Goal: Information Seeking & Learning: Learn about a topic

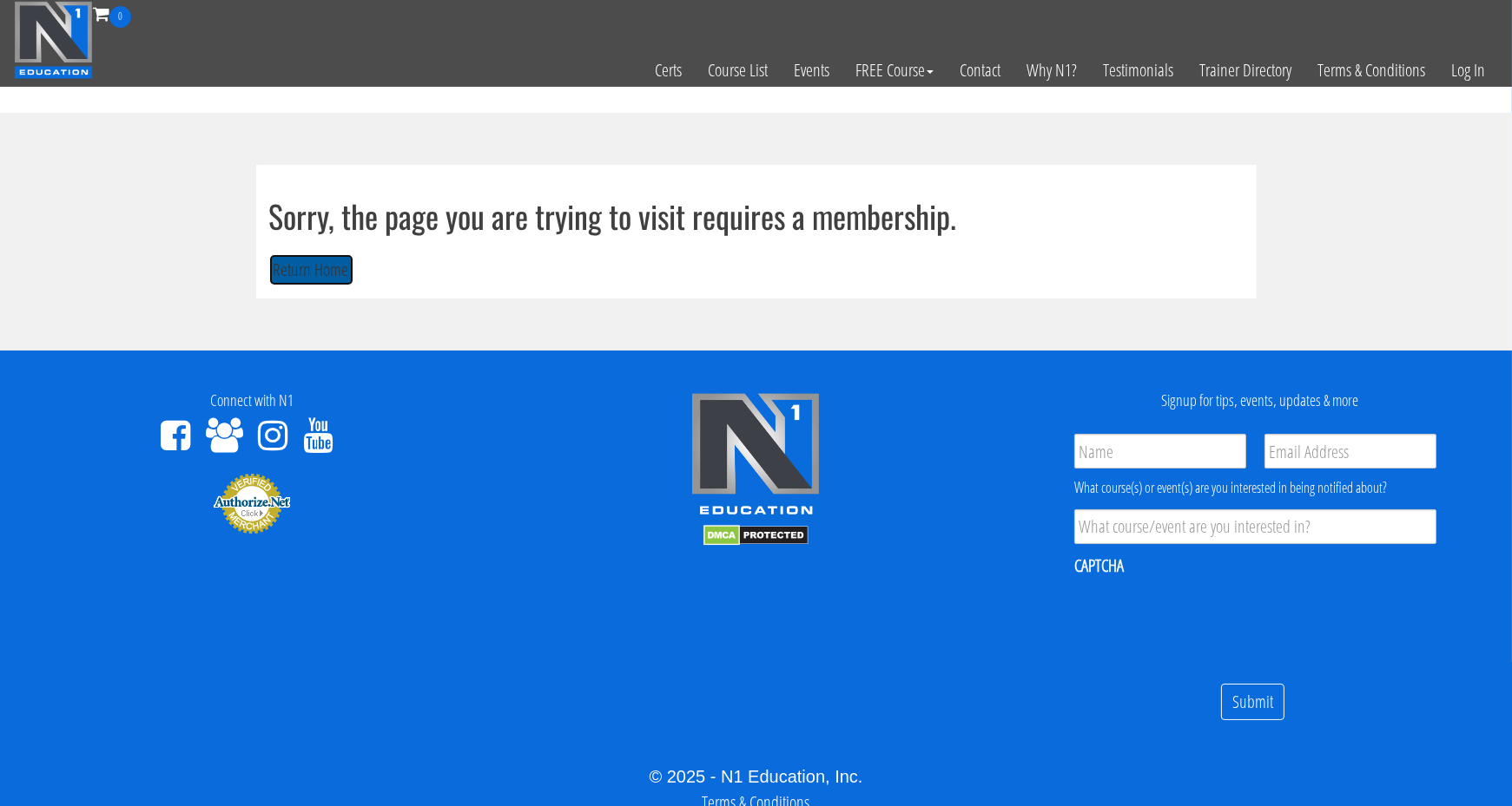
click at [291, 261] on button "Return Home" at bounding box center [312, 270] width 84 height 32
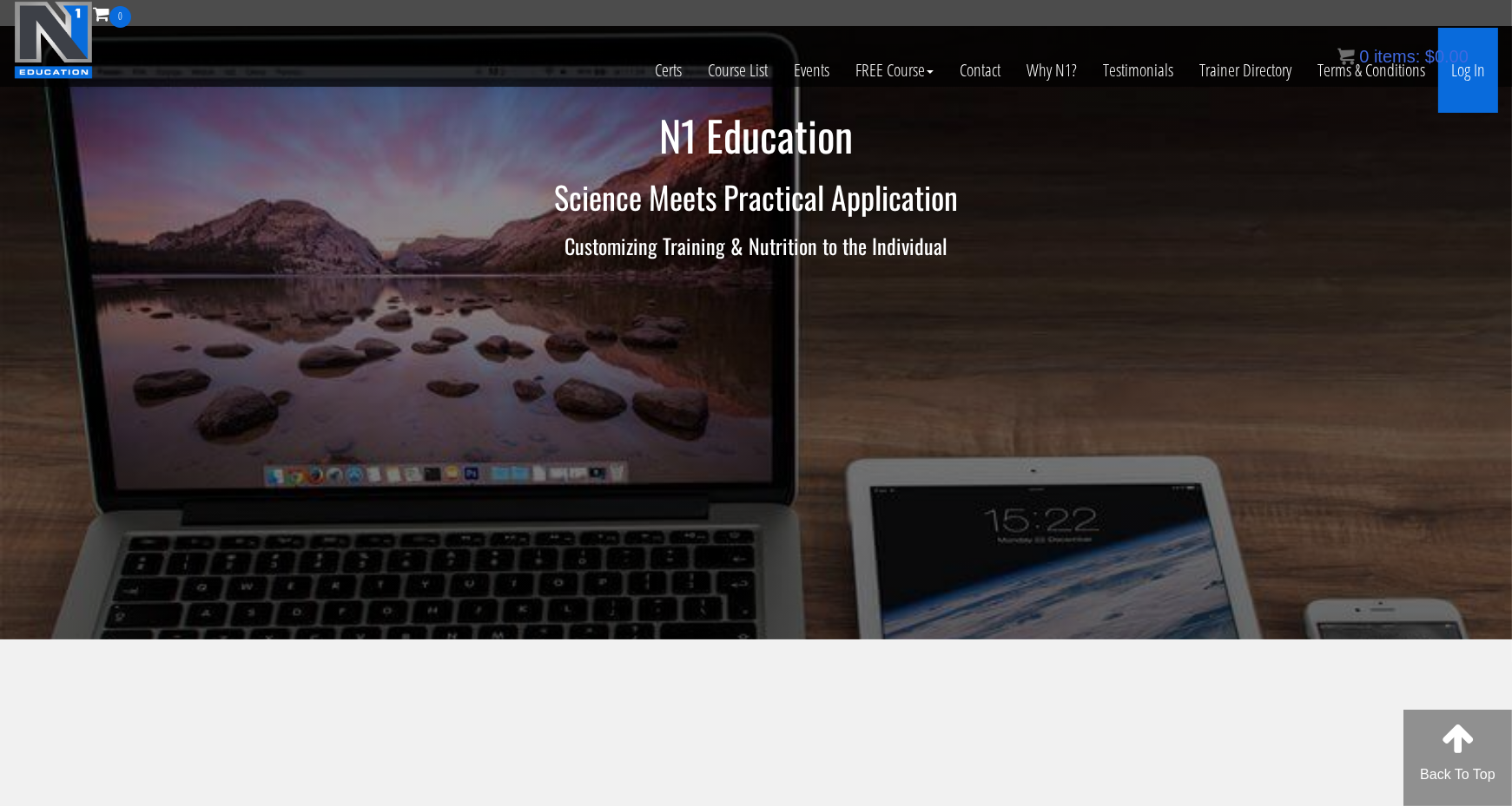
click at [1466, 90] on link "Log In" at bounding box center [1468, 70] width 60 height 85
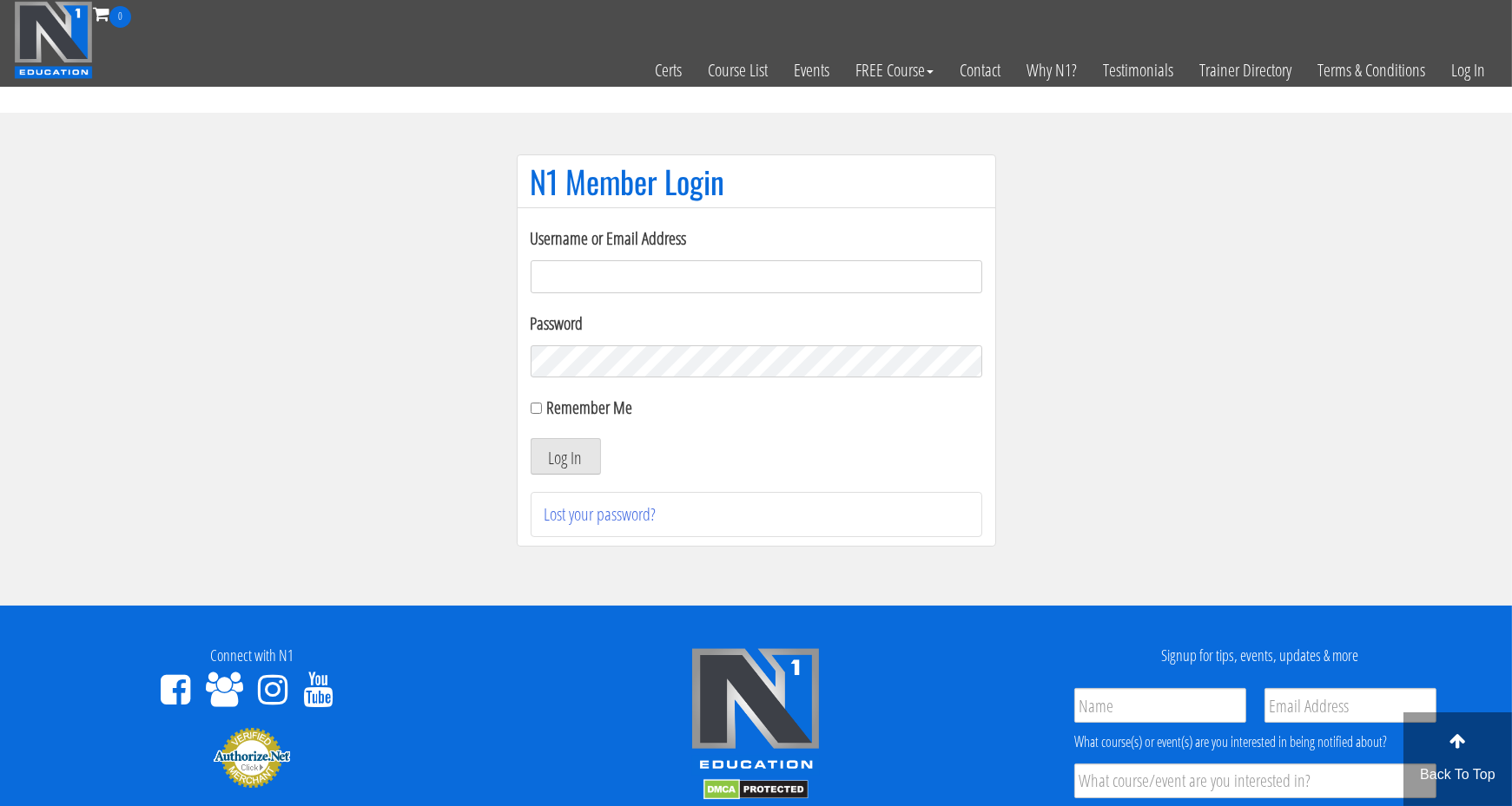
type input "ambssihota@yahoo.ca"
click at [567, 504] on link "Lost your password?" at bounding box center [600, 514] width 112 height 23
click at [557, 458] on button "Log In" at bounding box center [565, 456] width 70 height 37
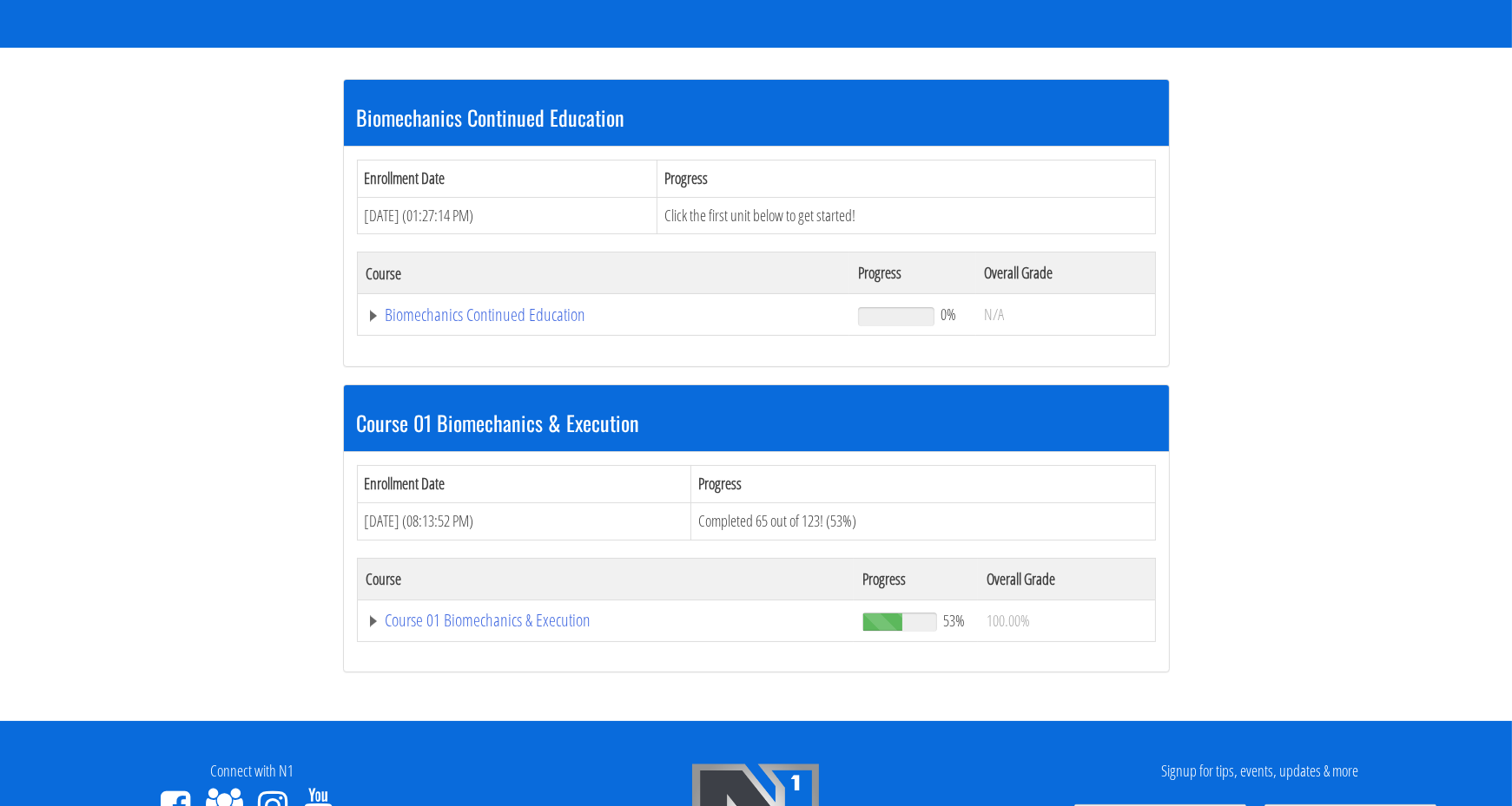
scroll to position [286, 0]
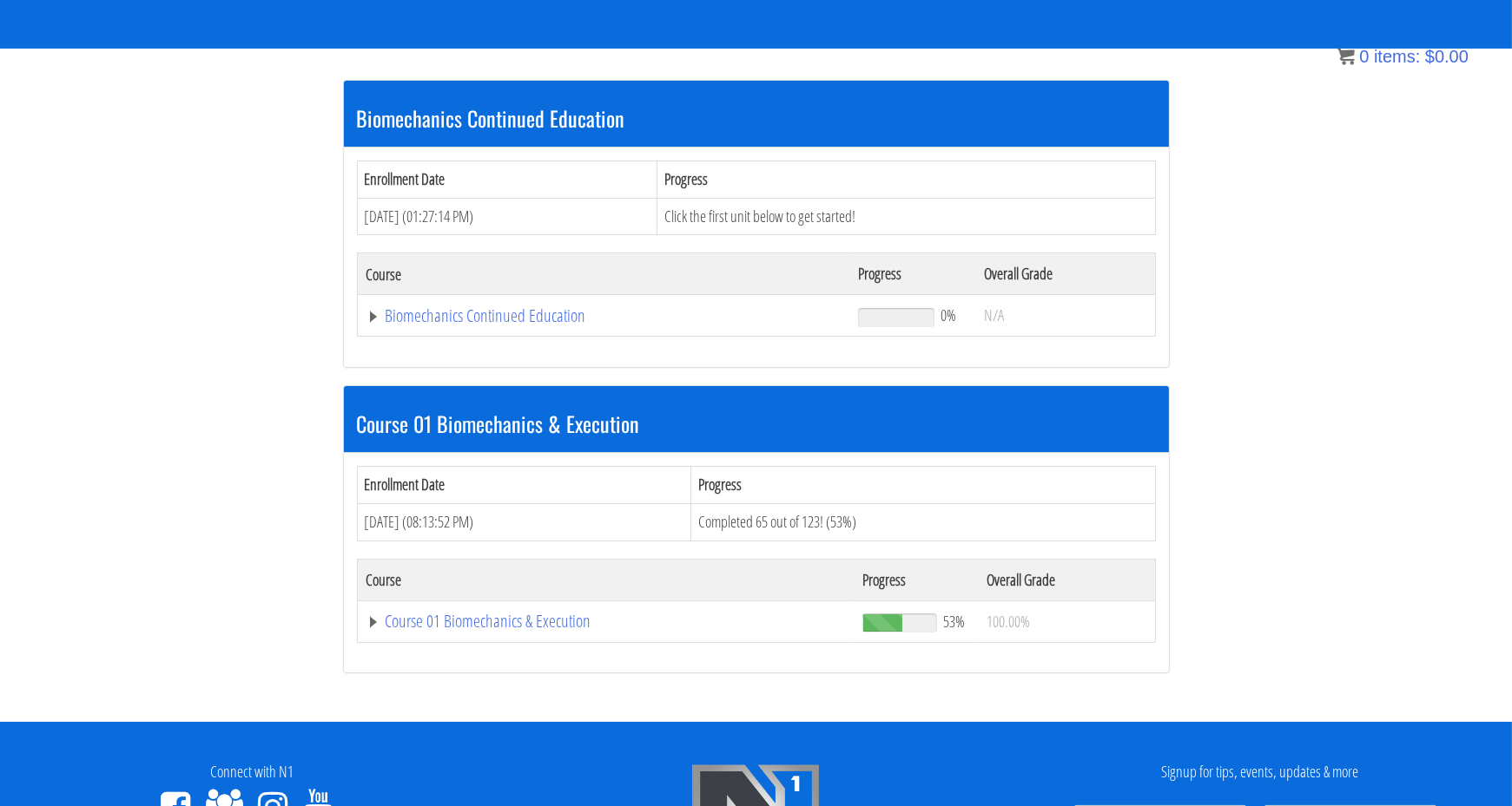
click at [446, 625] on link "Course 01 Biomechanics & Execution" at bounding box center [605, 621] width 480 height 18
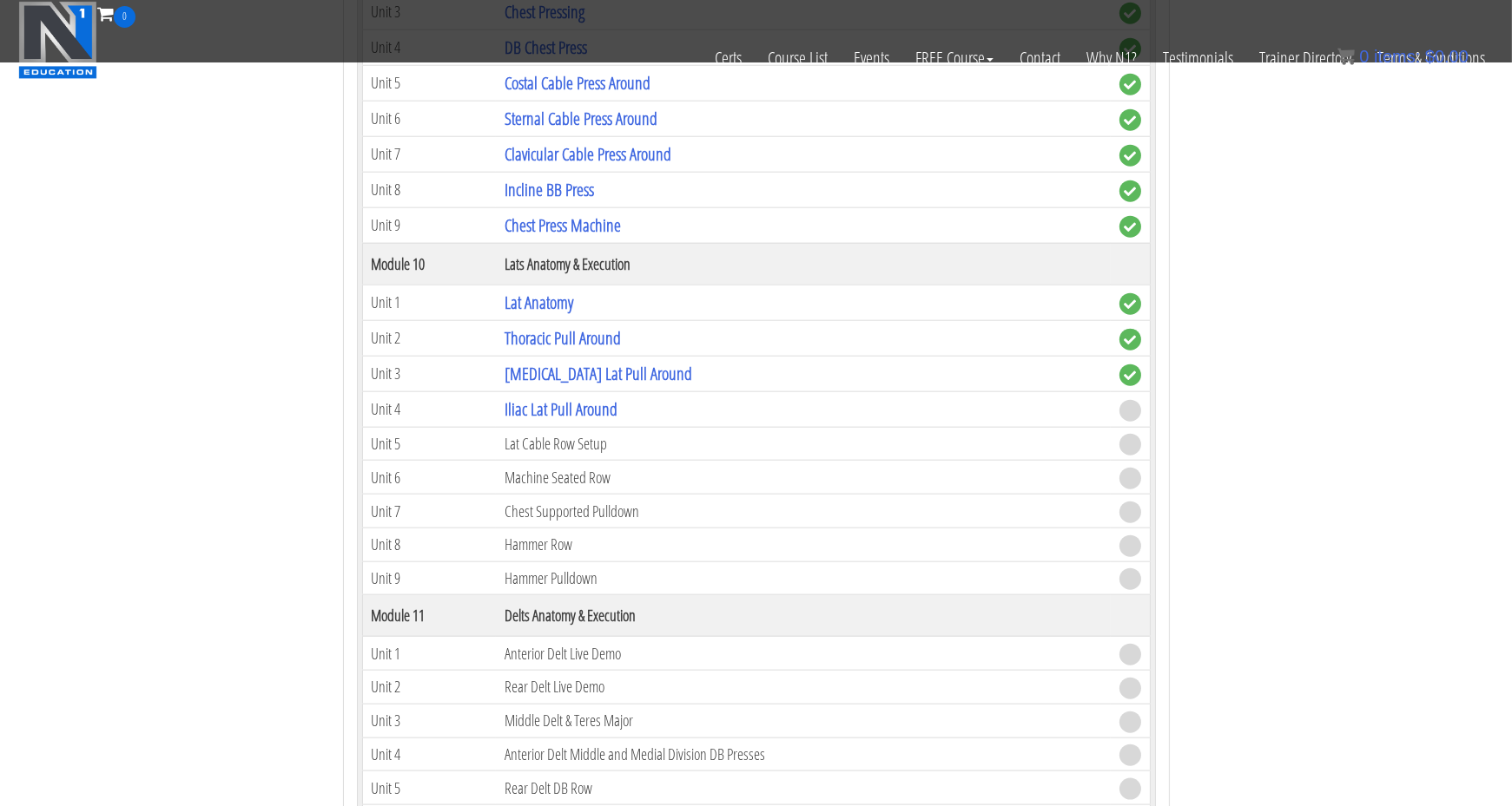
scroll to position [3201, 0]
click at [522, 425] on td "Lat Cable Row Setup" at bounding box center [802, 442] width 614 height 34
click at [539, 425] on td "Lat Cable Row Setup" at bounding box center [802, 442] width 614 height 34
click at [384, 425] on td "Unit 5" at bounding box center [429, 442] width 133 height 34
click at [543, 396] on link "Iliac Lat Pull Around" at bounding box center [560, 407] width 113 height 23
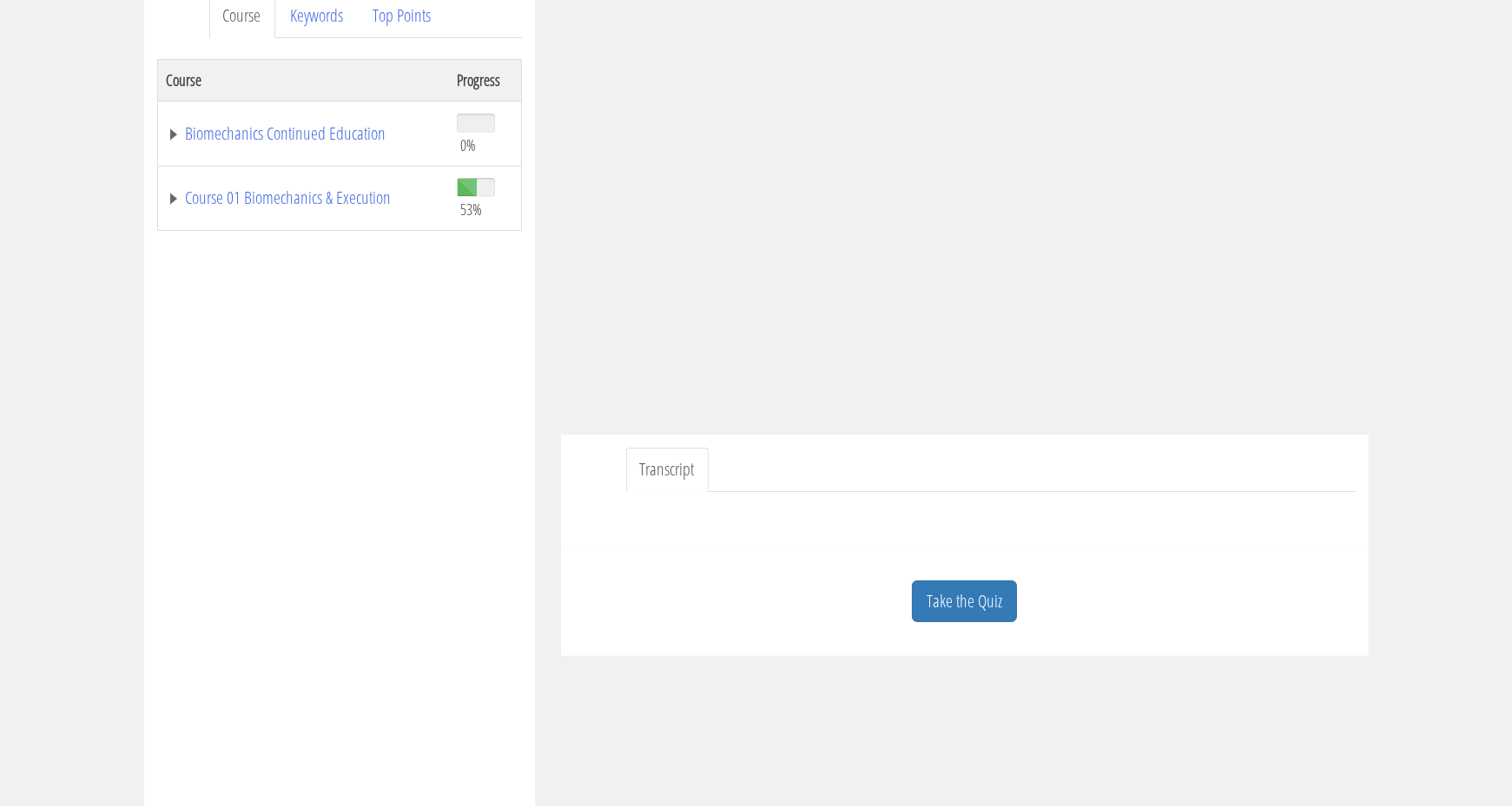
scroll to position [255, 0]
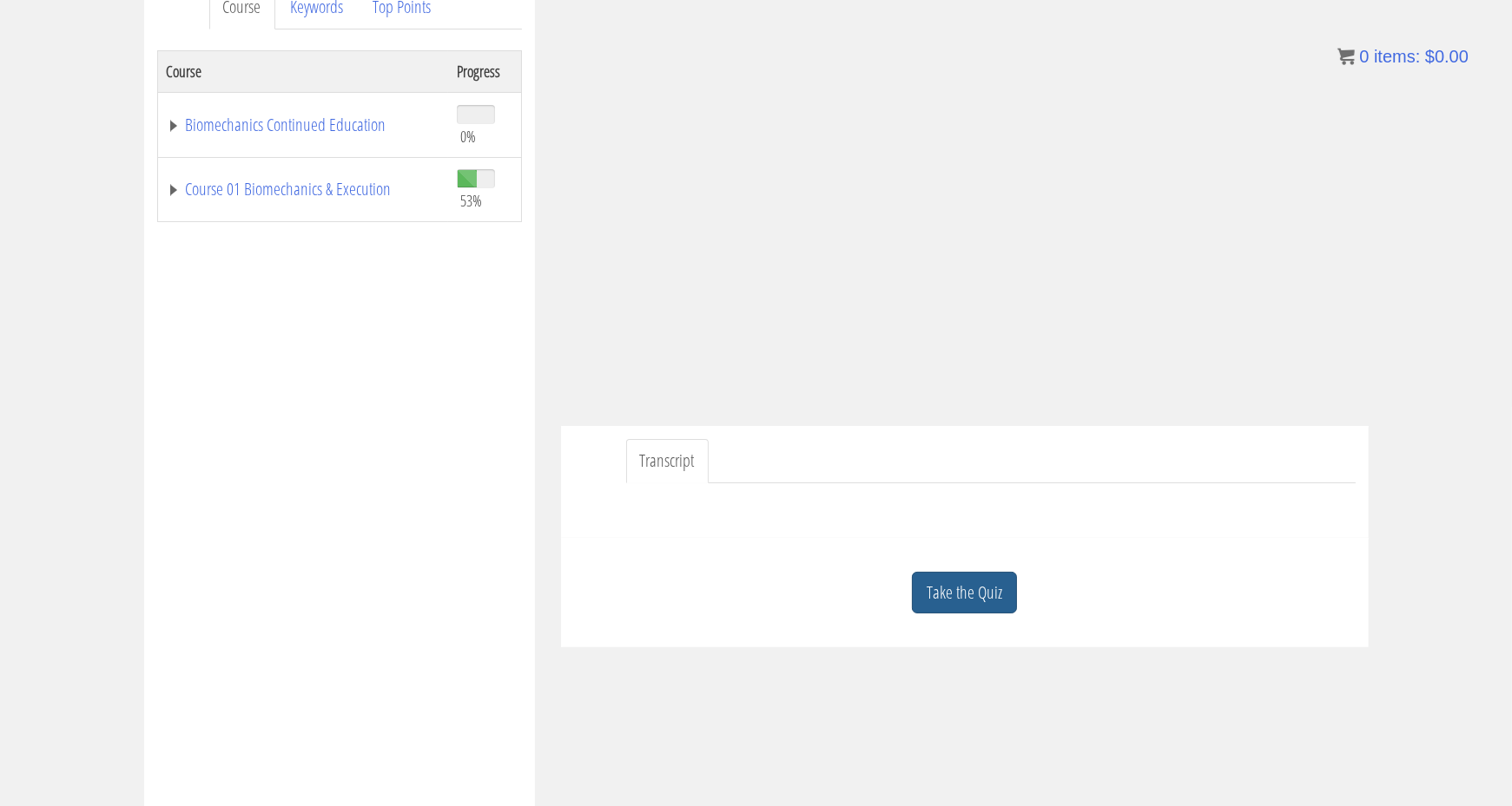
click at [973, 601] on link "Take the Quiz" at bounding box center [964, 593] width 105 height 42
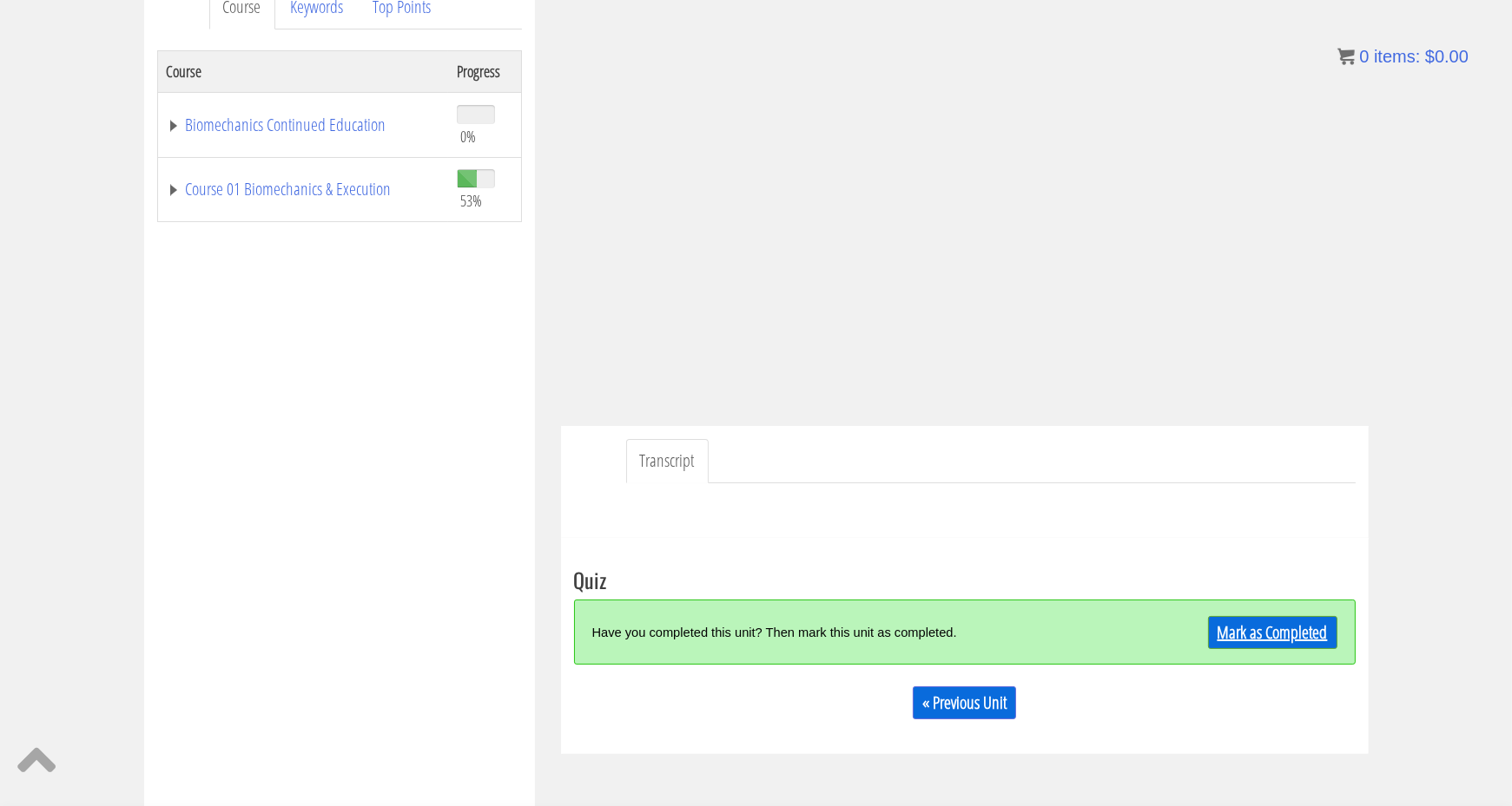
click at [1257, 635] on link "Mark as Completed" at bounding box center [1273, 632] width 130 height 33
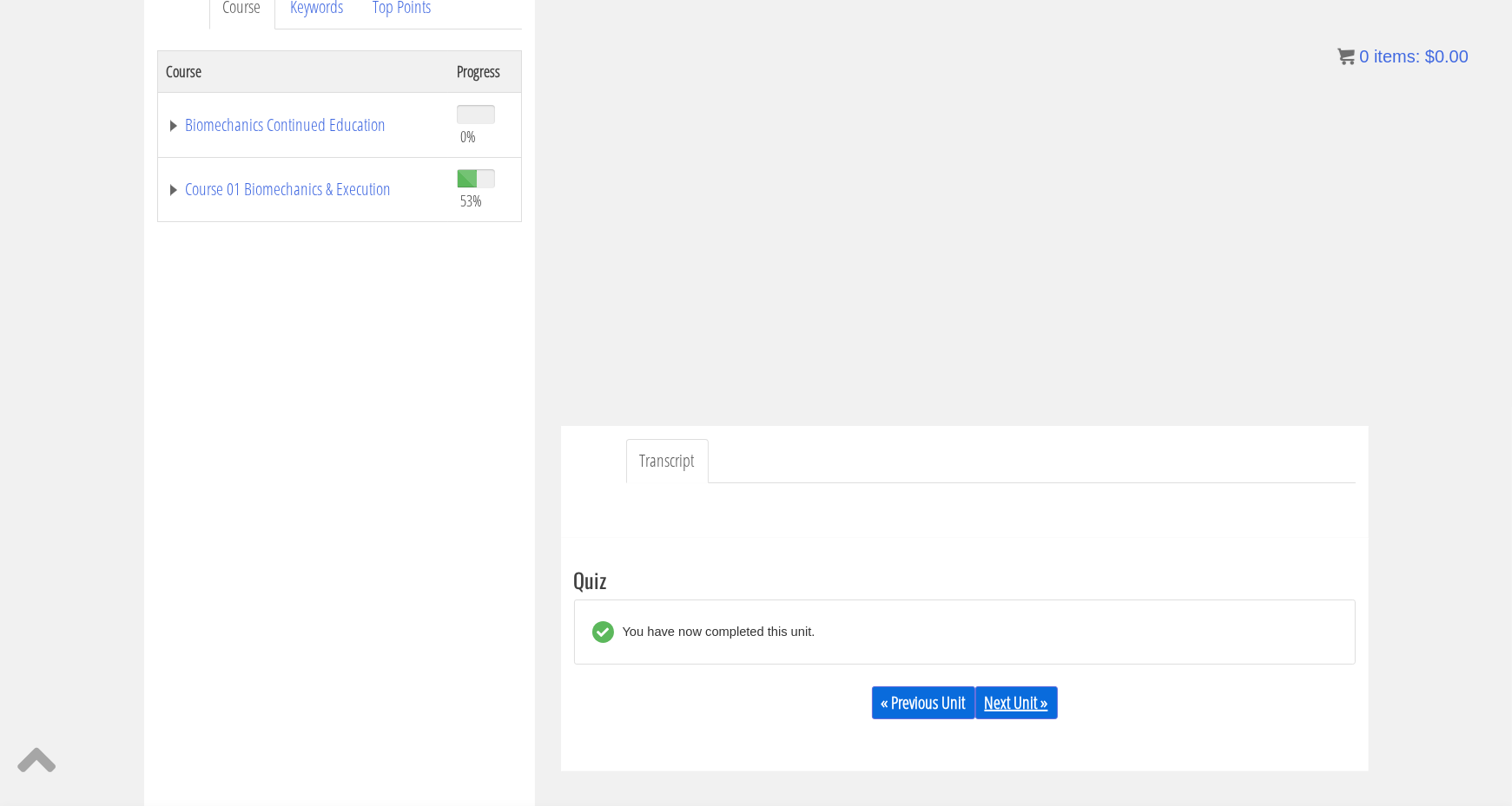
click at [1026, 698] on link "Next Unit »" at bounding box center [1016, 703] width 83 height 33
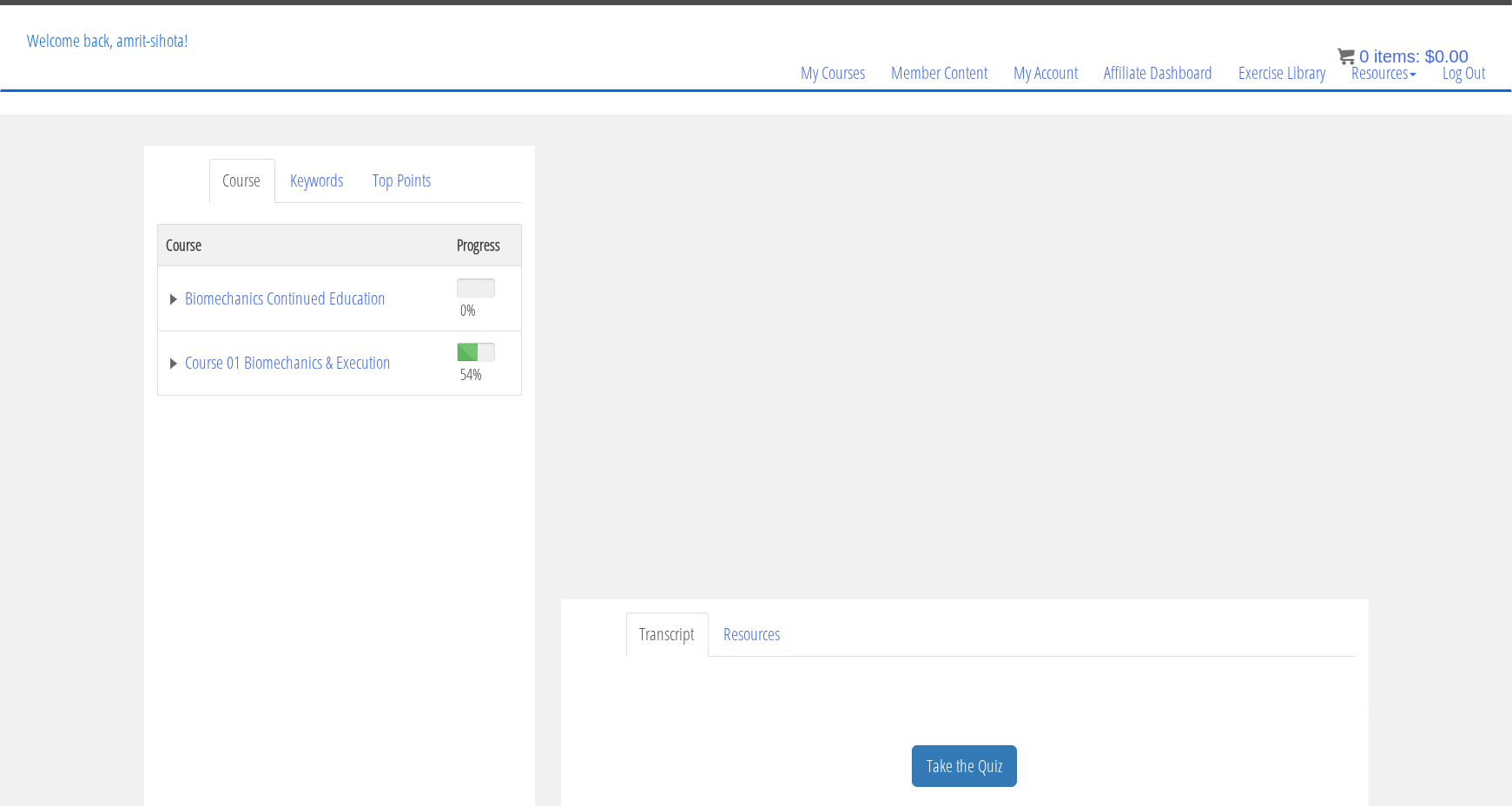
scroll to position [99, 0]
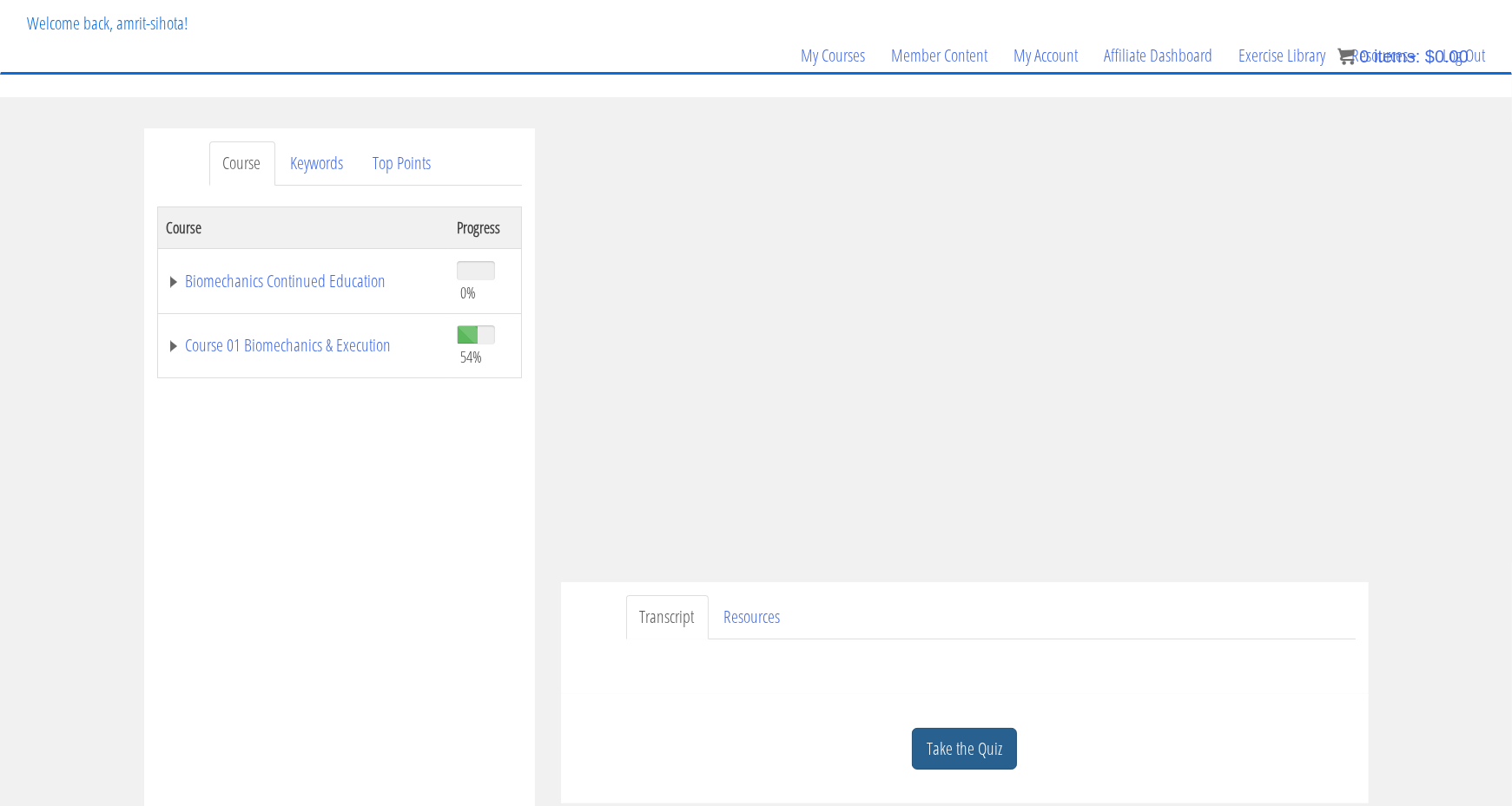
click at [968, 728] on link "Take the Quiz" at bounding box center [964, 749] width 105 height 42
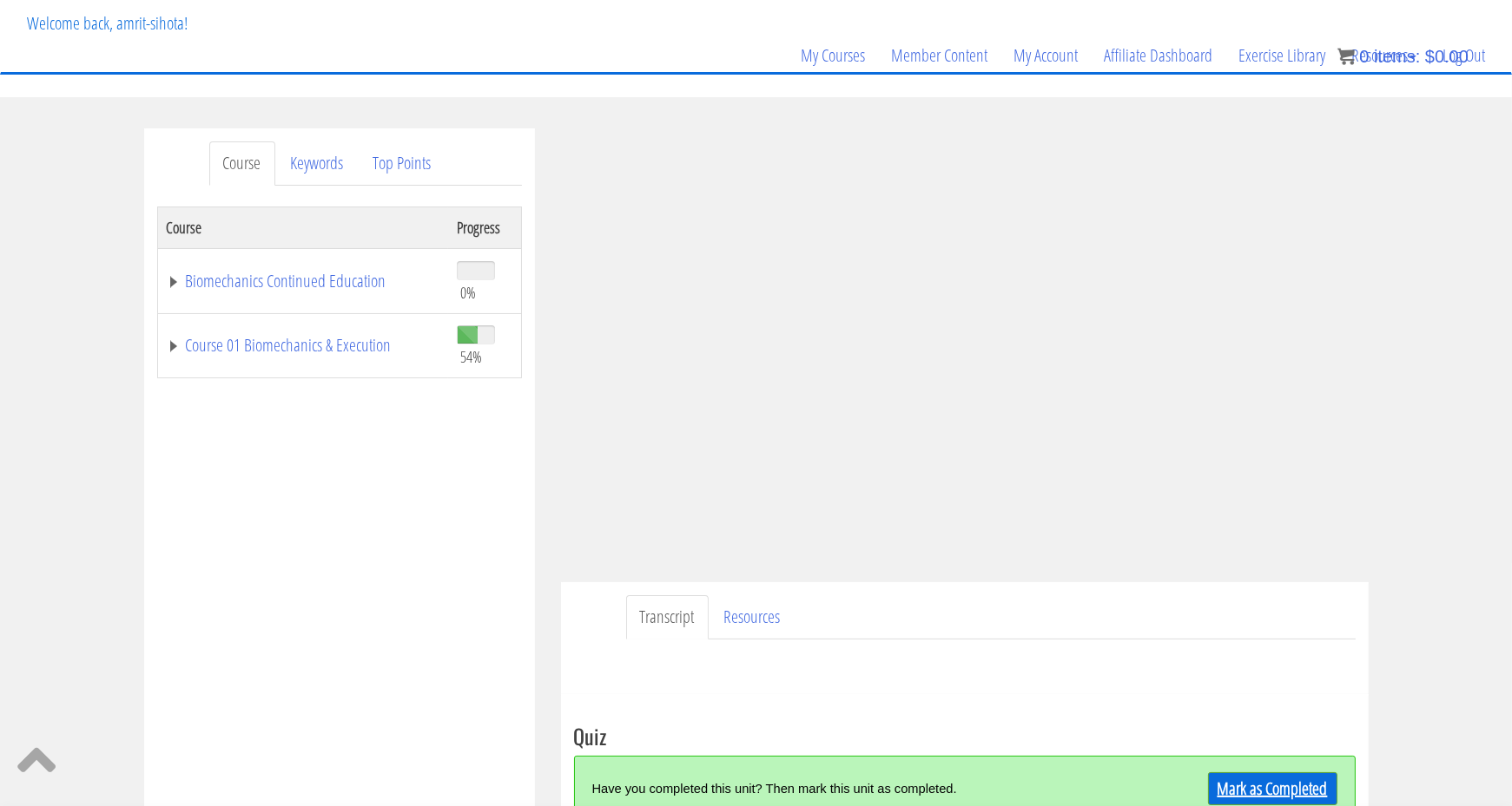
click at [1286, 797] on link "Mark as Completed" at bounding box center [1273, 788] width 130 height 33
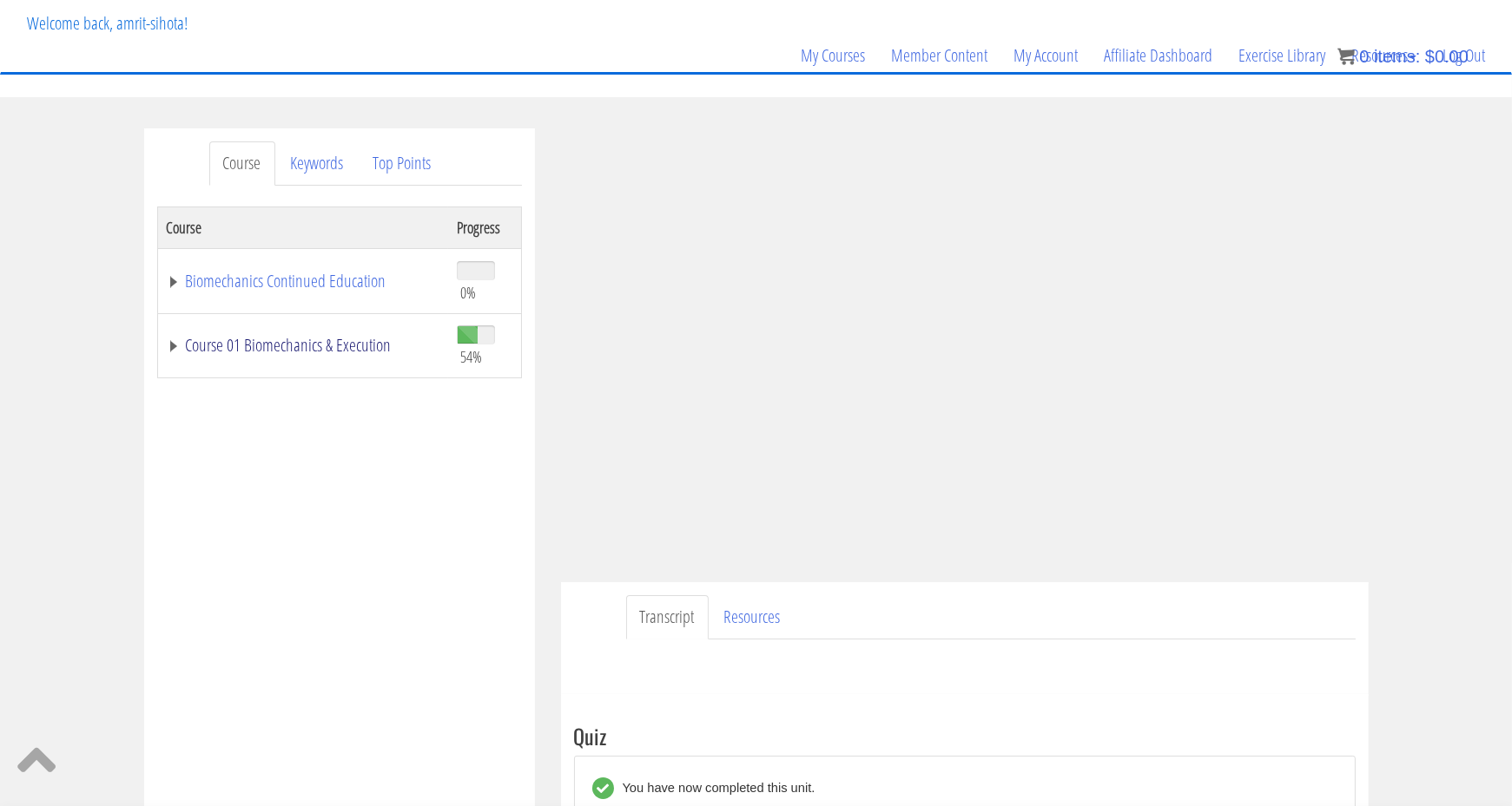
click at [325, 352] on link "Course 01 Biomechanics & Execution" at bounding box center [303, 345] width 272 height 18
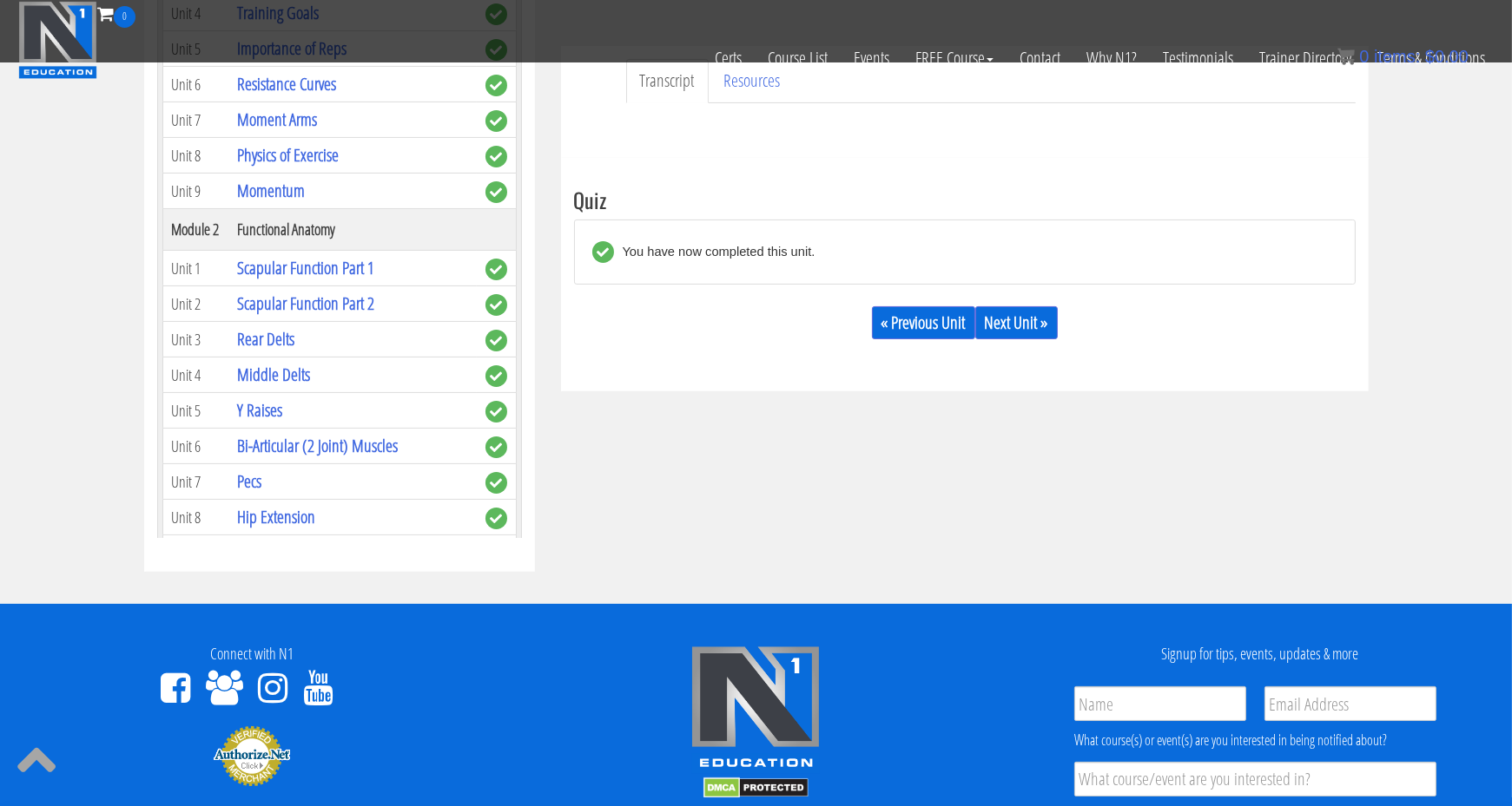
scroll to position [528, 0]
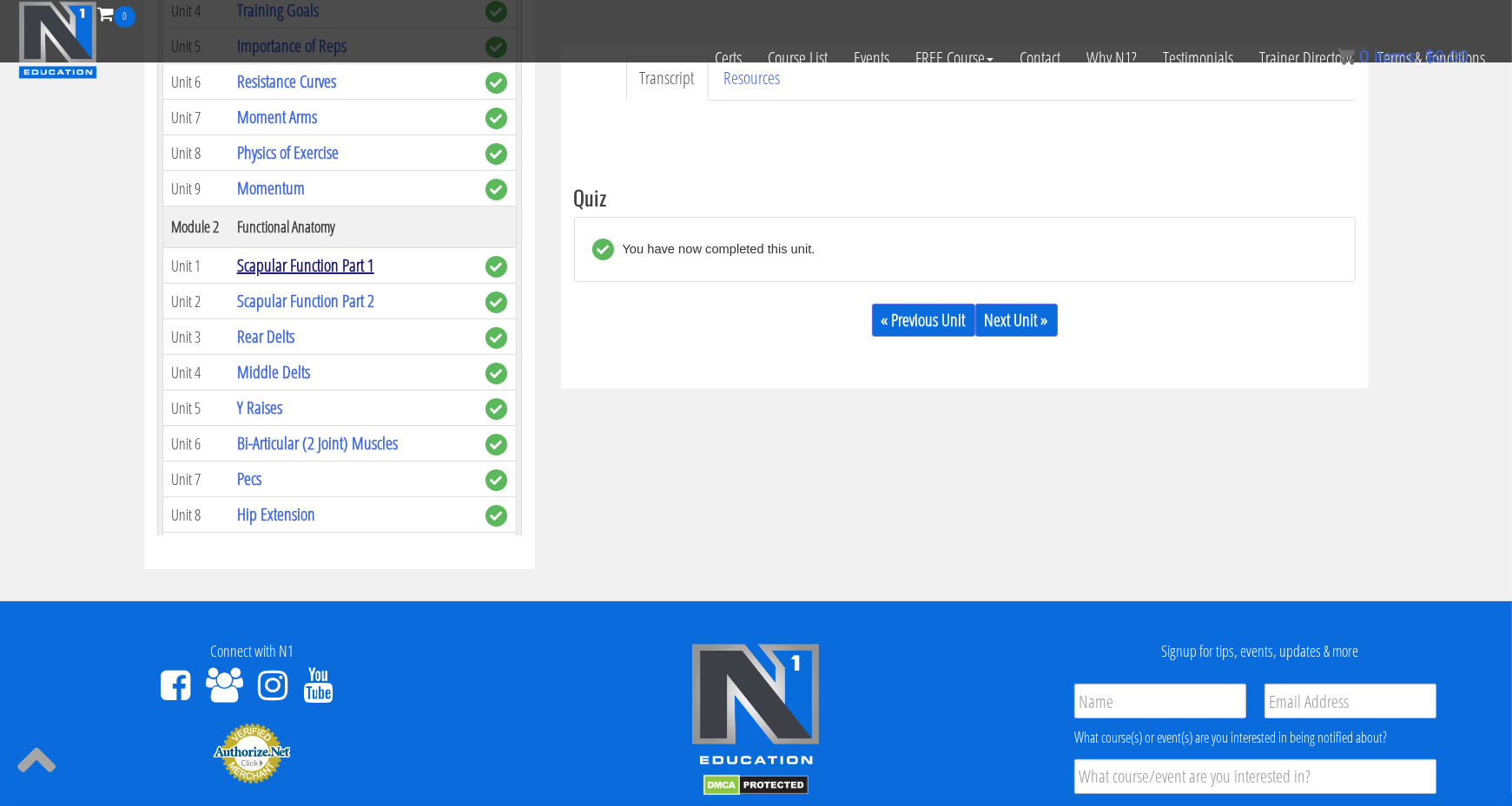
click at [346, 254] on link "Scapular Function Part 1" at bounding box center [306, 265] width 137 height 23
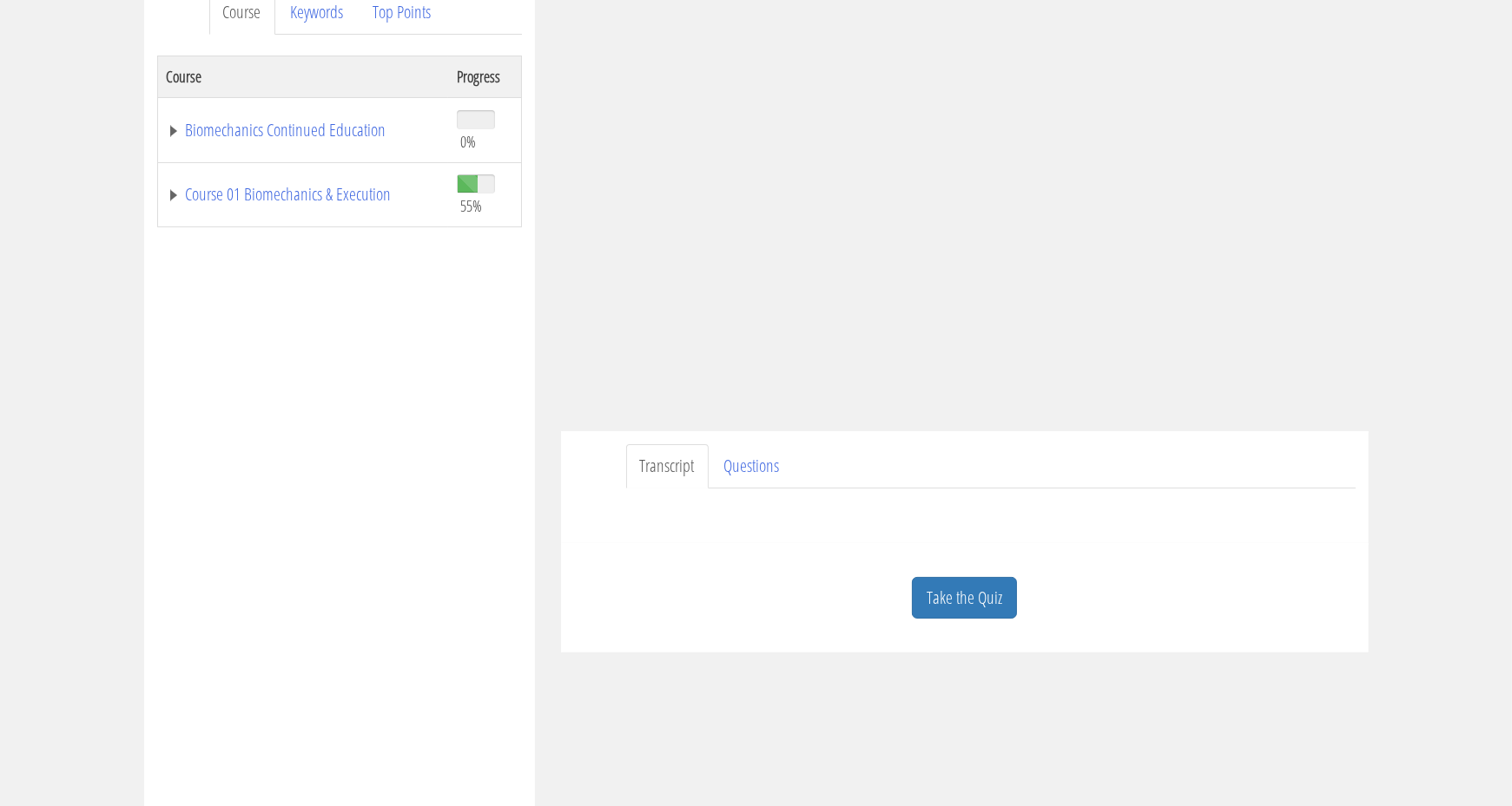
scroll to position [259, 0]
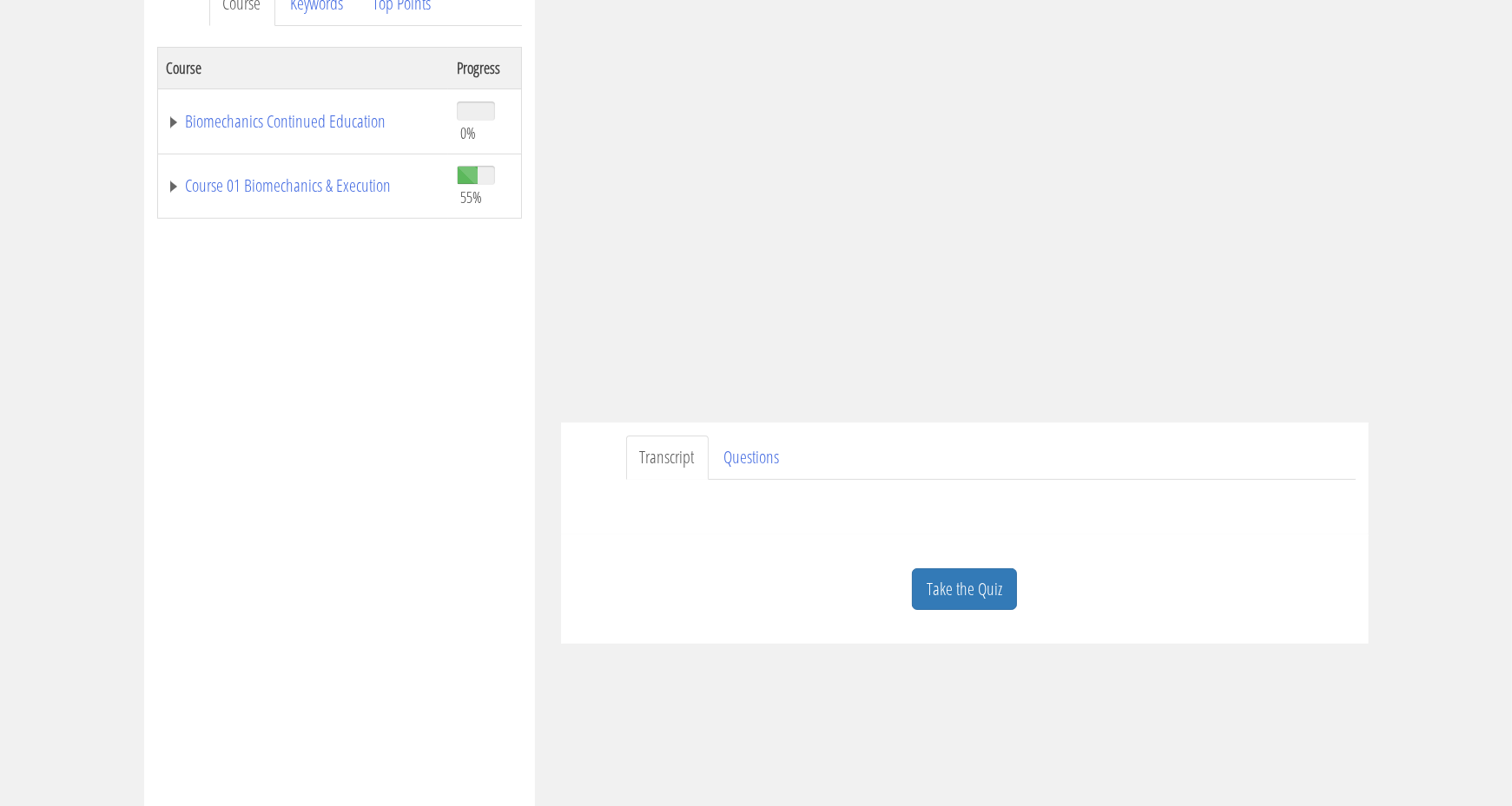
click at [630, 464] on link "Transcript" at bounding box center [667, 457] width 83 height 44
click at [648, 449] on link "Transcript" at bounding box center [667, 457] width 83 height 44
click at [316, 20] on link "Keywords" at bounding box center [317, 4] width 81 height 44
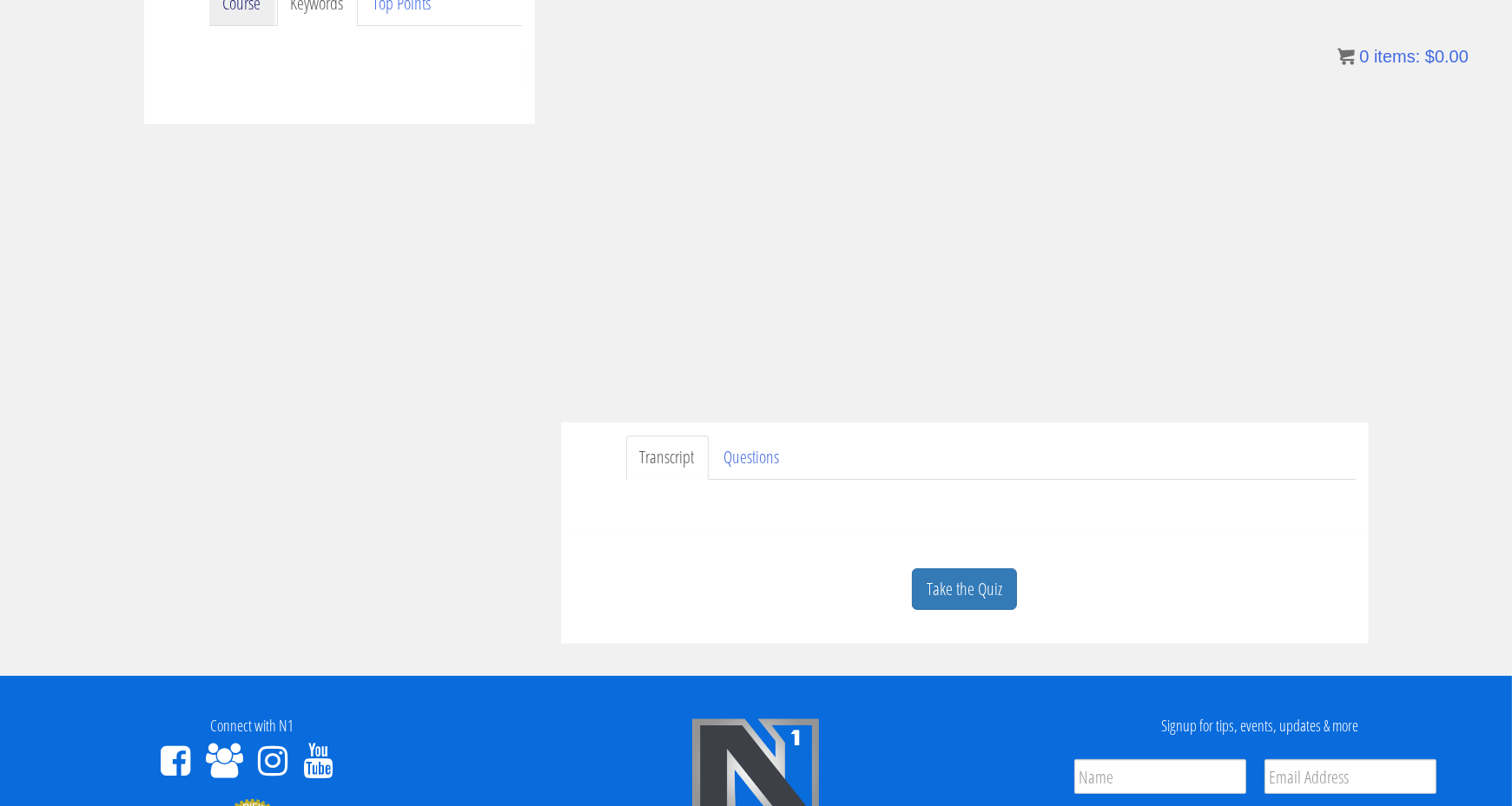
click at [261, 13] on link "Course" at bounding box center [242, 4] width 66 height 44
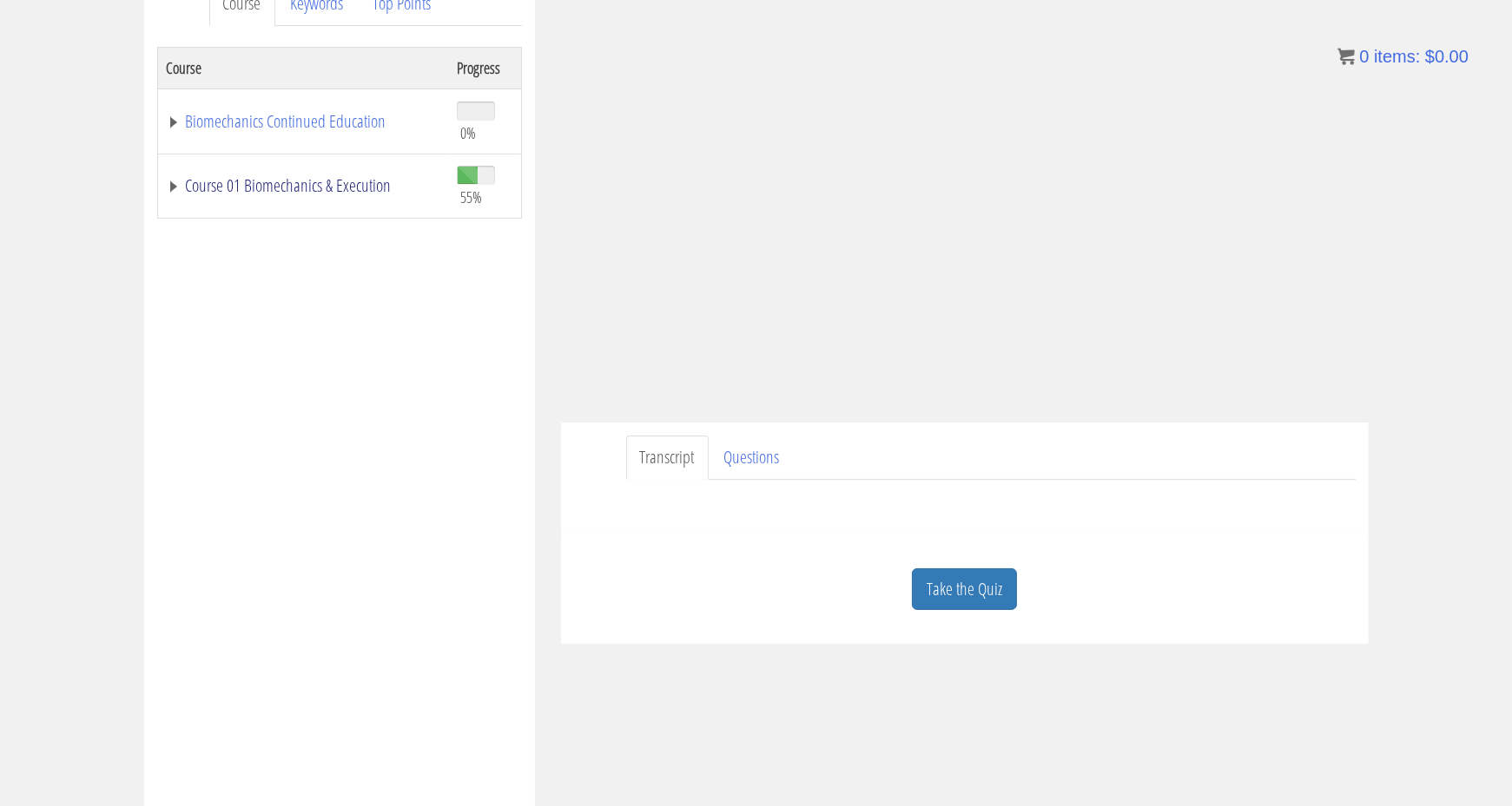
click at [235, 193] on link "Course 01 Biomechanics & Execution" at bounding box center [303, 186] width 272 height 18
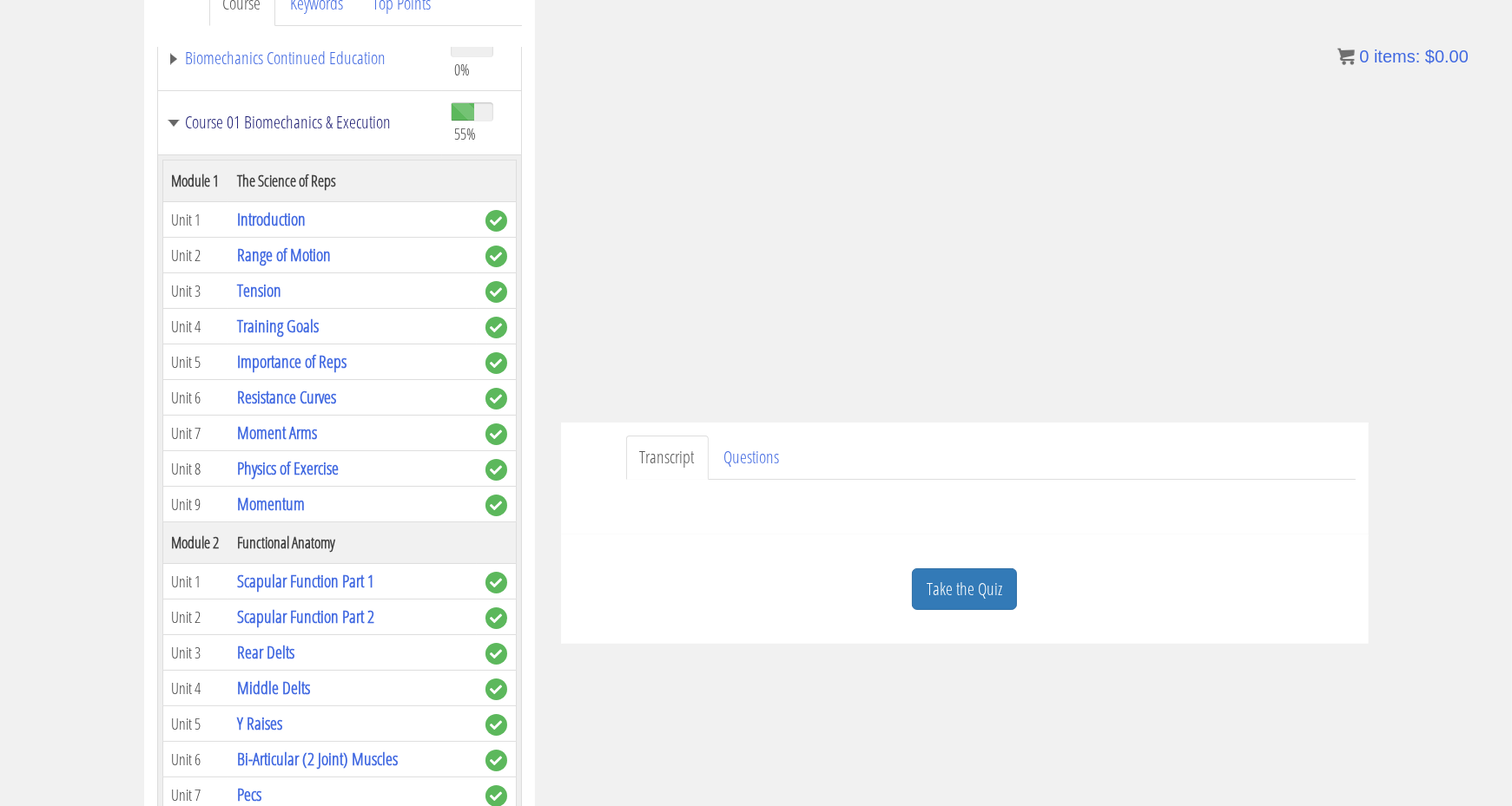
scroll to position [73, 0]
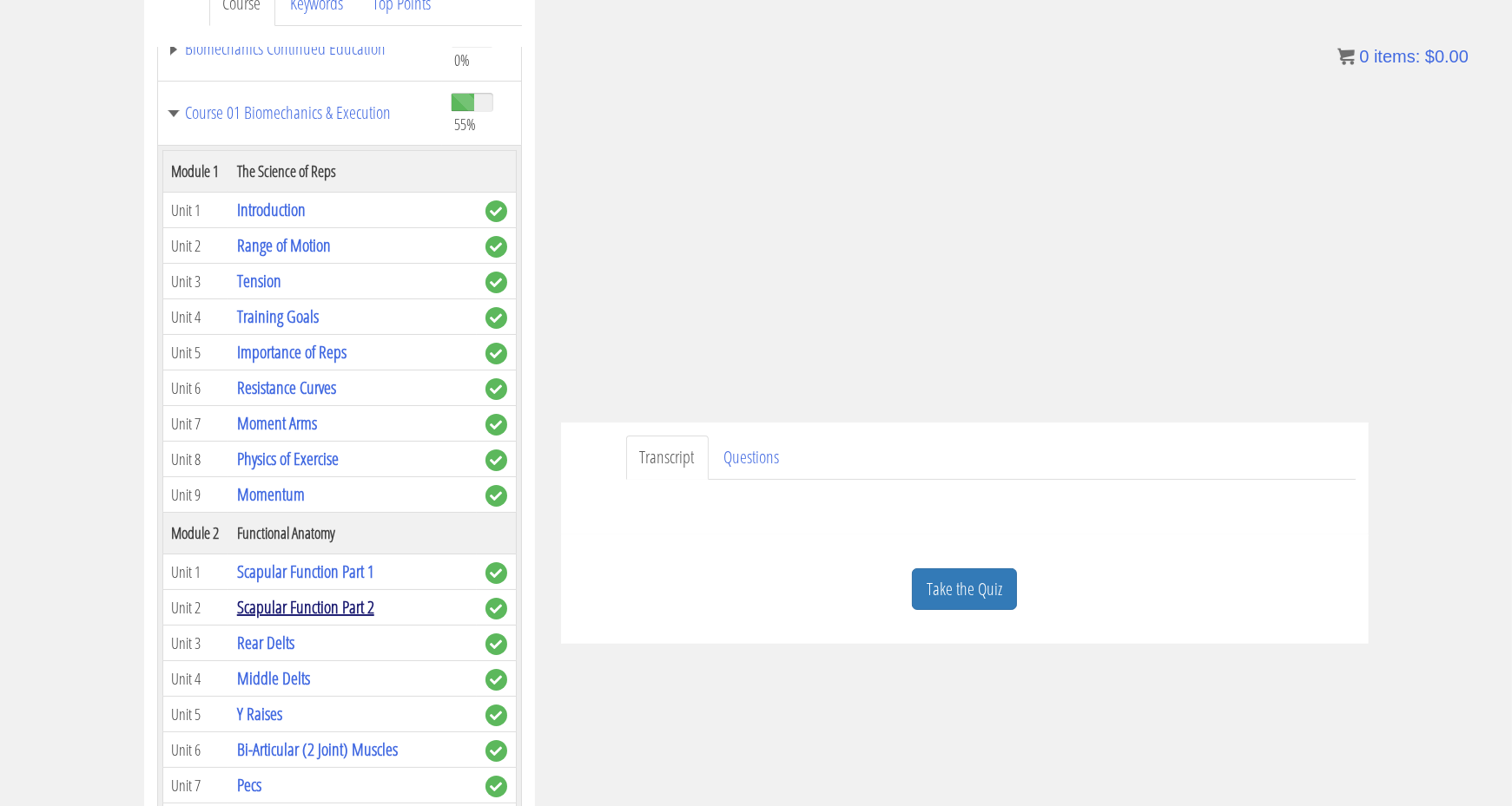
click at [344, 603] on link "Scapular Function Part 2" at bounding box center [306, 607] width 137 height 23
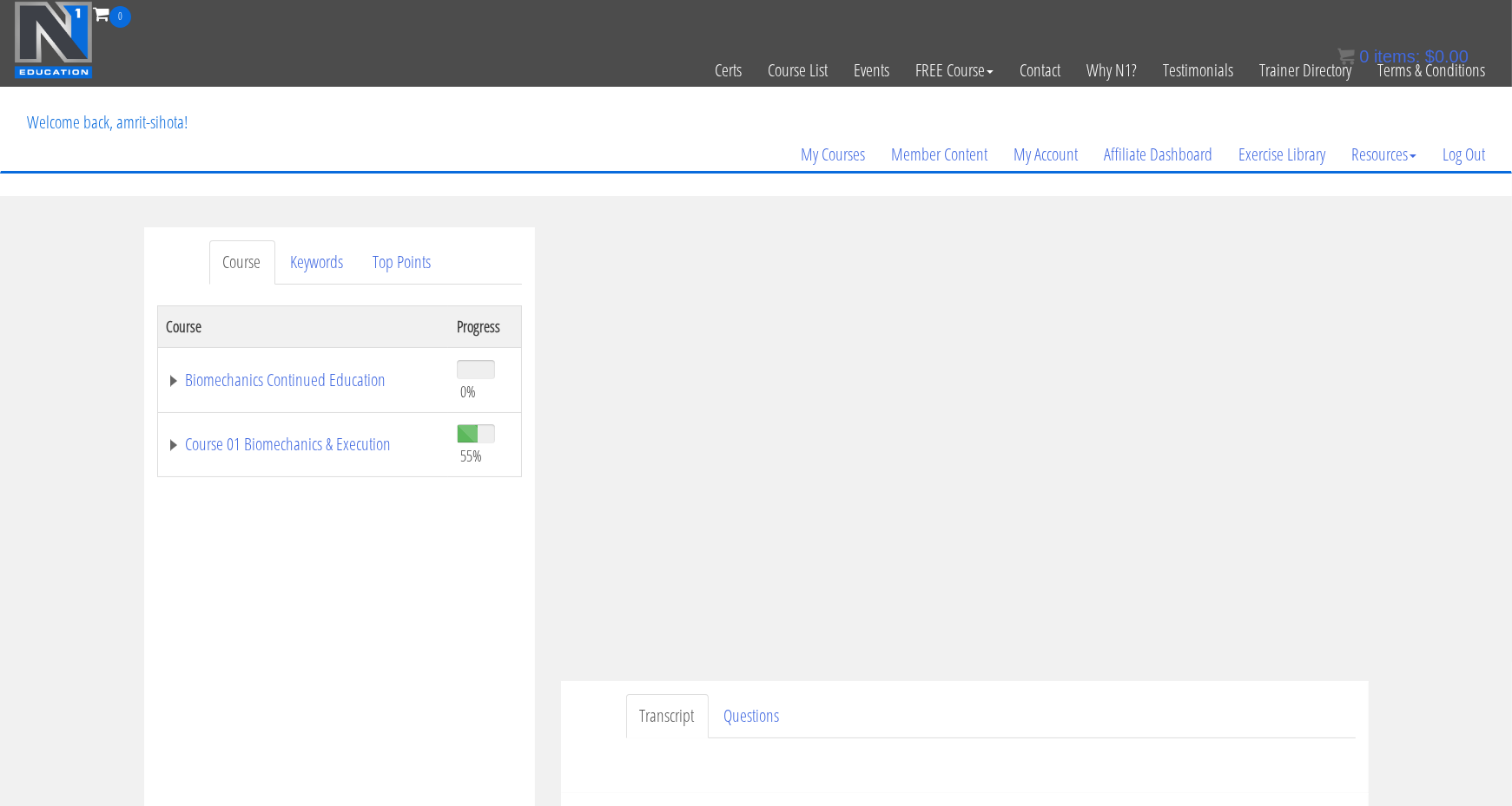
click at [286, 427] on td "Course 01 Biomechanics & Execution" at bounding box center [302, 444] width 291 height 65
click at [281, 435] on link "Course 01 Biomechanics & Execution" at bounding box center [303, 444] width 272 height 18
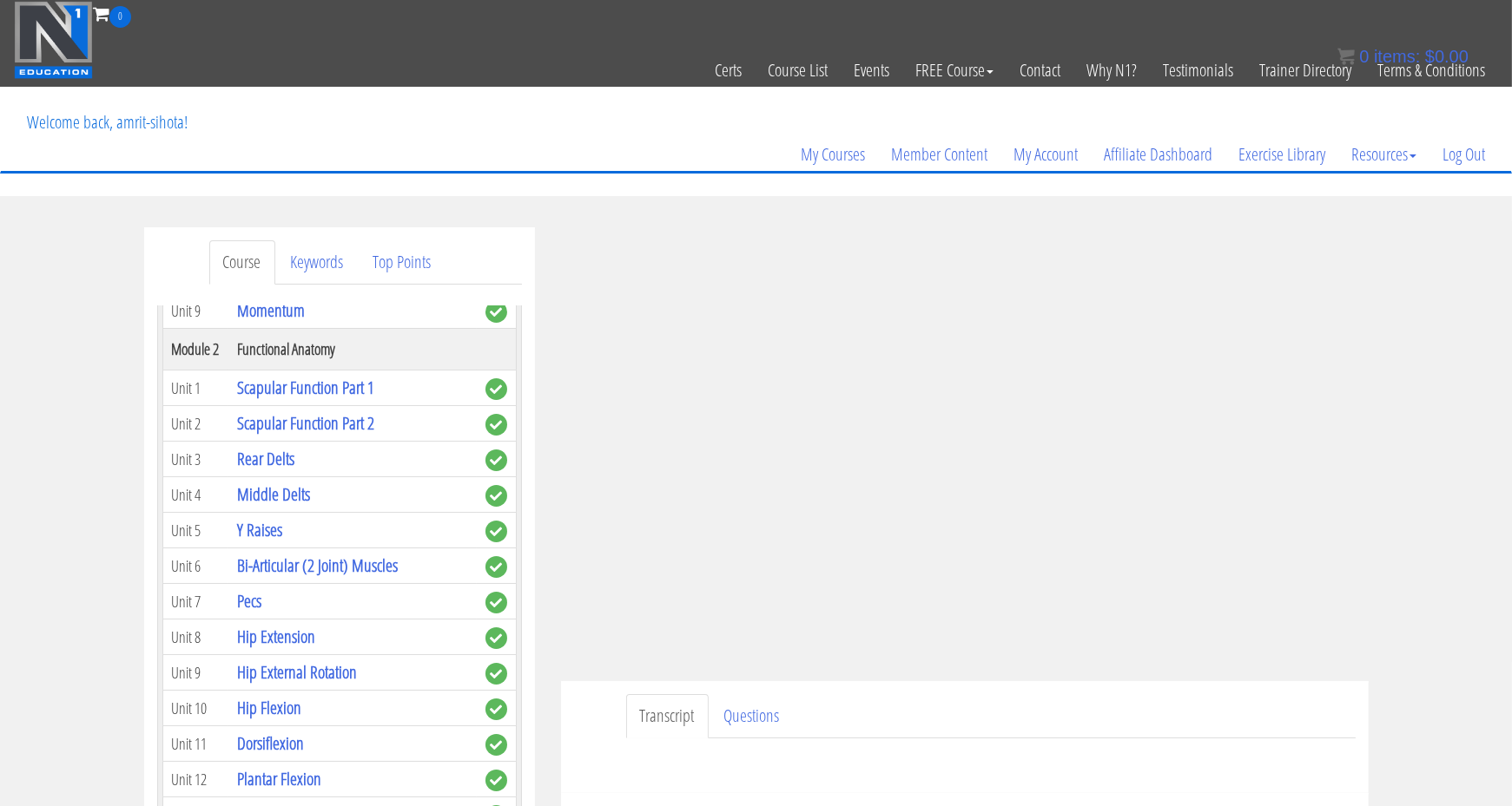
scroll to position [516, 0]
click at [280, 449] on link "Rear Delts" at bounding box center [266, 458] width 57 height 23
click at [265, 448] on link "Rear Delts" at bounding box center [266, 458] width 57 height 23
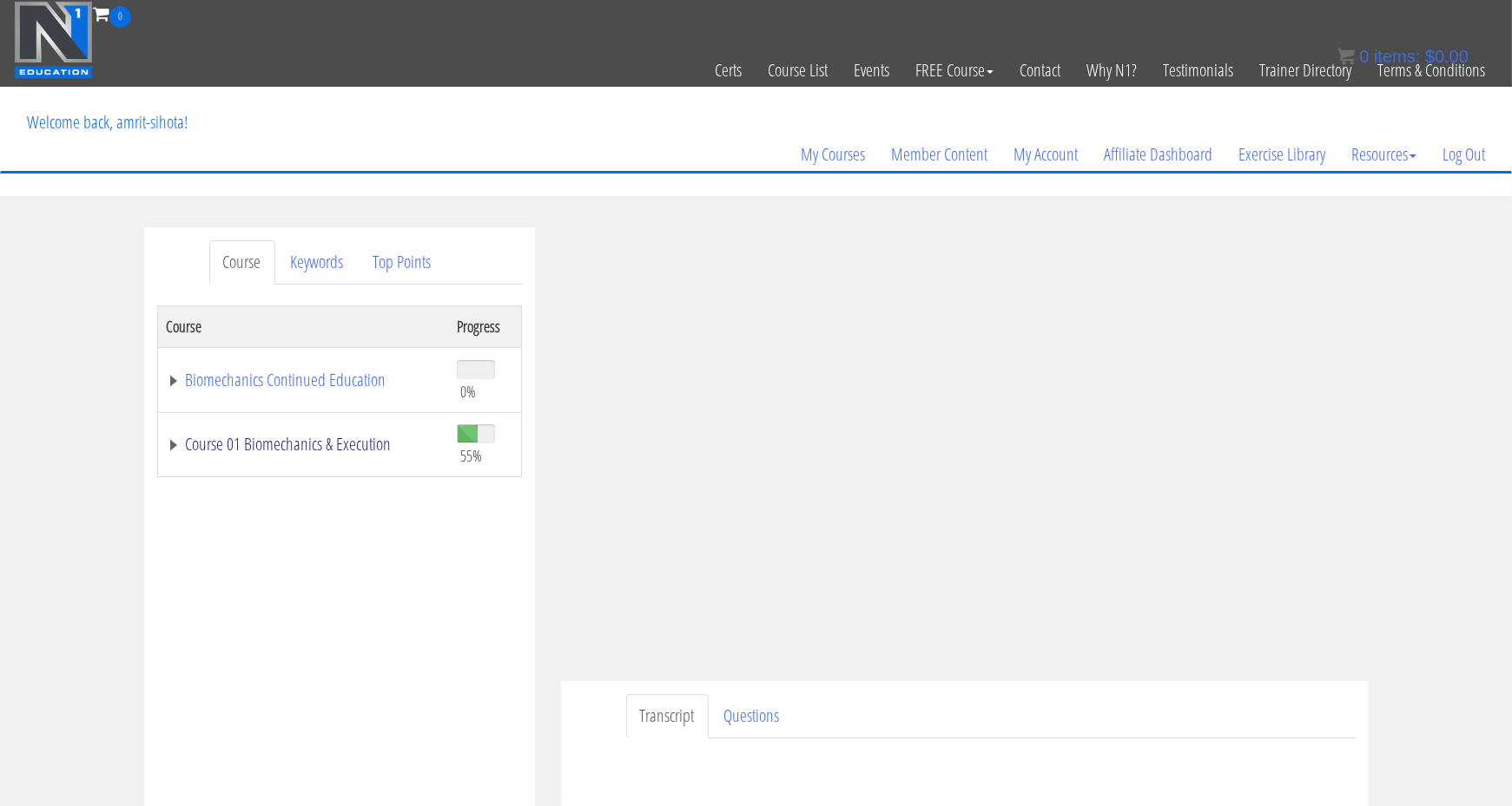
click at [342, 445] on link "Course 01 Biomechanics & Execution" at bounding box center [303, 444] width 272 height 18
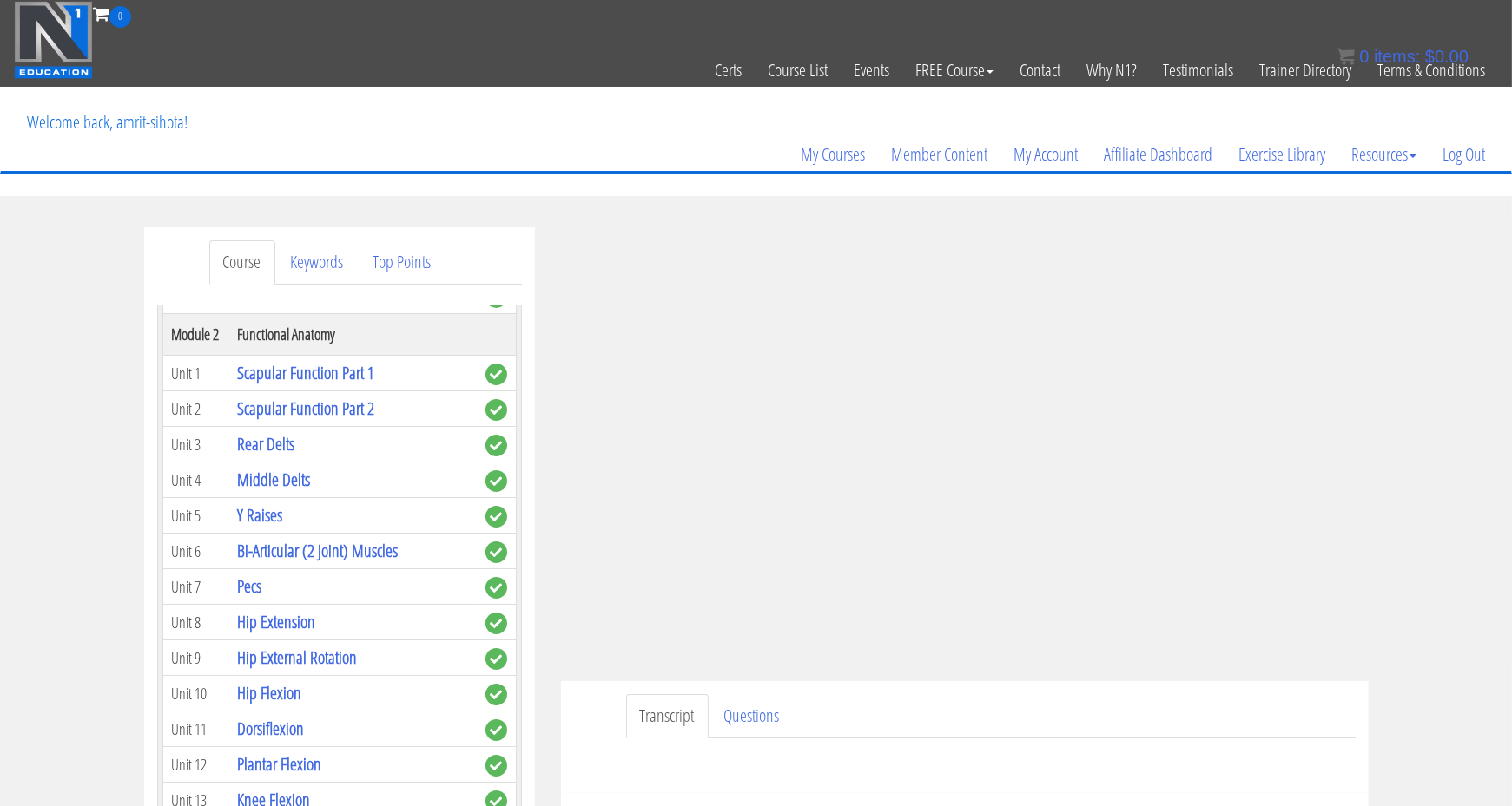
scroll to position [545, 0]
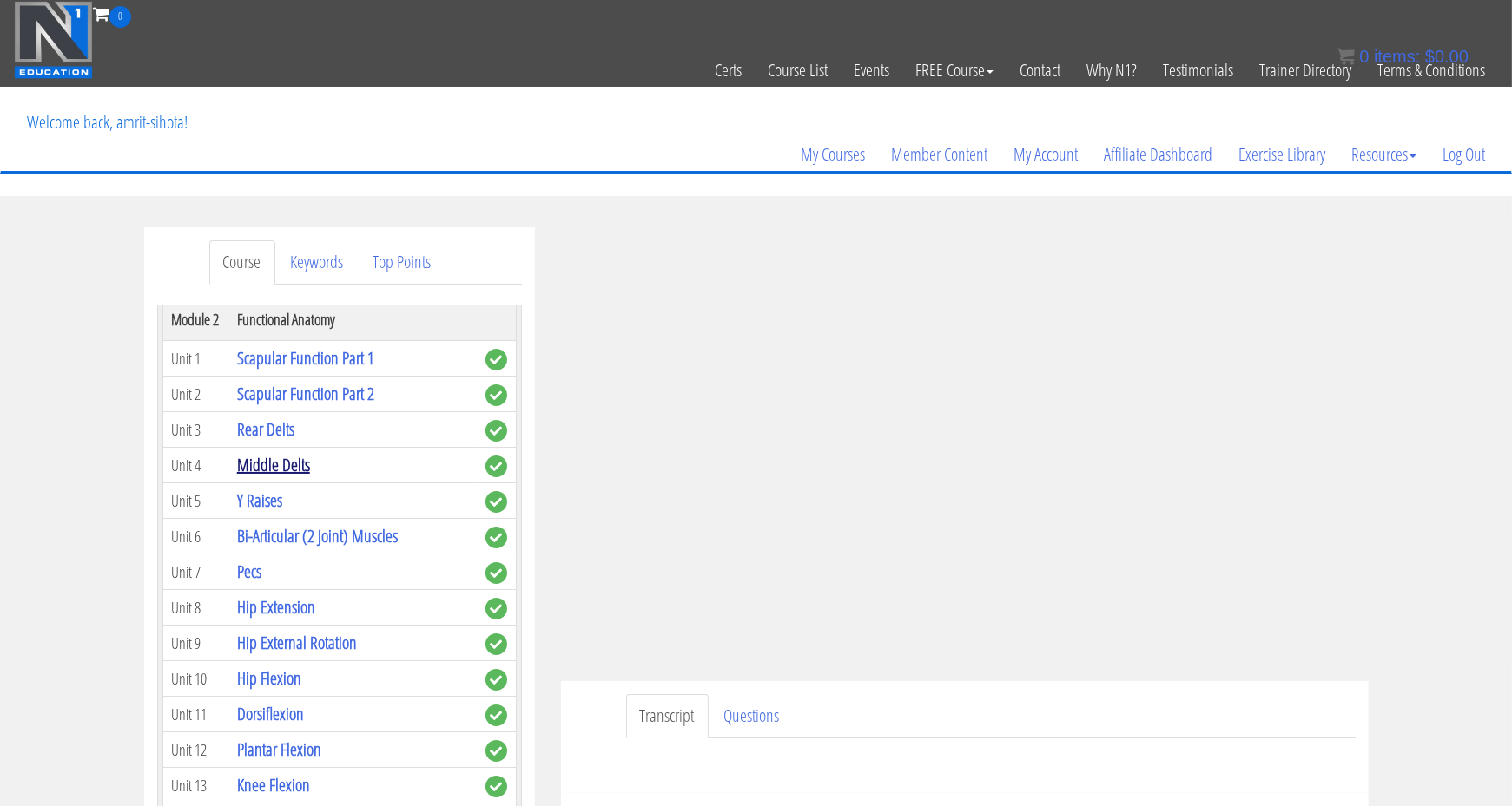
click at [244, 456] on link "Middle Delts" at bounding box center [274, 464] width 73 height 23
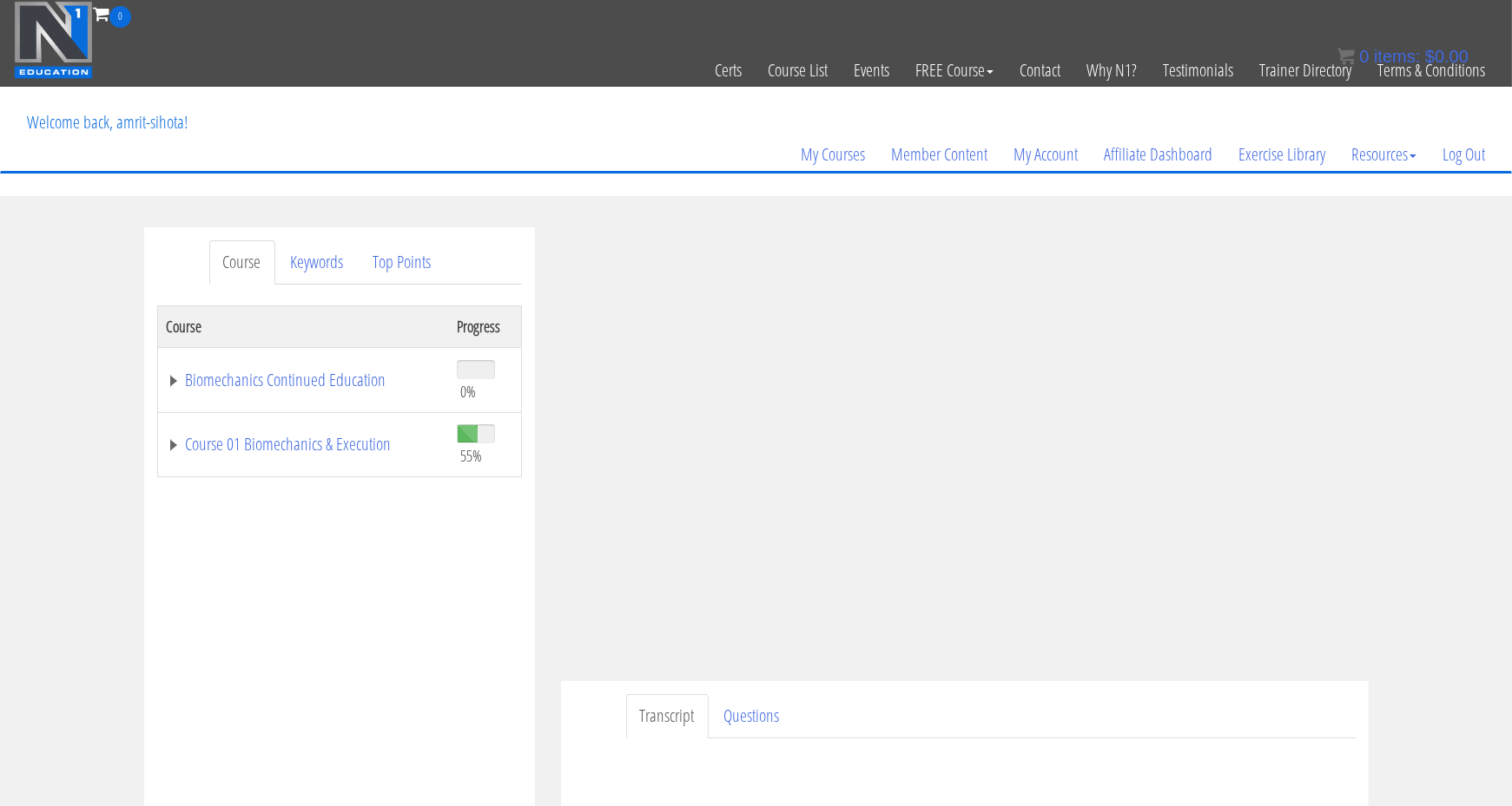
click at [203, 419] on td "Course 01 Biomechanics & Execution" at bounding box center [302, 444] width 291 height 65
click at [216, 452] on link "Course 01 Biomechanics & Execution" at bounding box center [303, 444] width 272 height 18
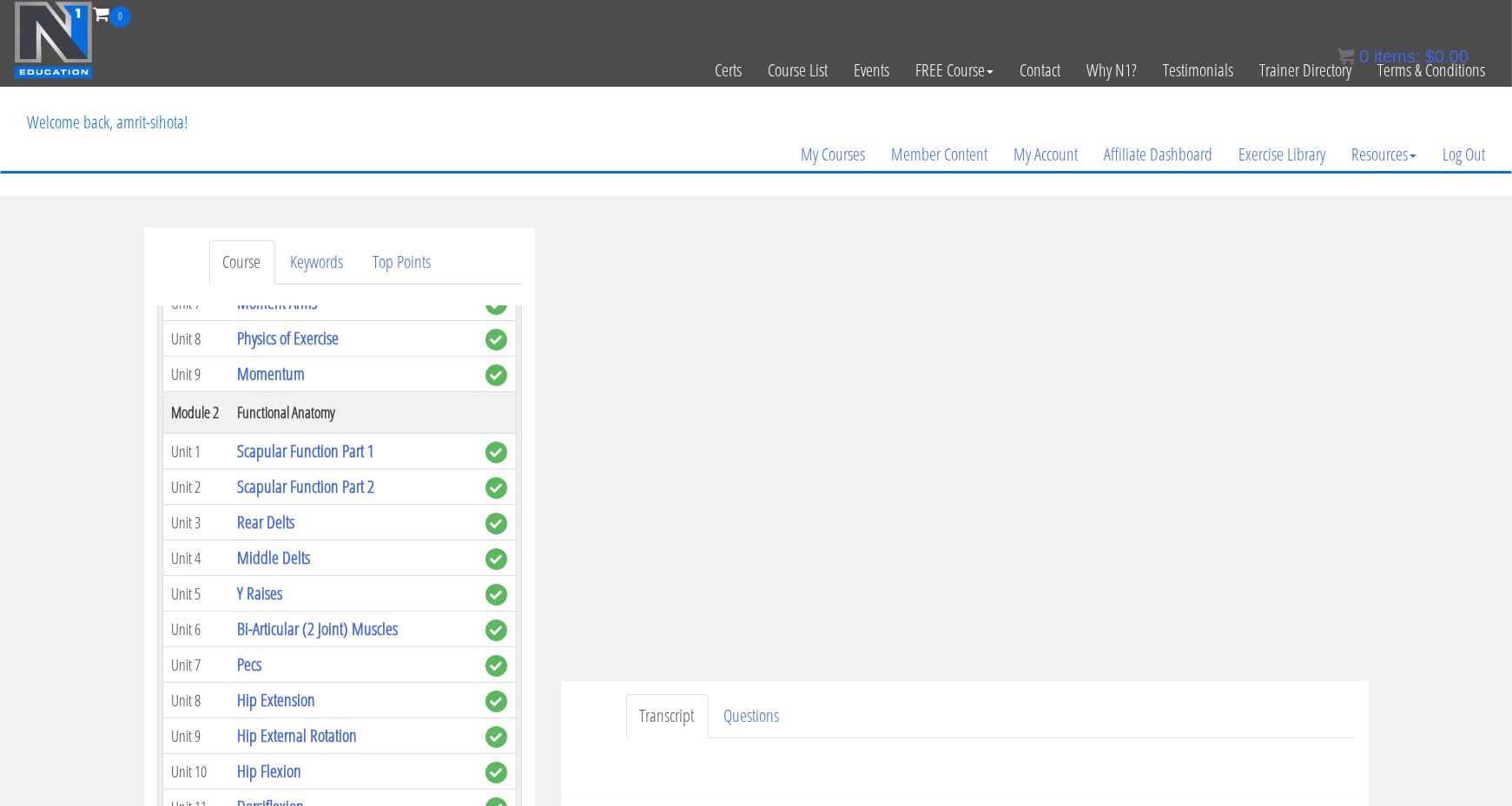
scroll to position [453, 0]
click at [269, 585] on link "Y Raises" at bounding box center [260, 592] width 45 height 23
click at [325, 625] on link "Bi-Articular (2 Joint) Muscles" at bounding box center [317, 628] width 160 height 23
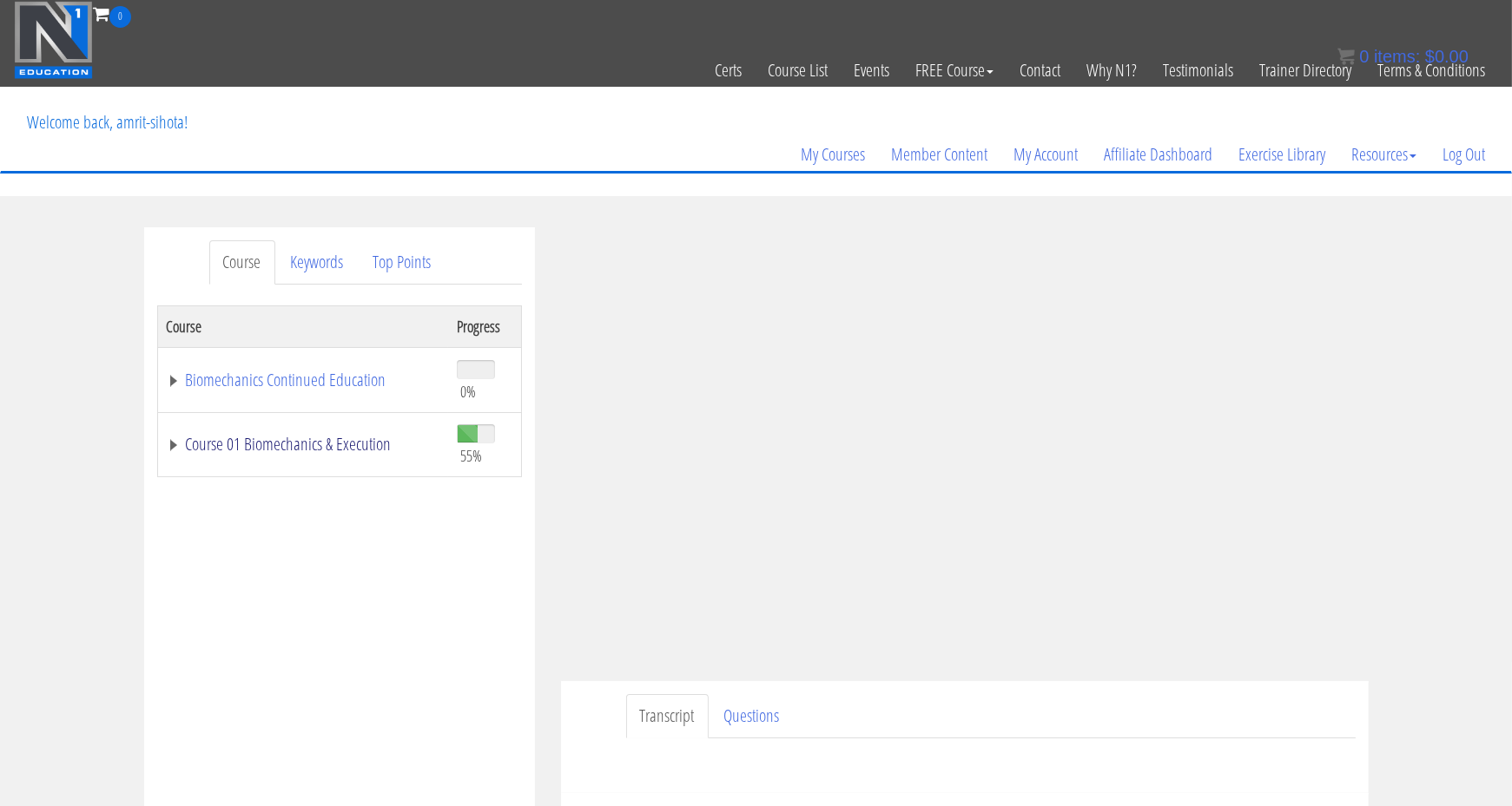
click at [298, 448] on link "Course 01 Biomechanics & Execution" at bounding box center [303, 444] width 272 height 18
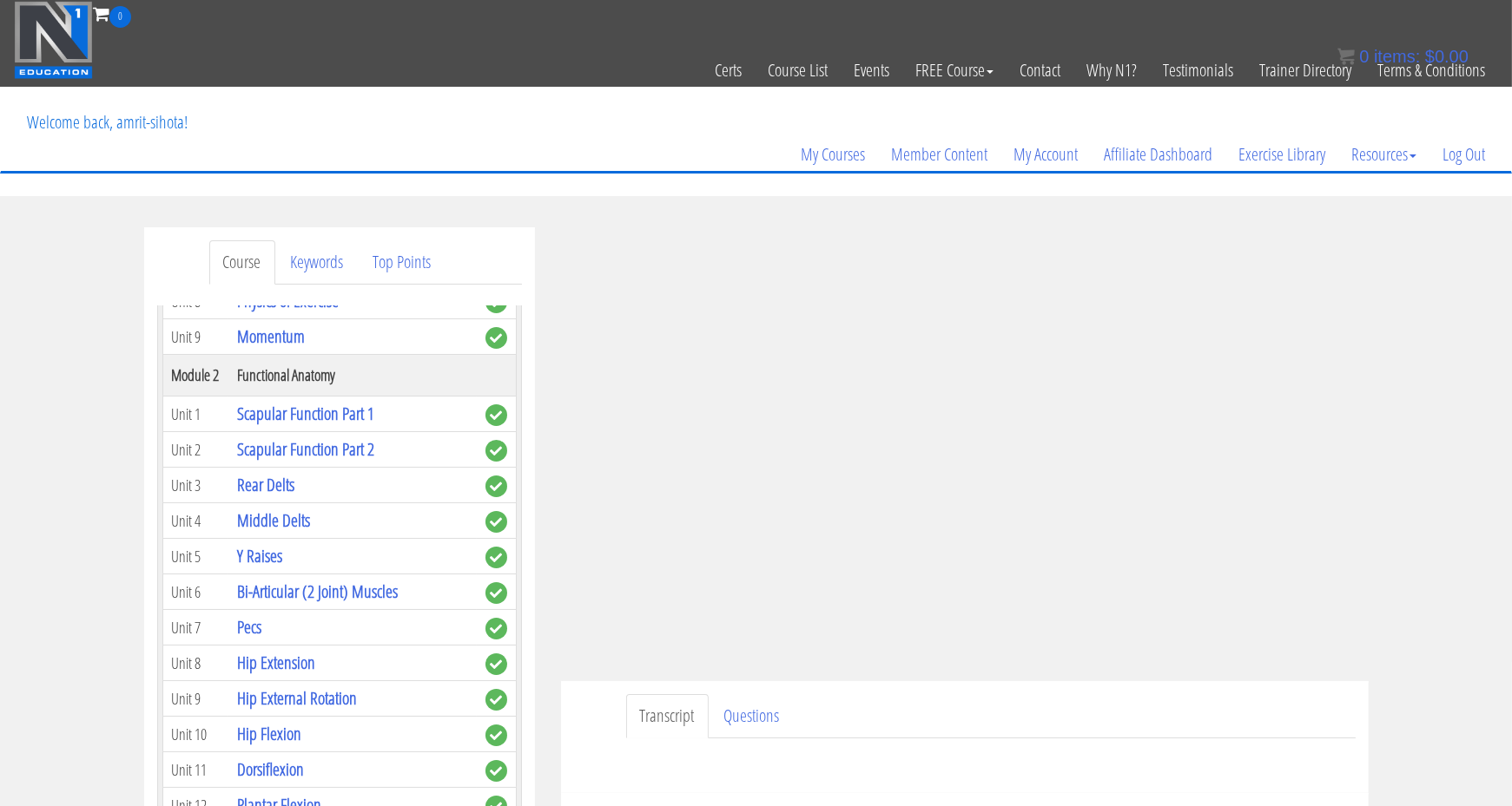
scroll to position [498, 0]
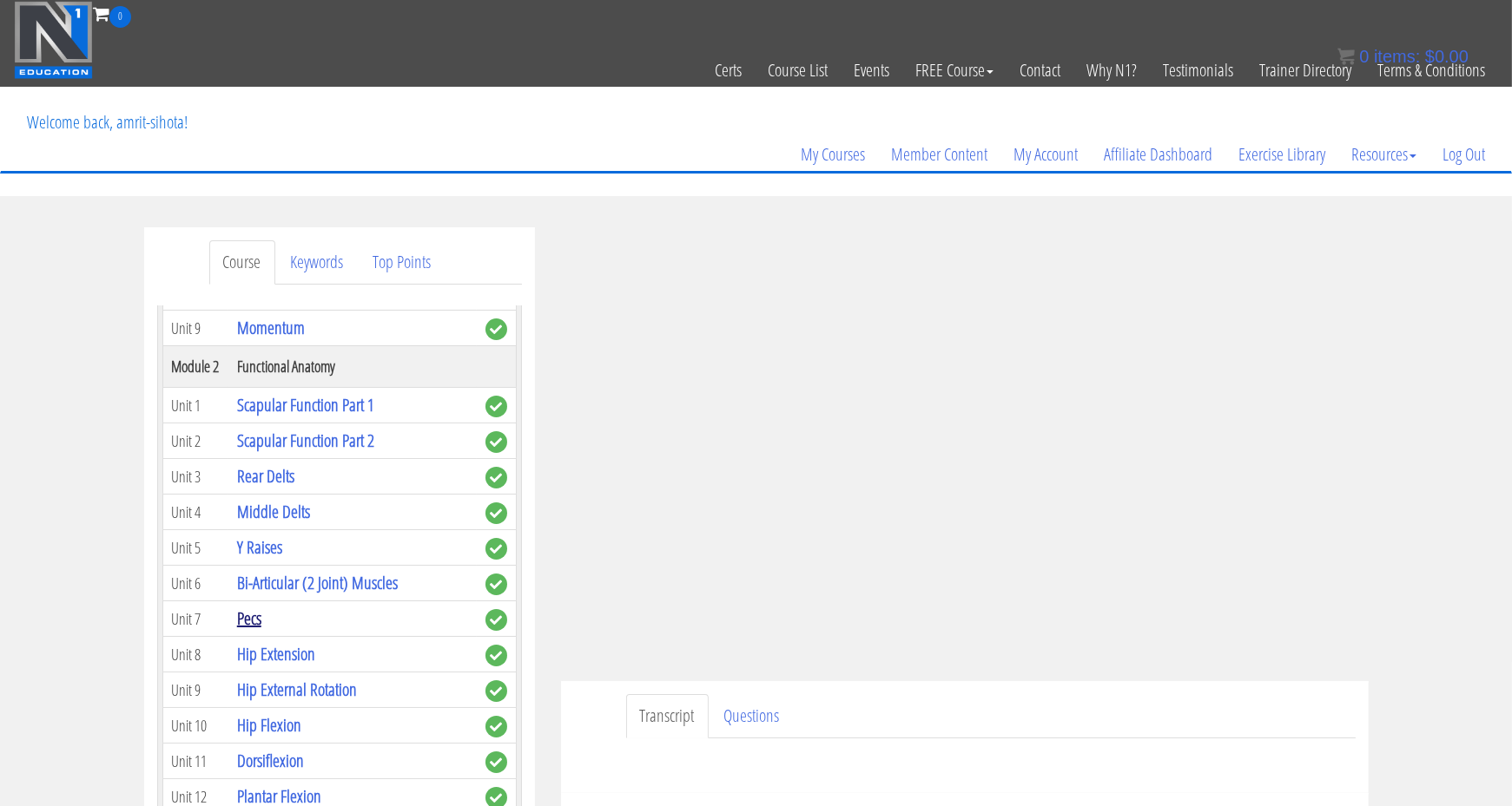
click at [257, 612] on link "Pecs" at bounding box center [250, 618] width 24 height 23
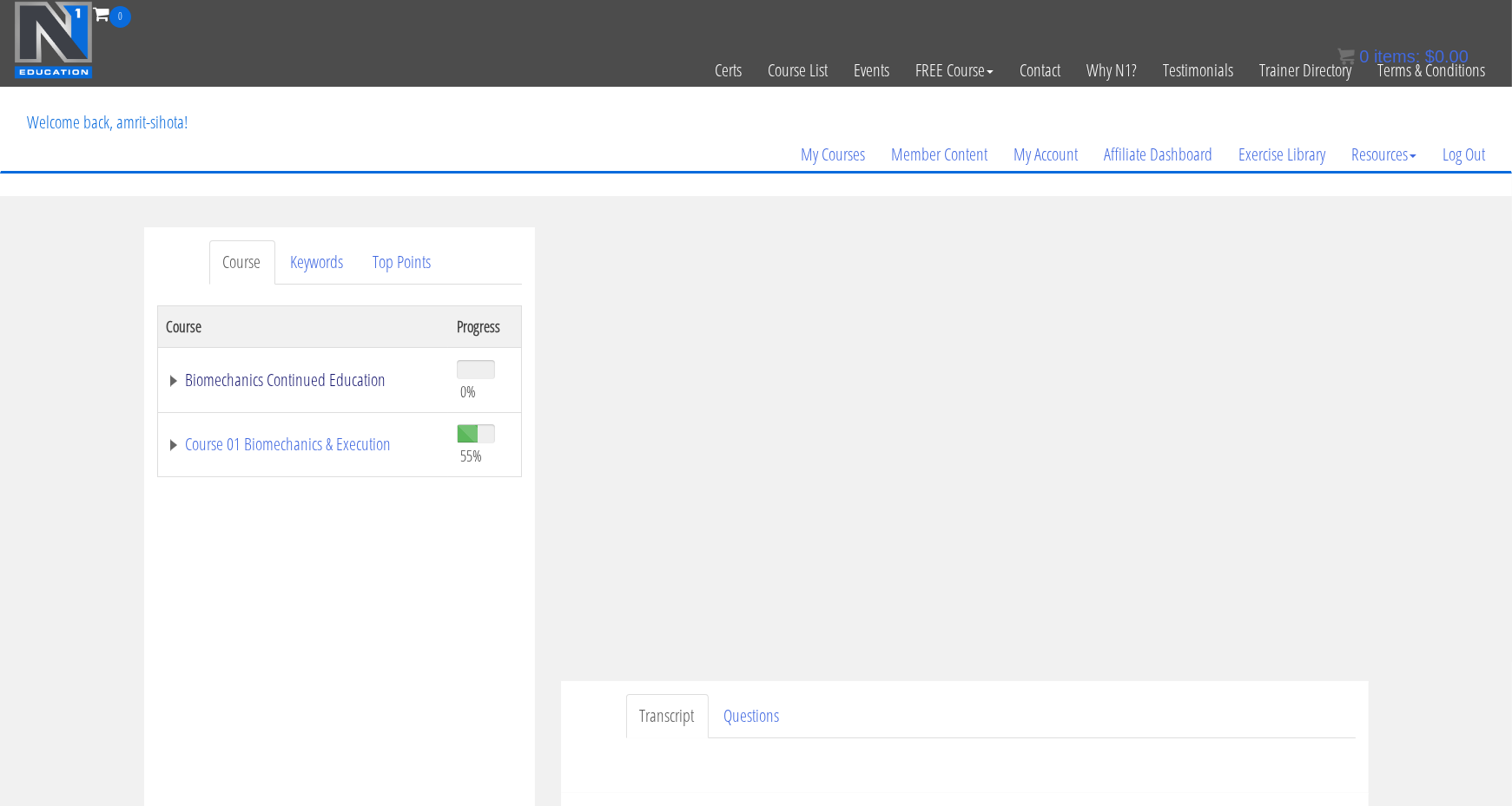
click at [268, 378] on link "Biomechanics Continued Education" at bounding box center [303, 380] width 272 height 18
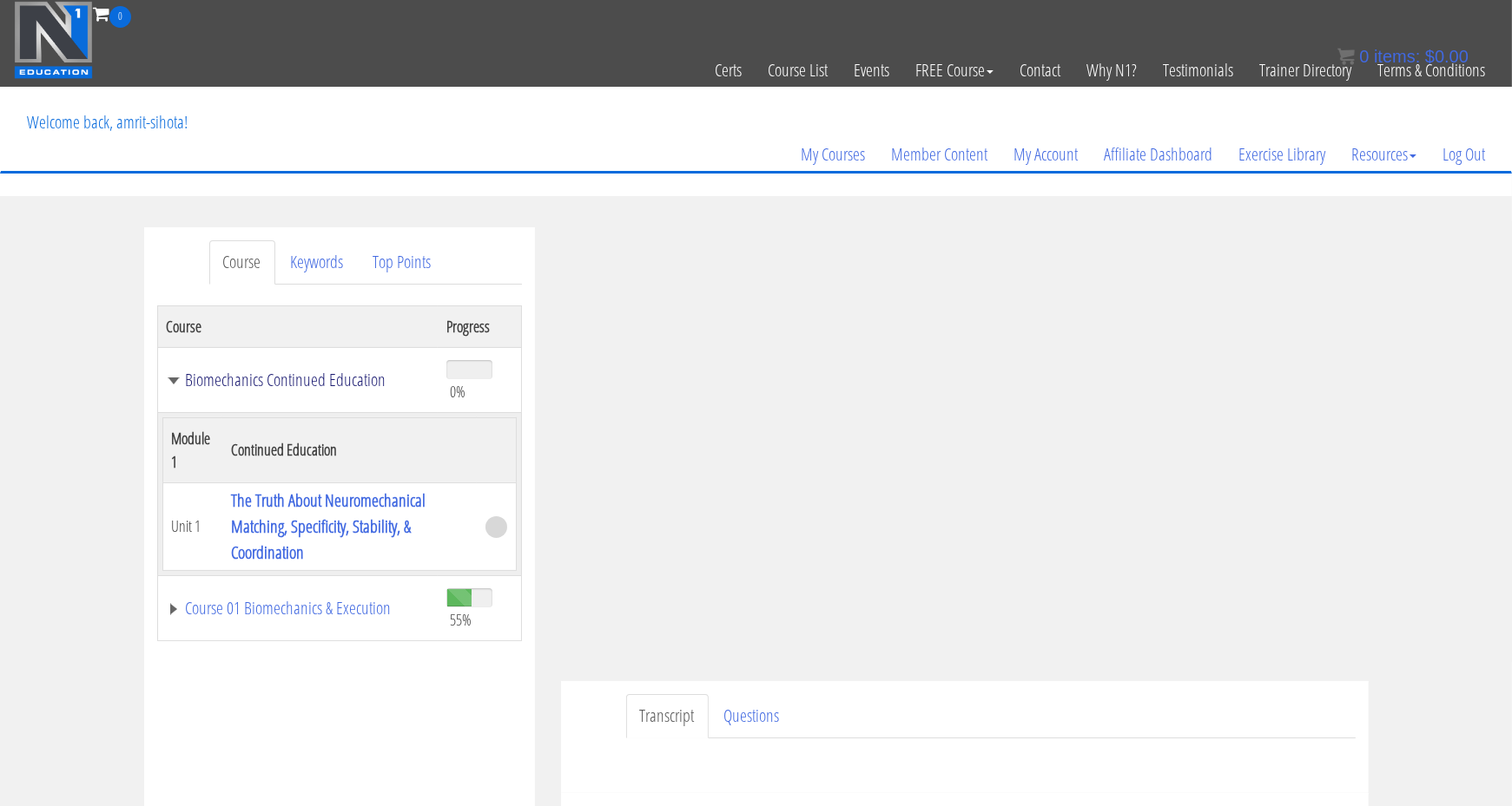
click at [268, 378] on link "Biomechanics Continued Education" at bounding box center [298, 380] width 263 height 18
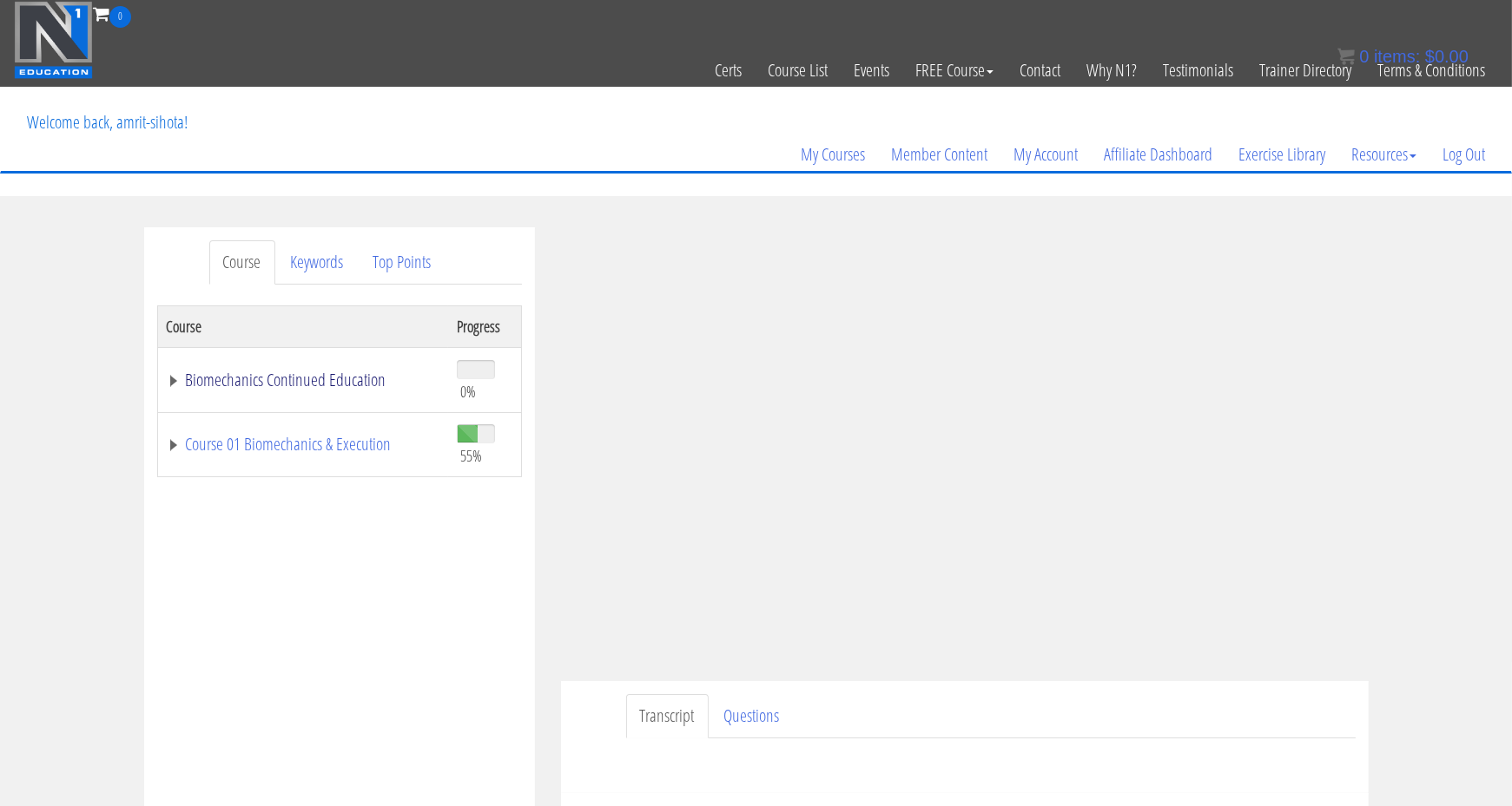
click at [268, 378] on link "Biomechanics Continued Education" at bounding box center [303, 380] width 272 height 18
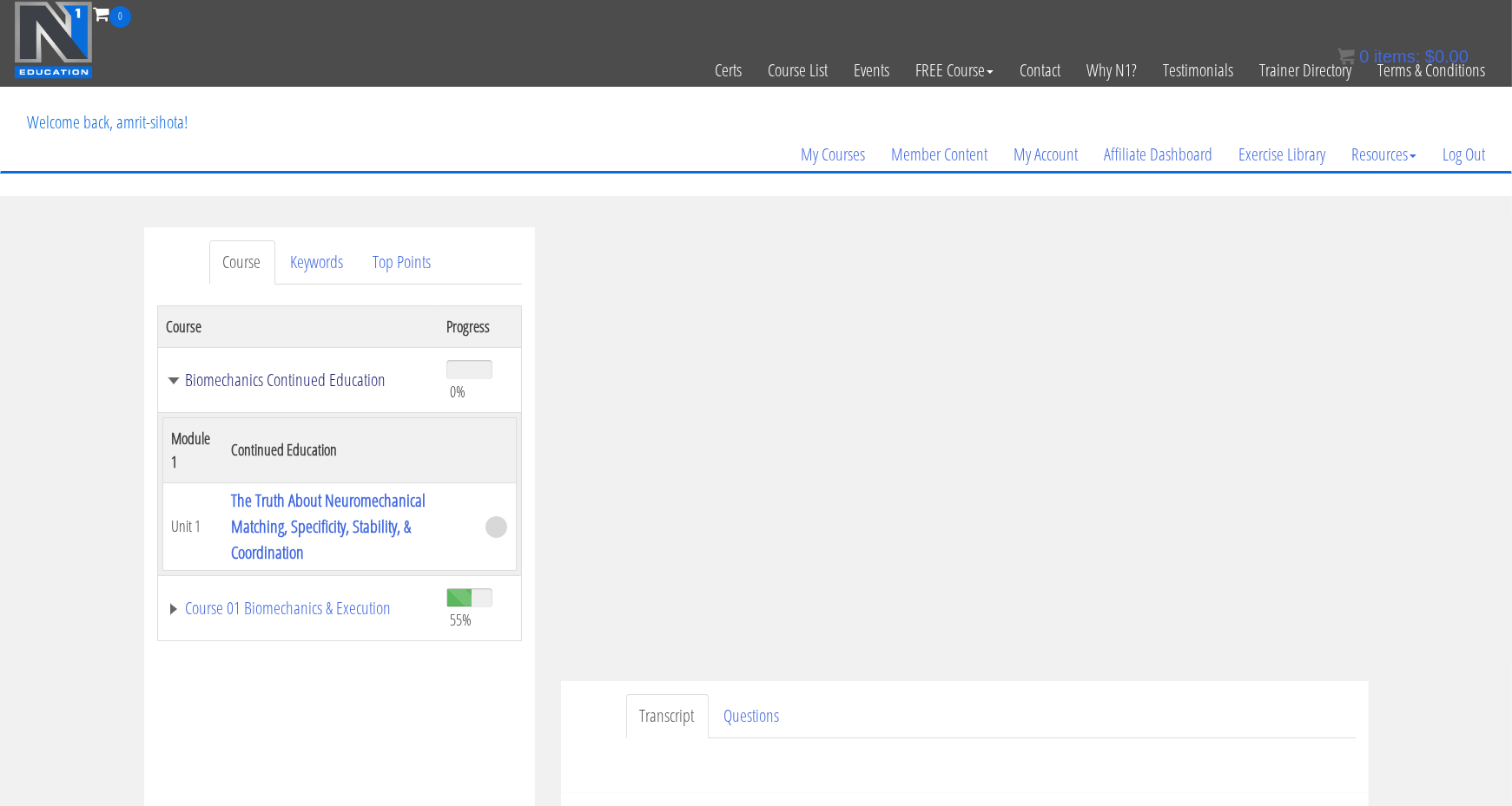
click at [268, 378] on link "Biomechanics Continued Education" at bounding box center [298, 380] width 263 height 18
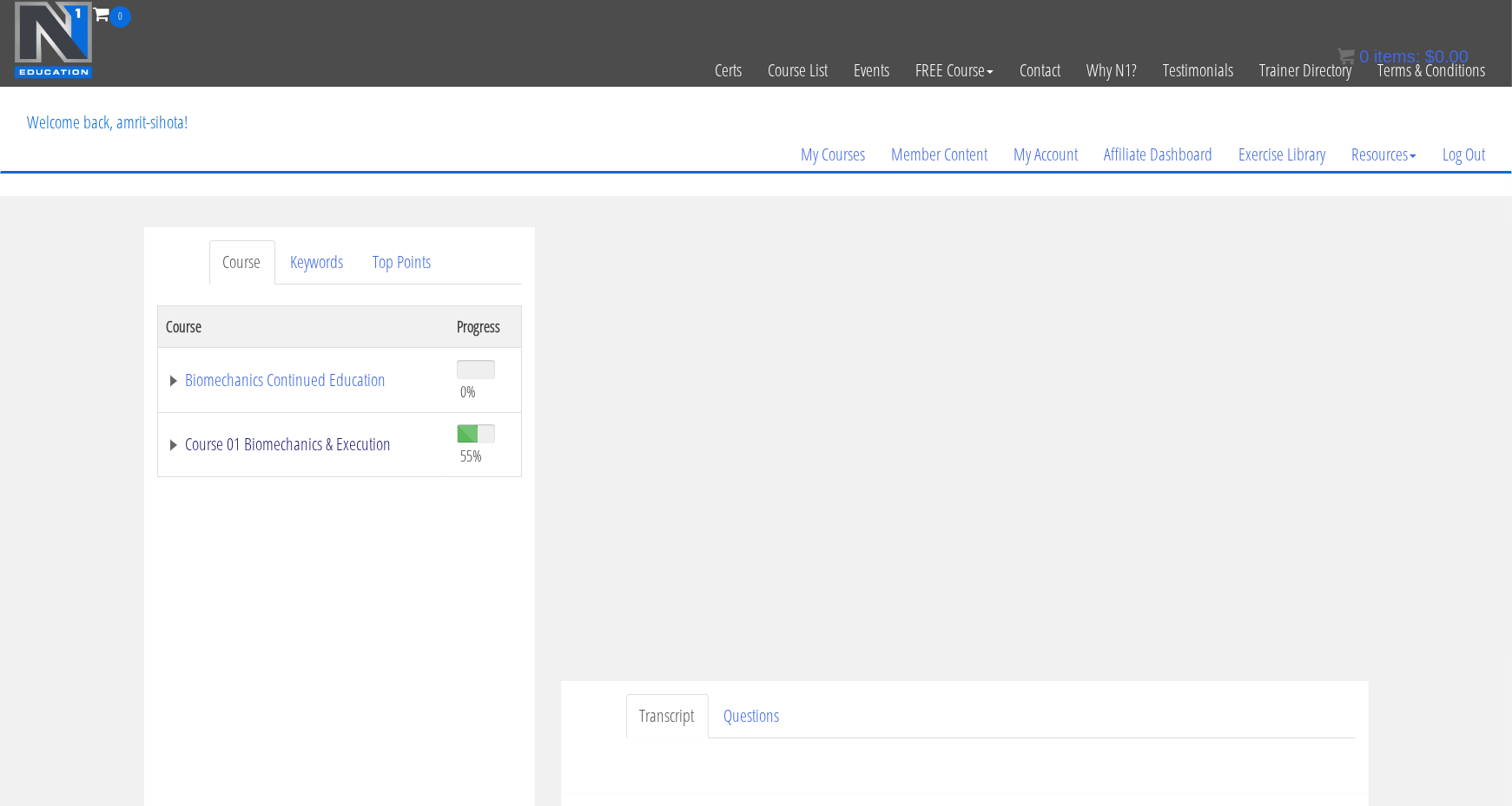
click at [237, 449] on link "Course 01 Biomechanics & Execution" at bounding box center [303, 444] width 272 height 18
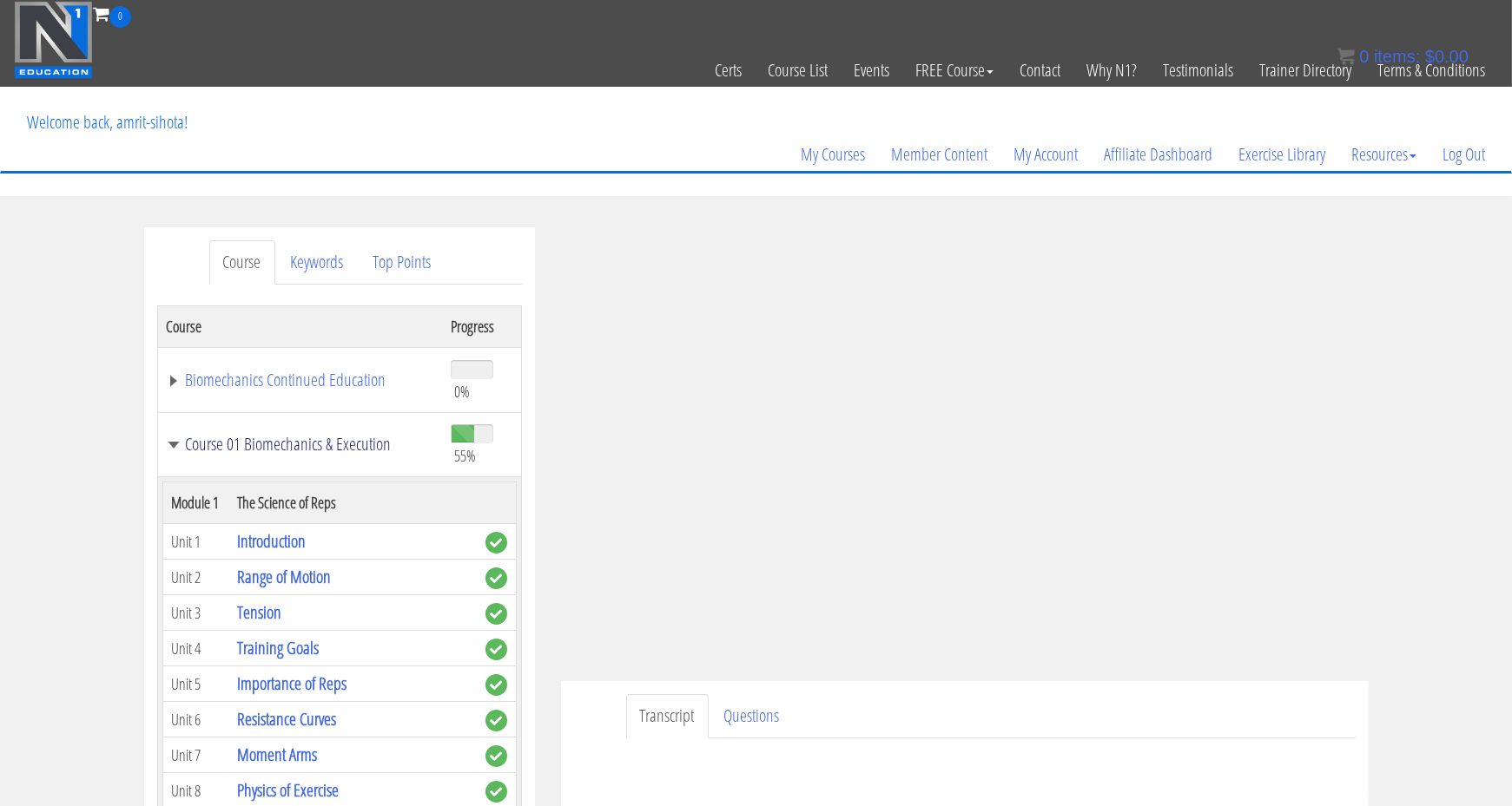
click at [237, 449] on link "Course 01 Biomechanics & Execution" at bounding box center [300, 444] width 267 height 18
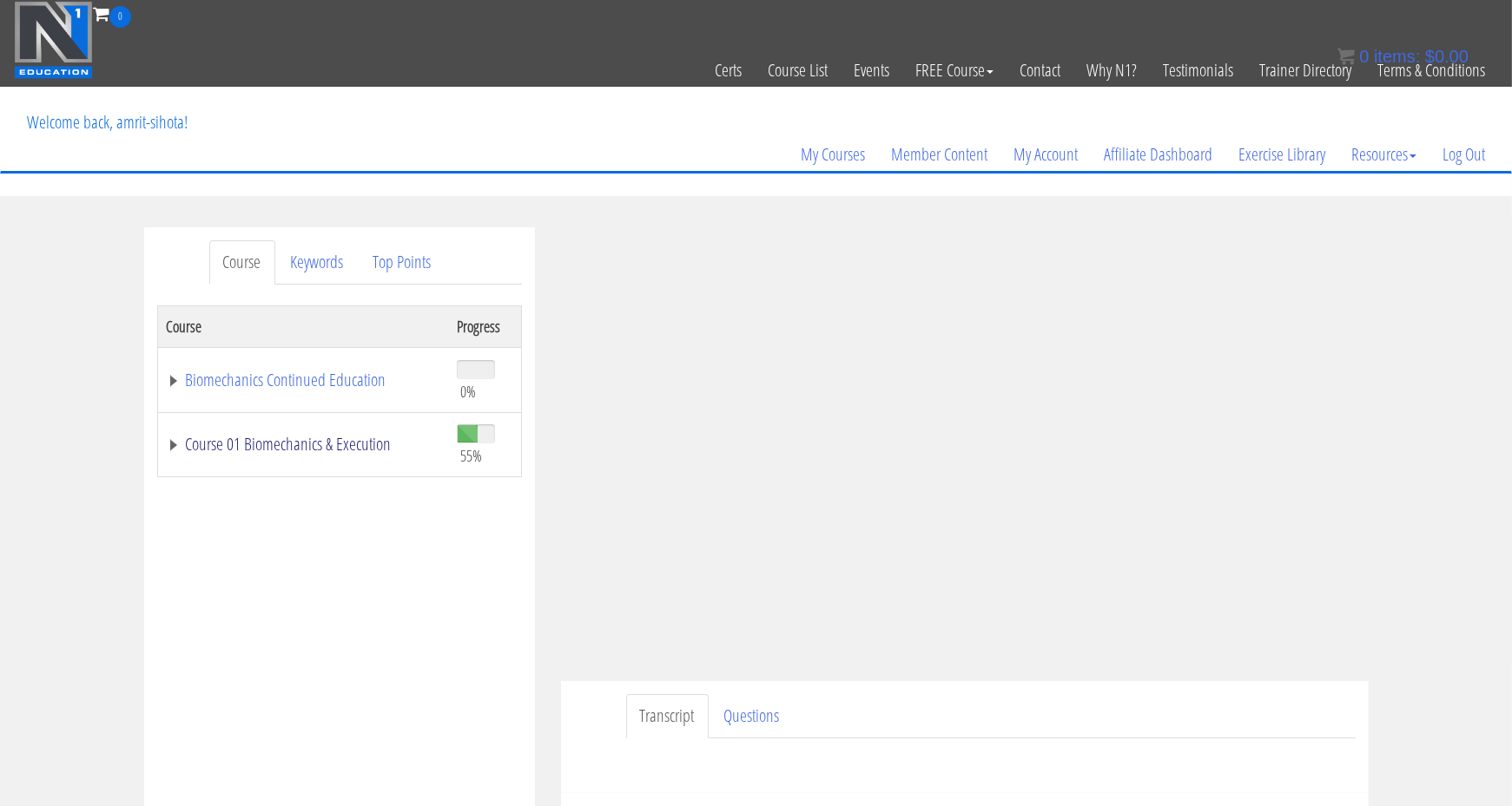
click at [237, 449] on link "Course 01 Biomechanics & Execution" at bounding box center [303, 444] width 272 height 18
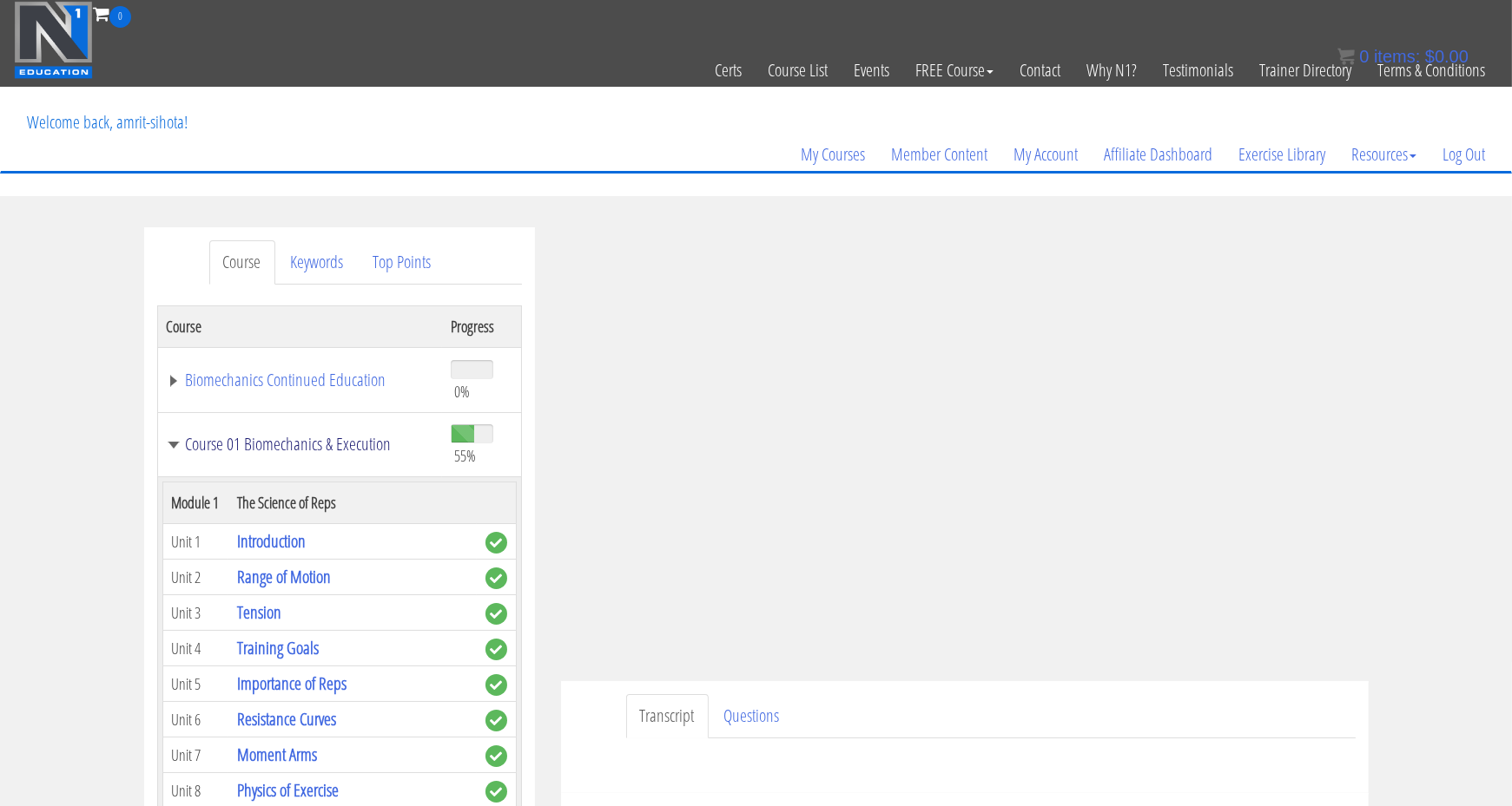
click at [237, 449] on link "Course 01 Biomechanics & Execution" at bounding box center [300, 444] width 267 height 18
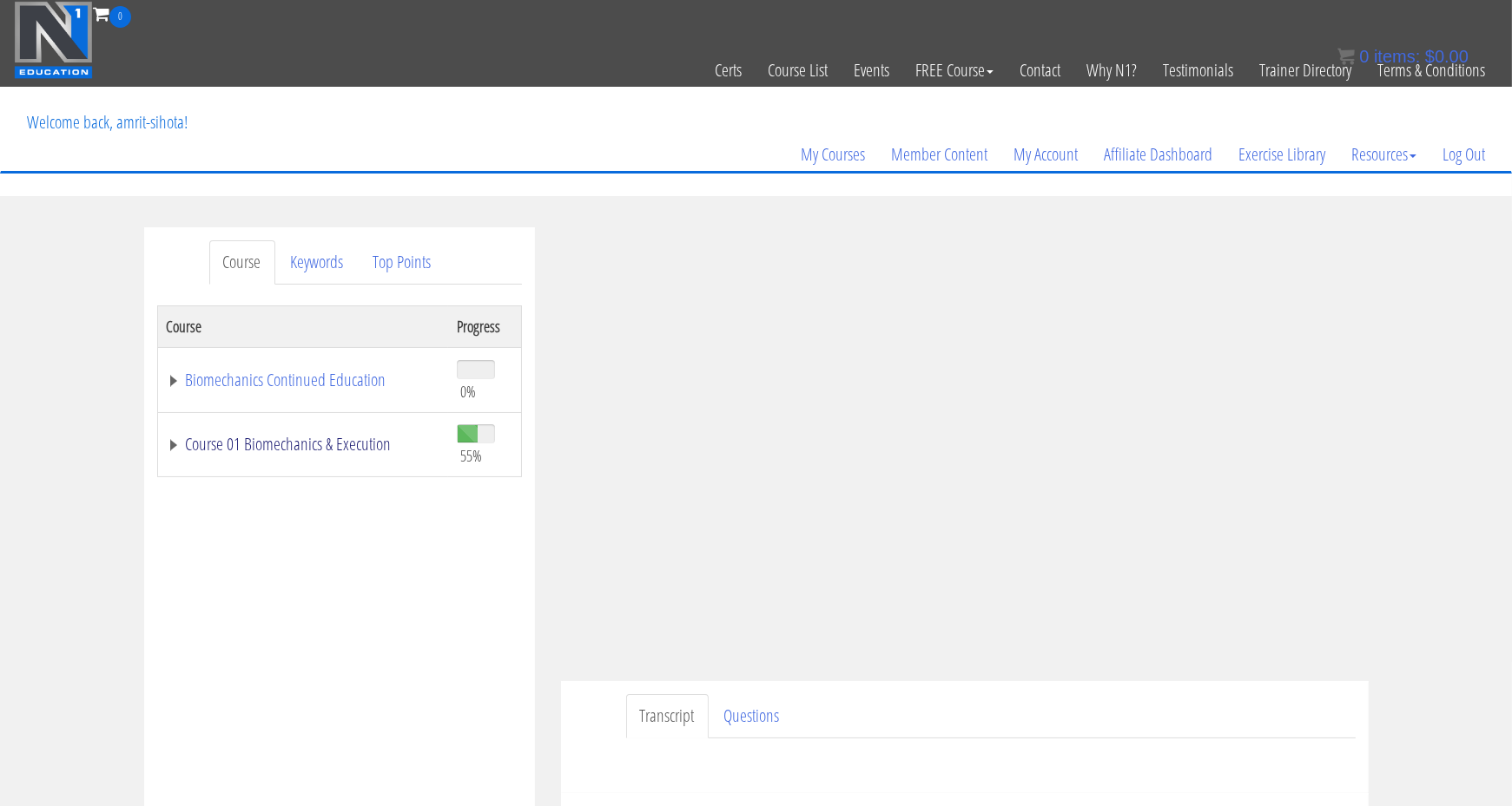
click at [237, 449] on link "Course 01 Biomechanics & Execution" at bounding box center [303, 444] width 272 height 18
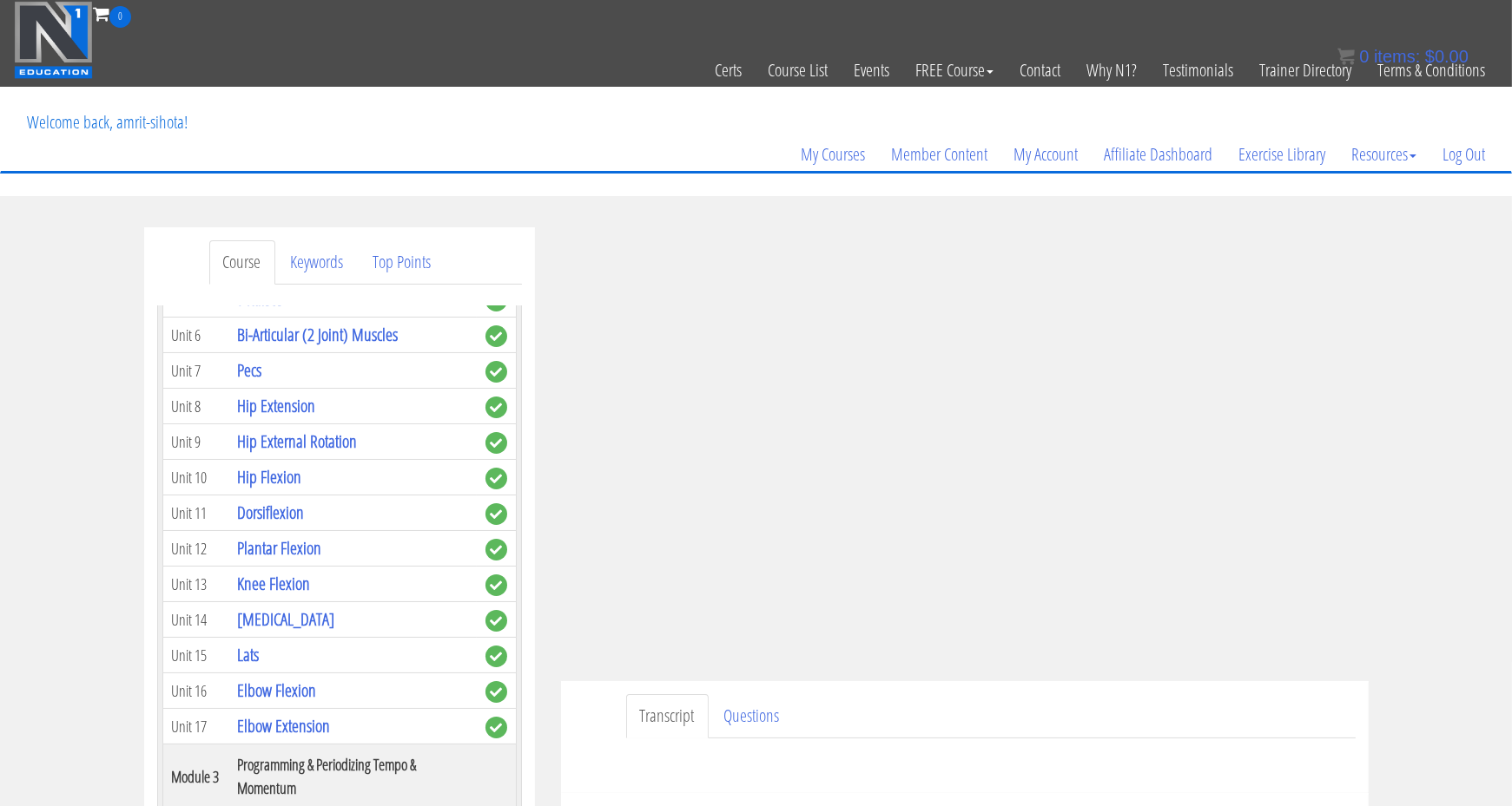
scroll to position [742, 0]
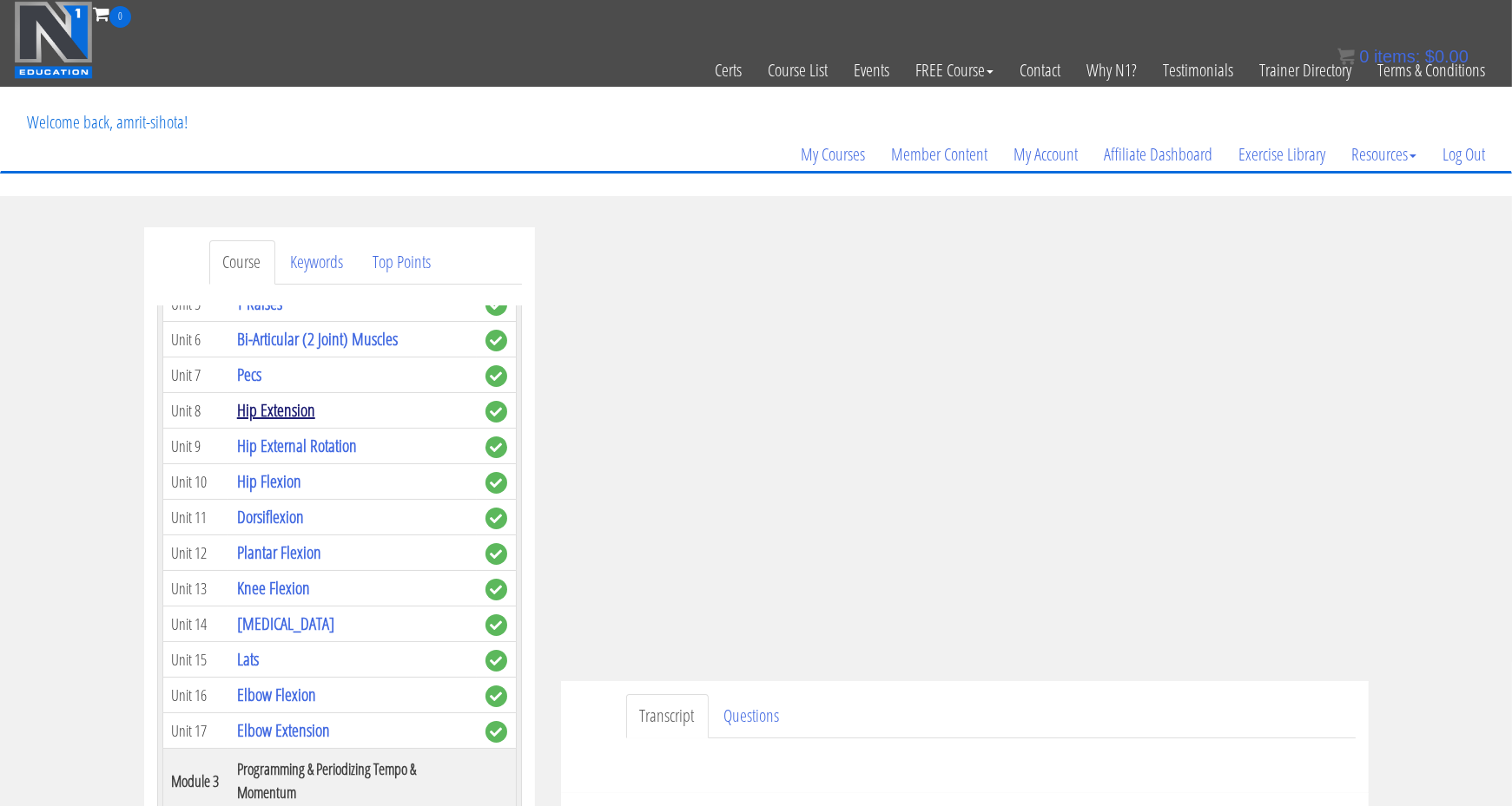
click at [248, 399] on link "Hip Extension" at bounding box center [276, 410] width 78 height 23
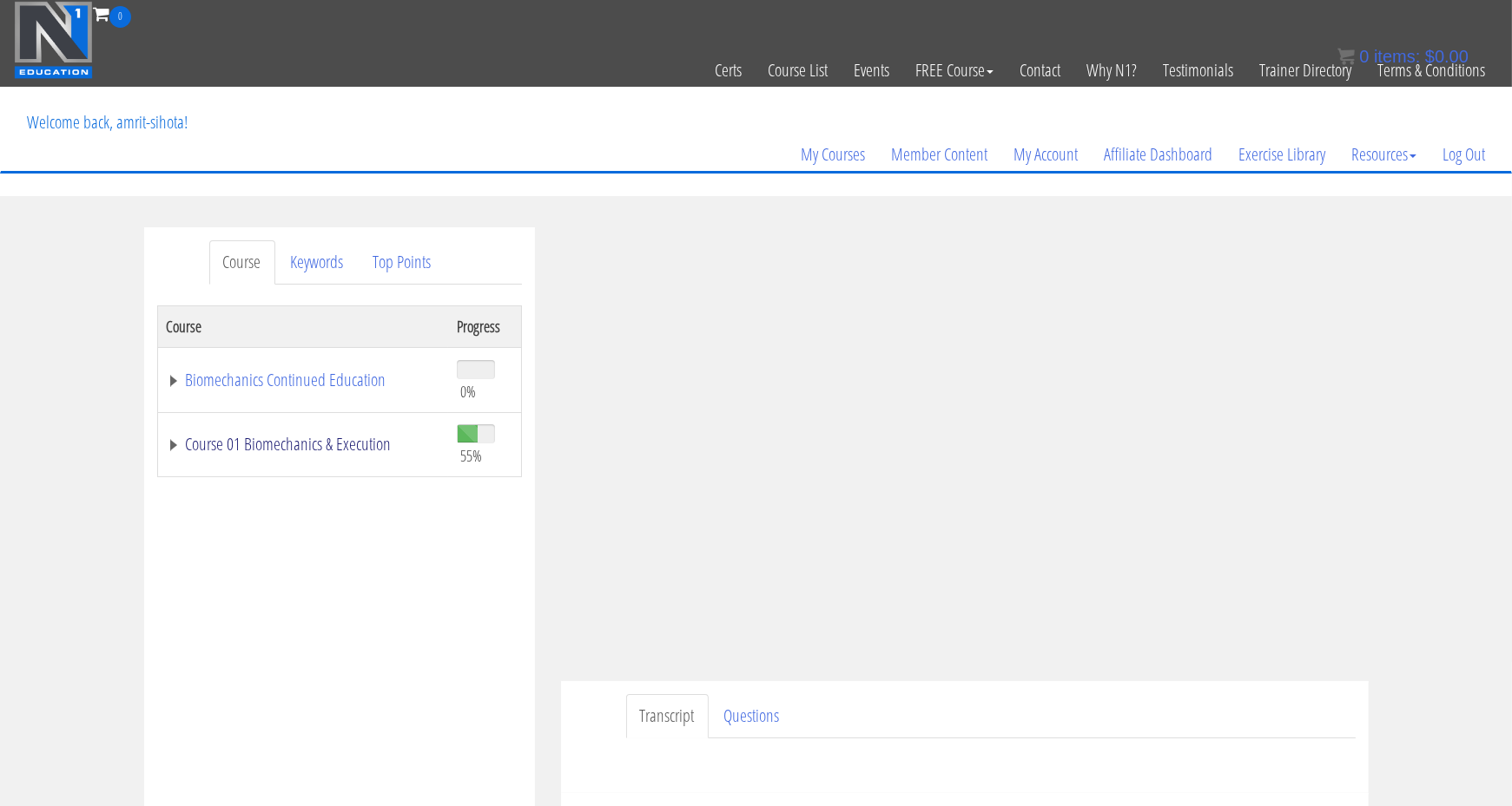
click at [234, 438] on link "Course 01 Biomechanics & Execution" at bounding box center [303, 444] width 272 height 18
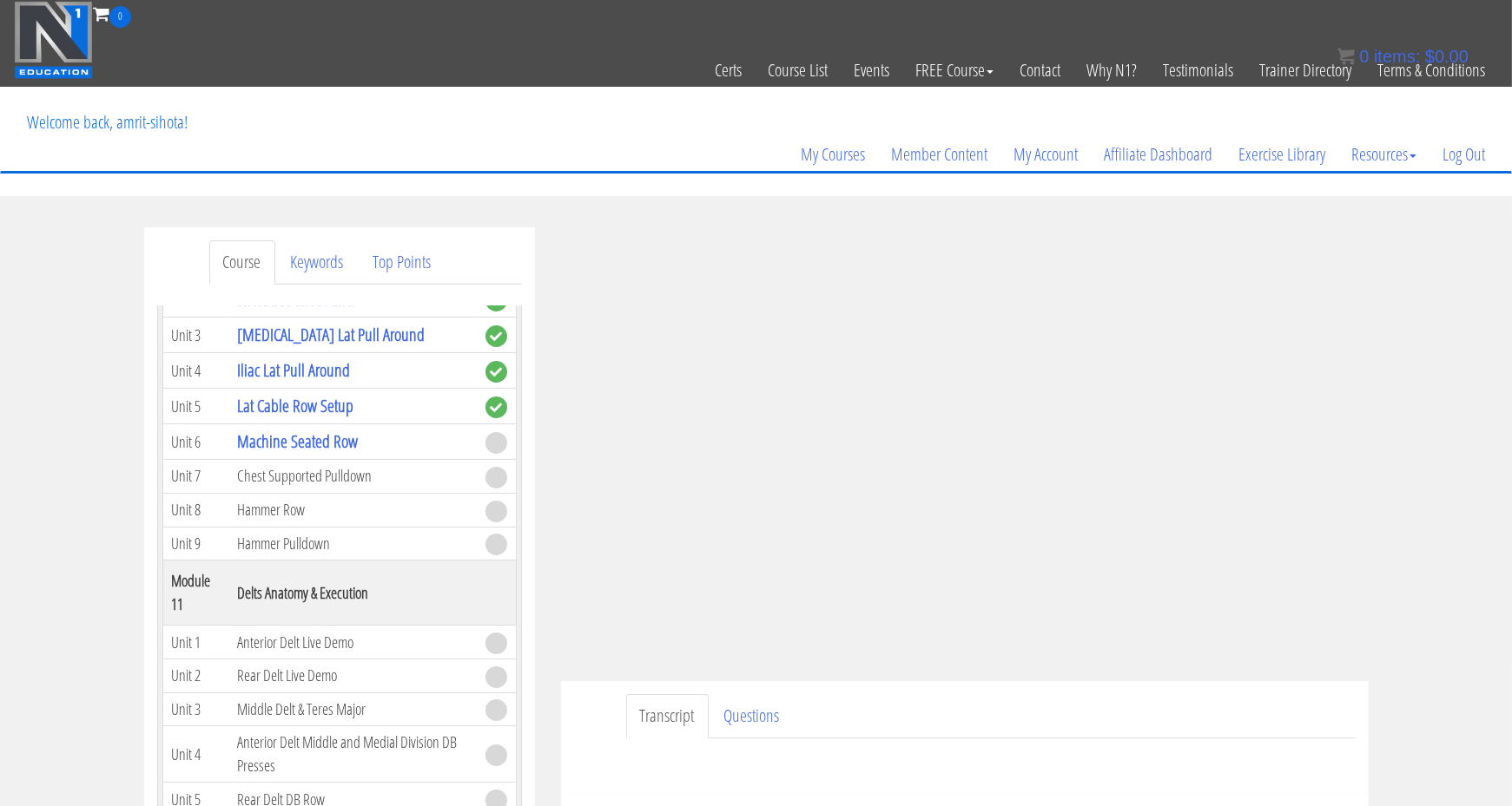
scroll to position [3247, 0]
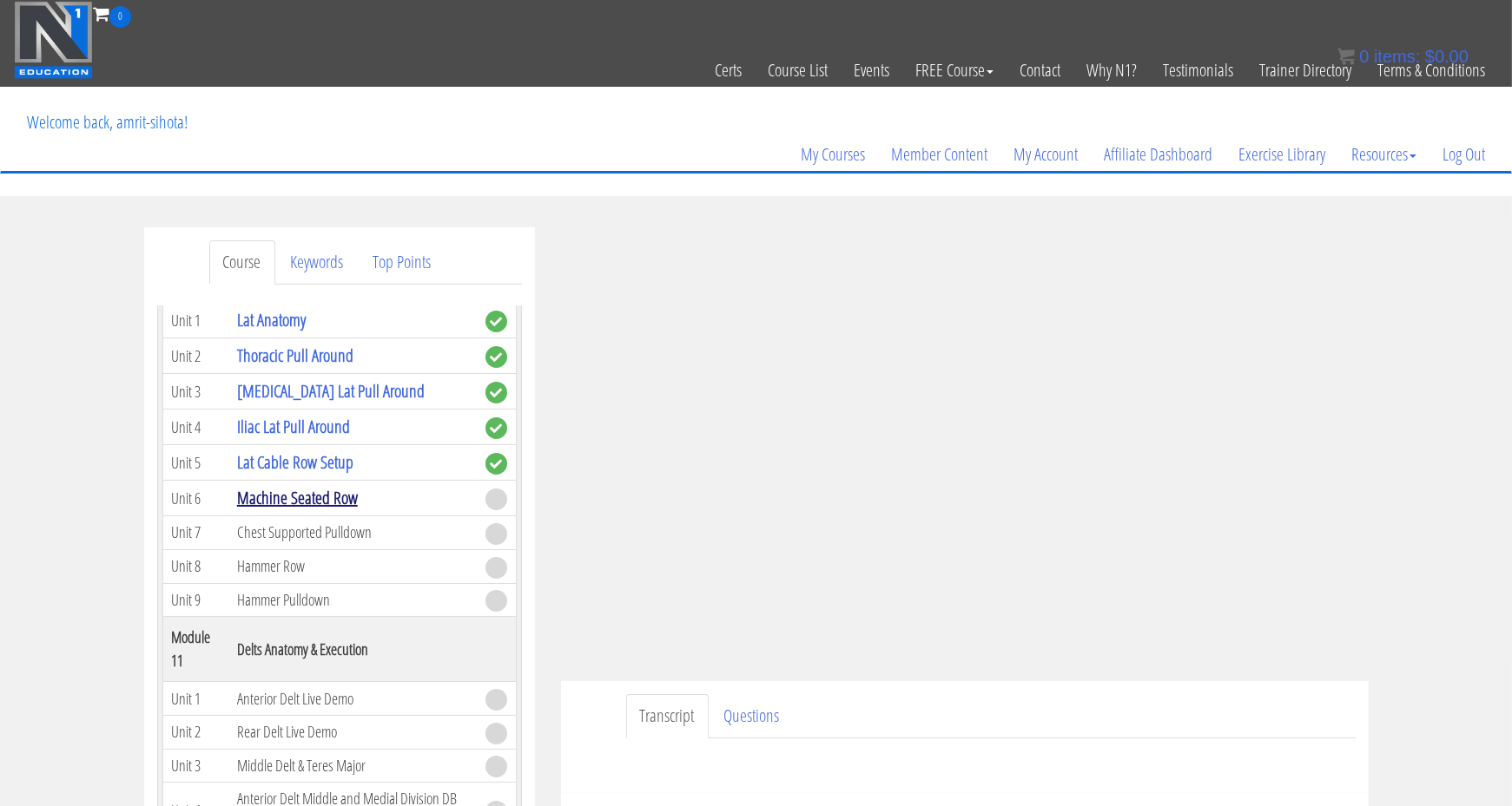
click at [250, 494] on link "Machine Seated Row" at bounding box center [298, 497] width 121 height 23
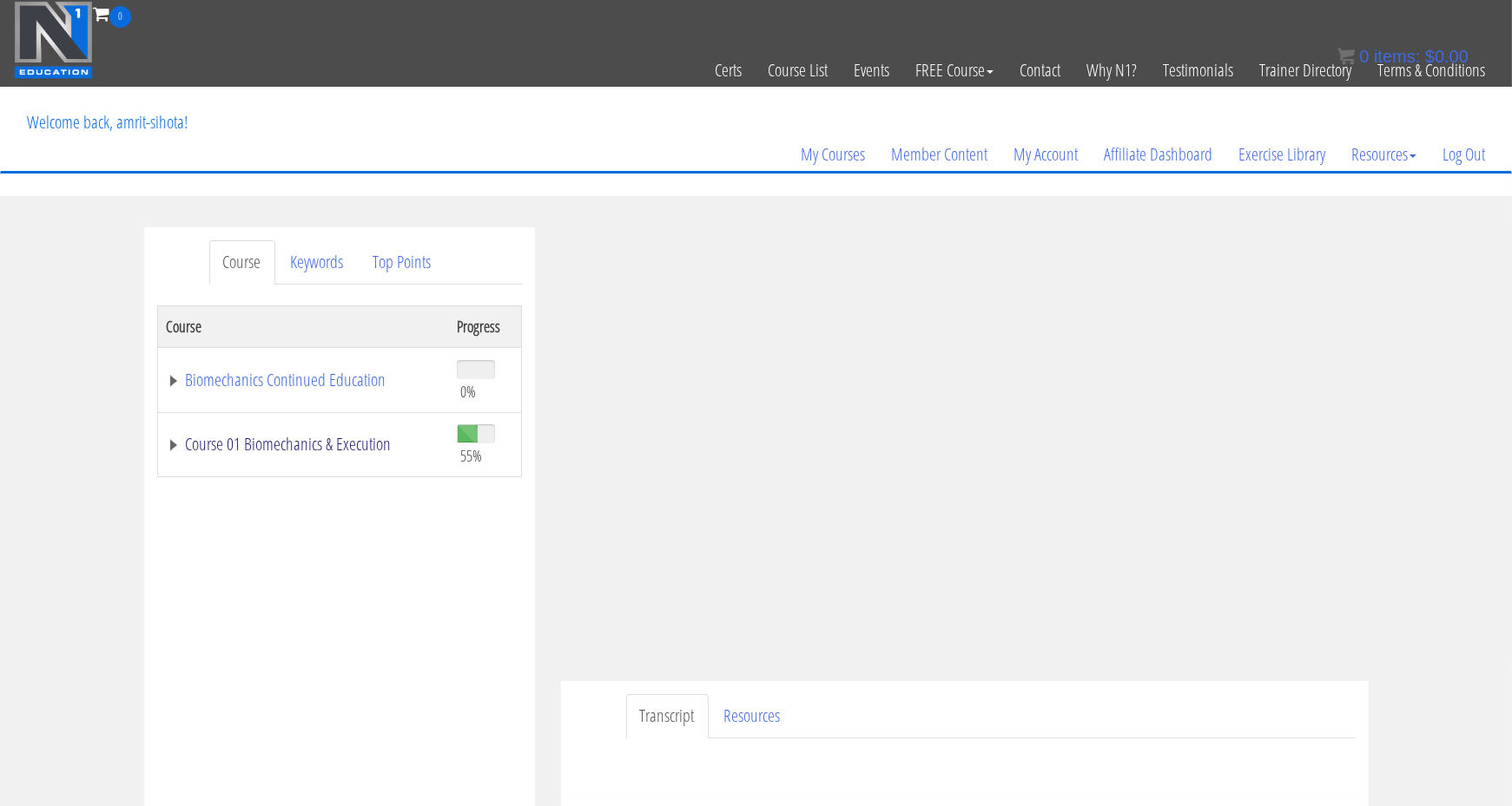
click at [189, 453] on link "Course 01 Biomechanics & Execution" at bounding box center [303, 444] width 272 height 18
drag, startPoint x: 189, startPoint y: 454, endPoint x: 194, endPoint y: 437, distance: 17.7
click at [194, 437] on link "Course 01 Biomechanics & Execution" at bounding box center [303, 444] width 272 height 18
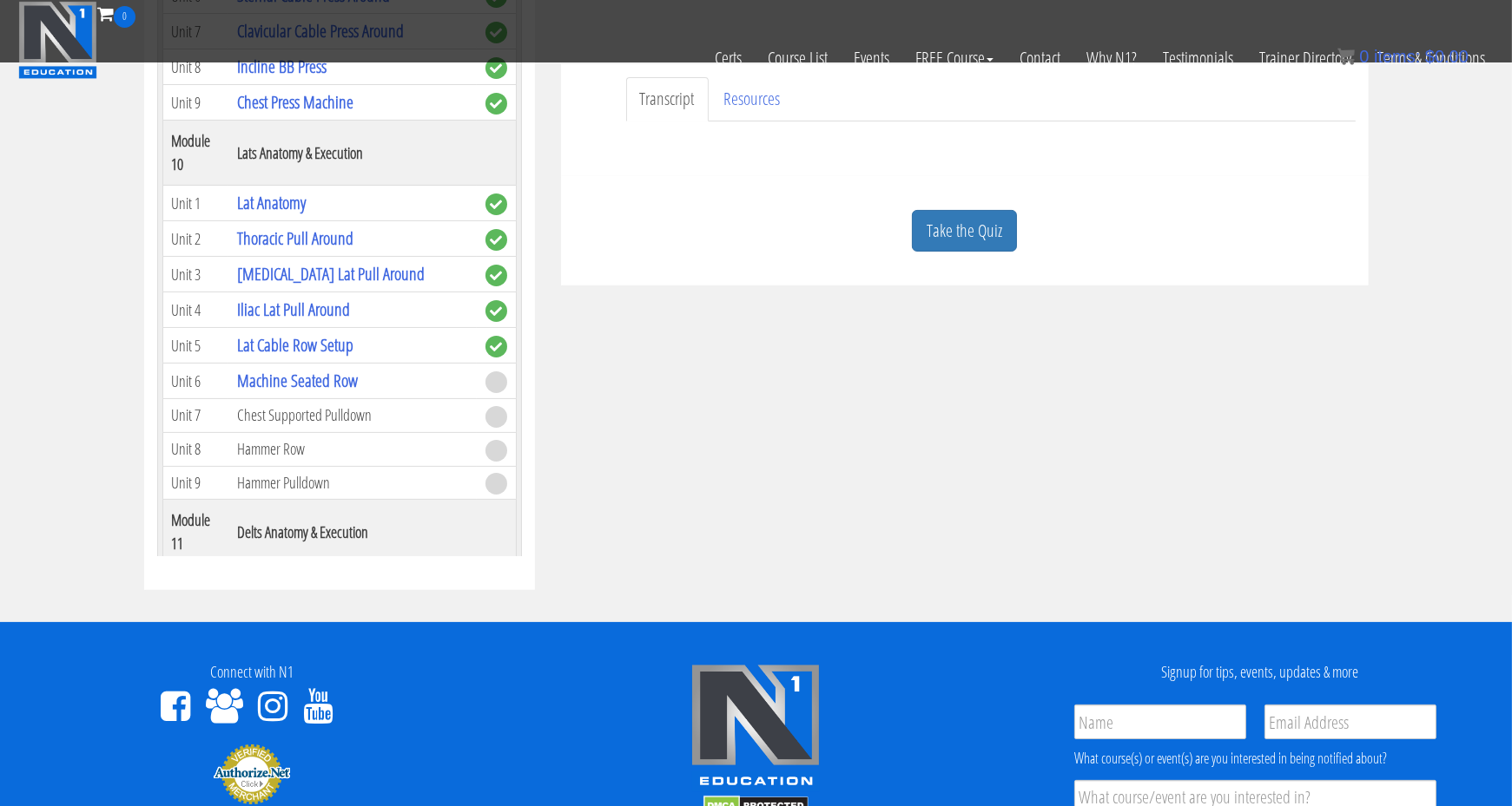
scroll to position [2758, 0]
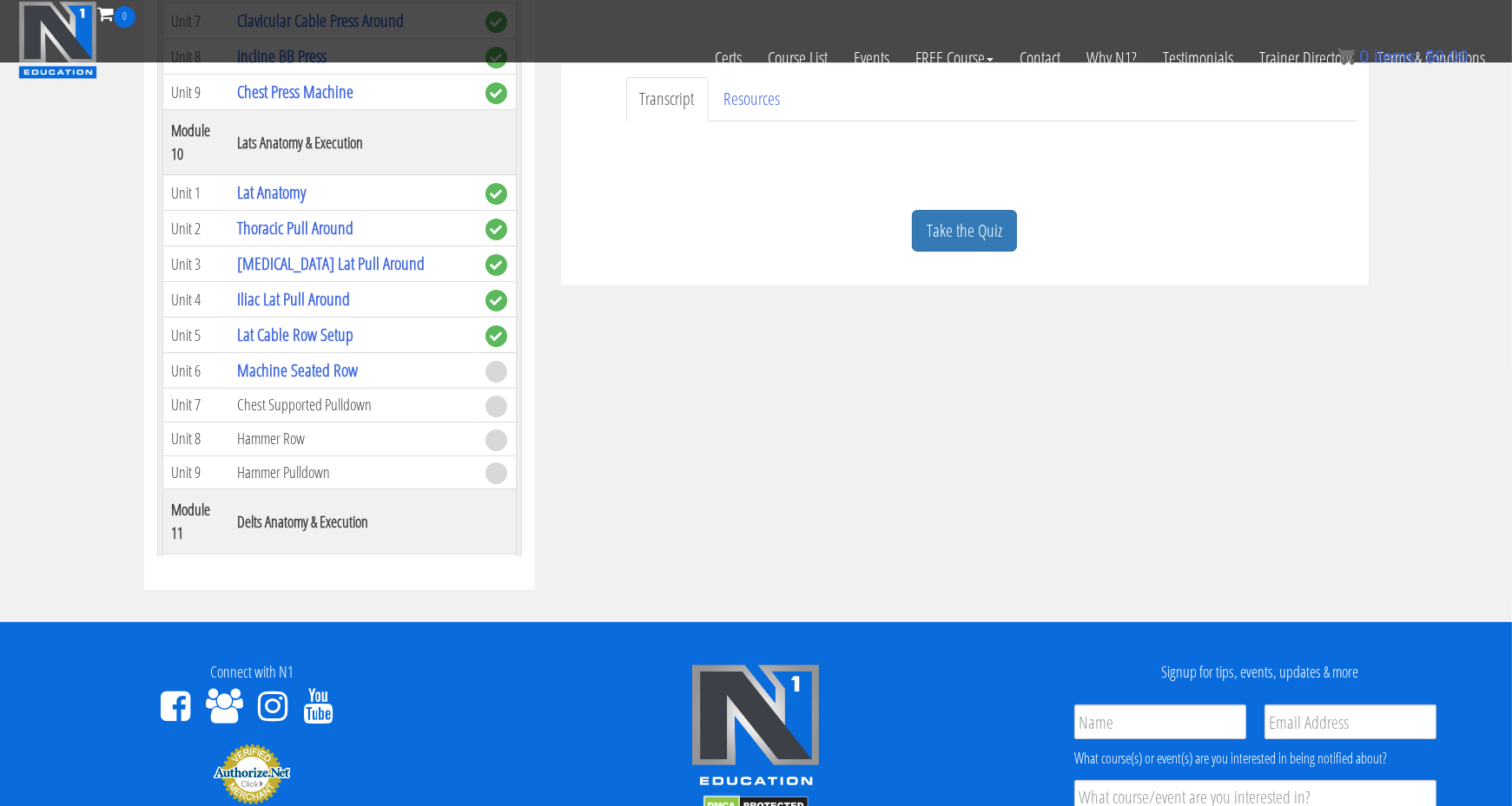
click at [386, 365] on td "Machine Seated Row" at bounding box center [352, 372] width 249 height 36
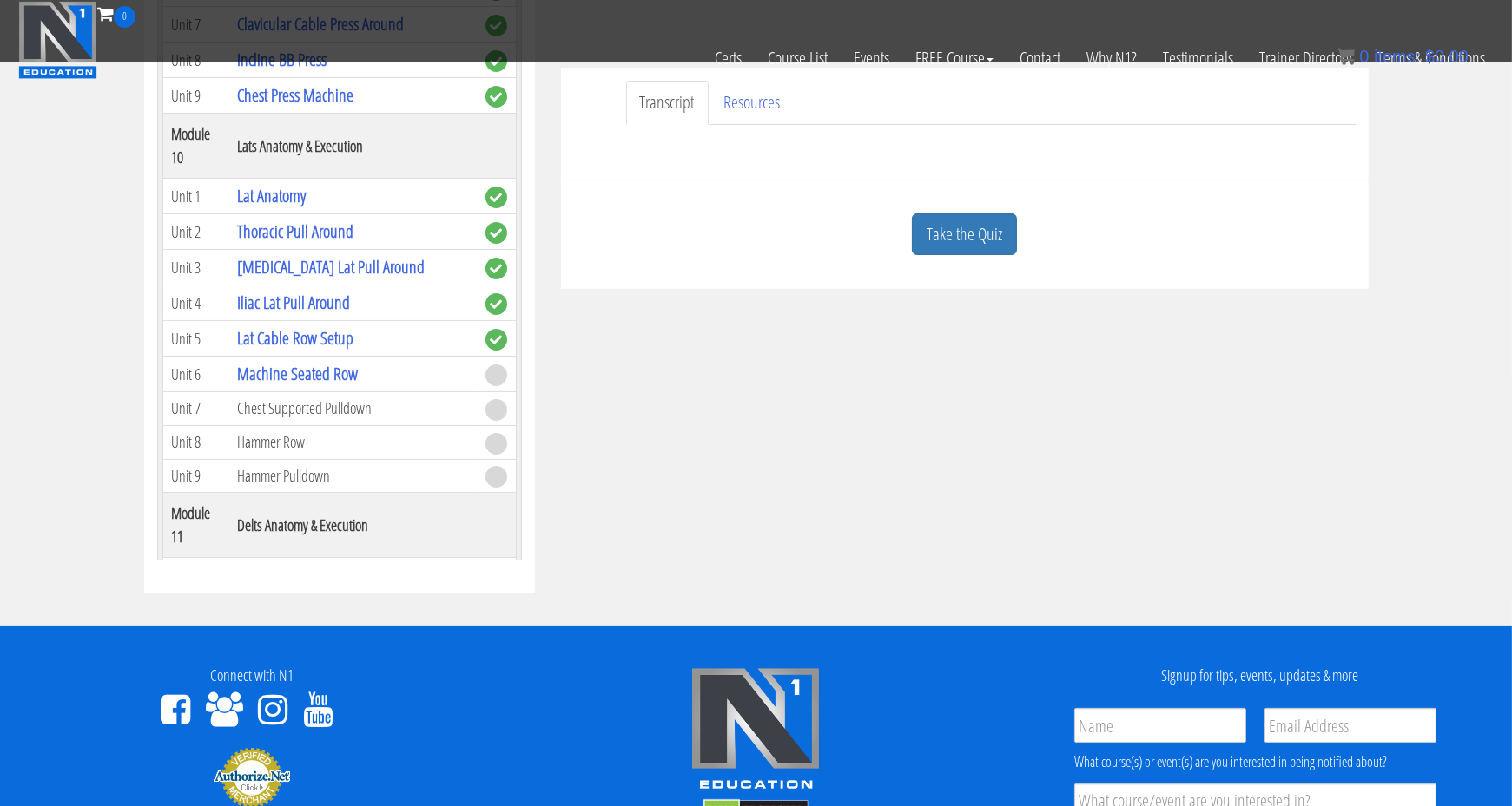
scroll to position [498, 0]
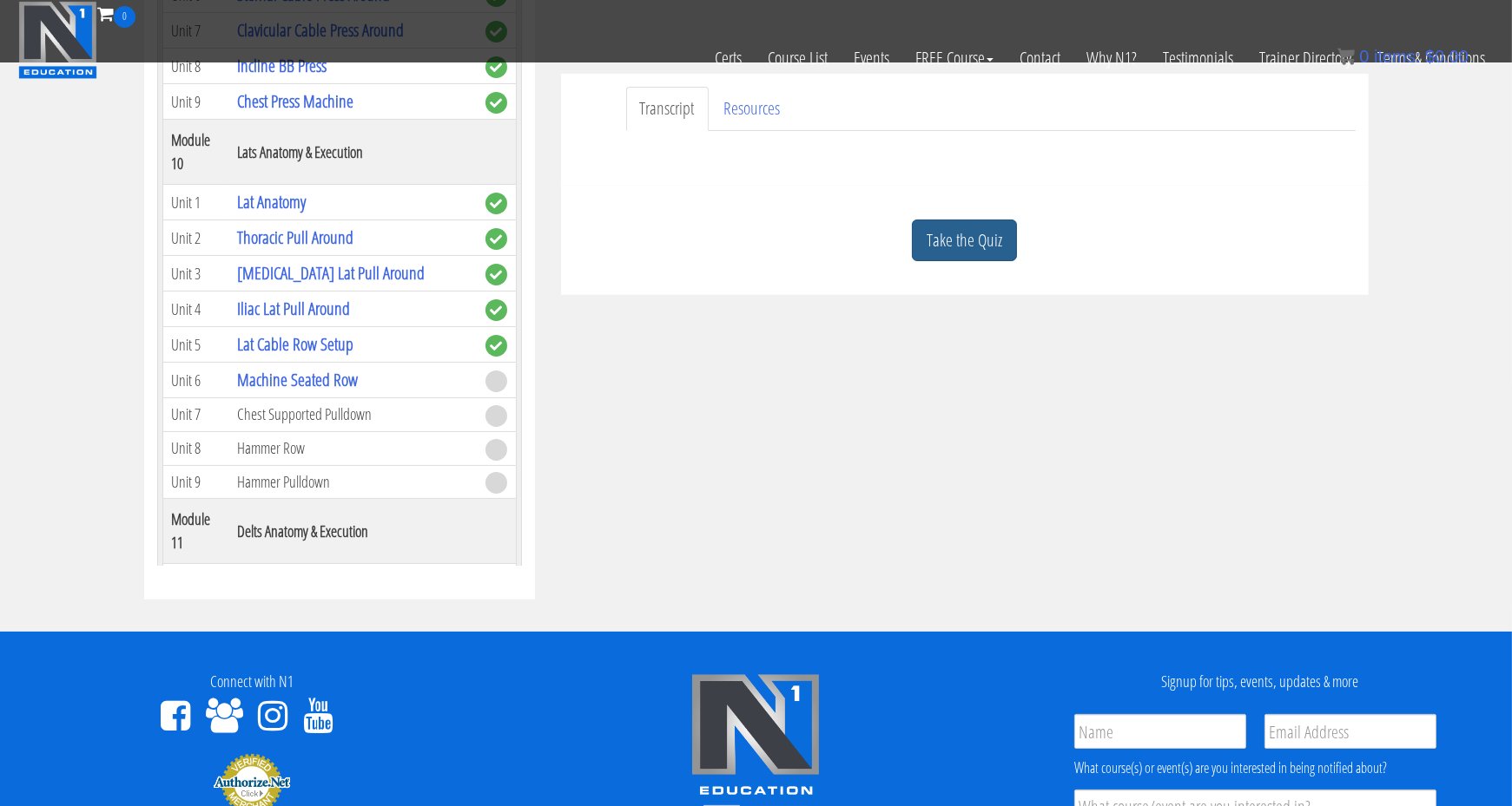
click at [968, 244] on link "Take the Quiz" at bounding box center [964, 240] width 105 height 42
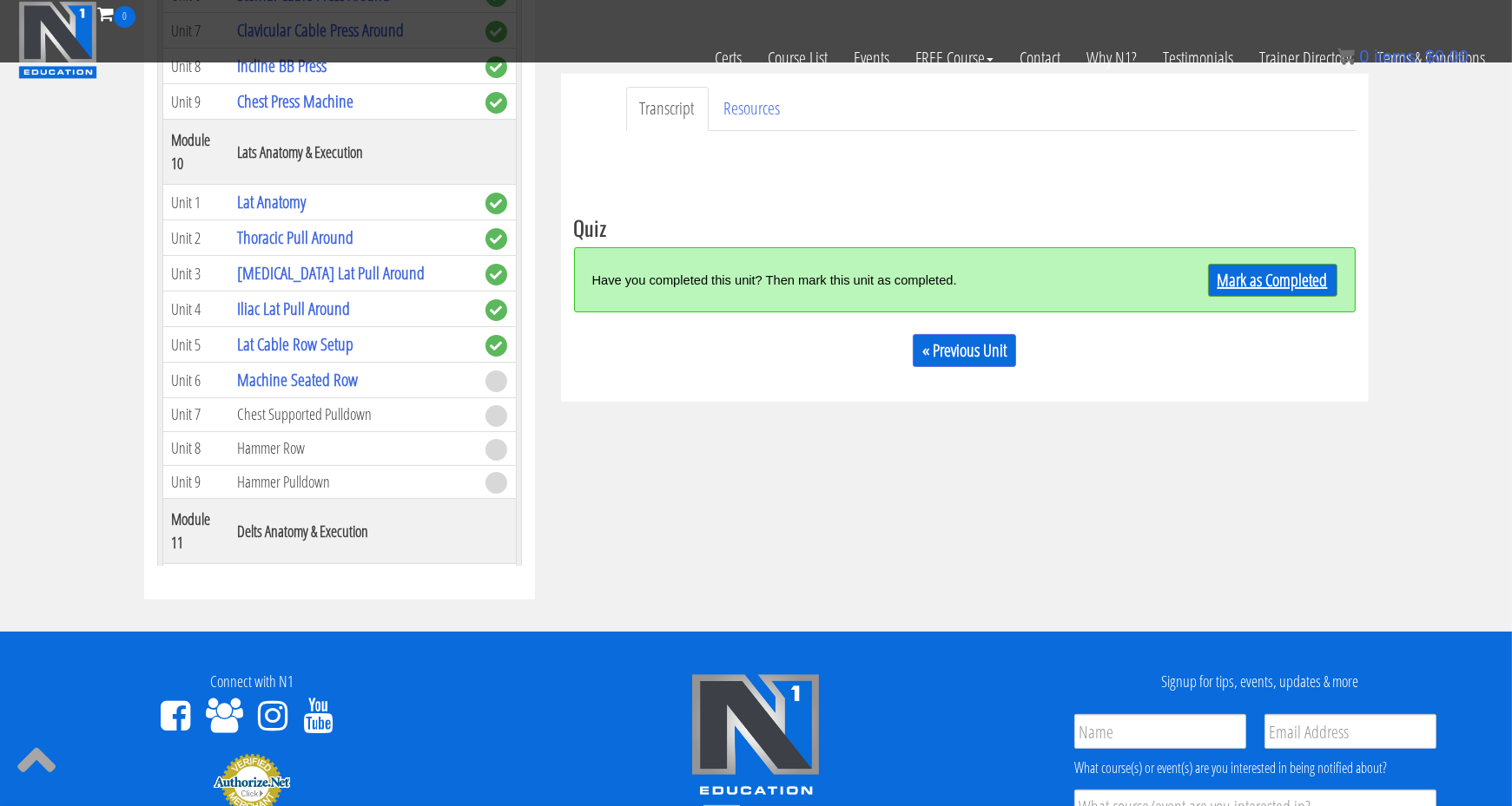
click at [1278, 271] on link "Mark as Completed" at bounding box center [1273, 280] width 130 height 33
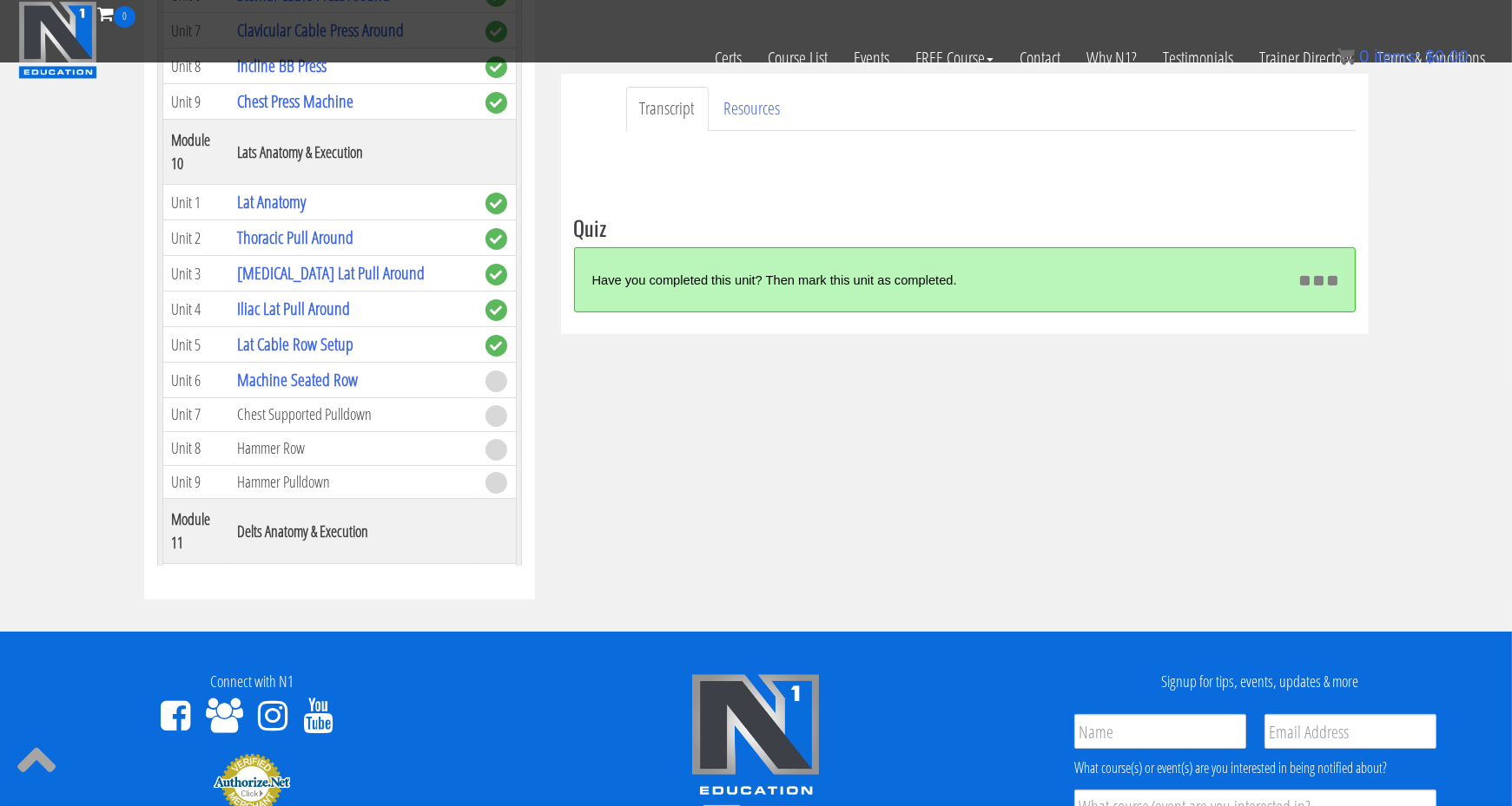
click at [351, 401] on td "Chest Supported Pulldown" at bounding box center [352, 416] width 249 height 34
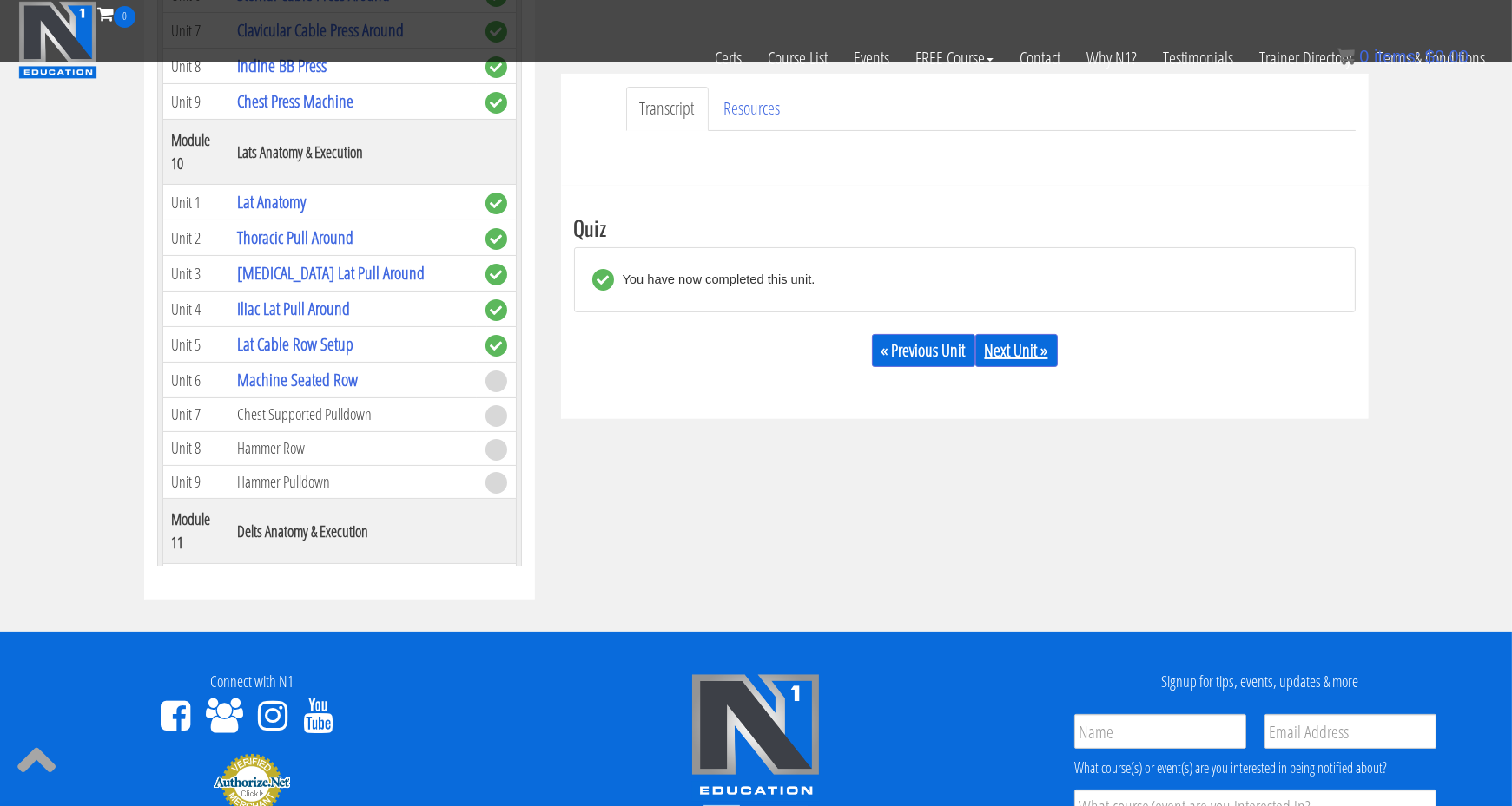
click at [1043, 342] on link "Next Unit »" at bounding box center [1016, 350] width 83 height 33
click at [1095, 369] on div "« Previous Unit Next Unit »" at bounding box center [964, 350] width 782 height 59
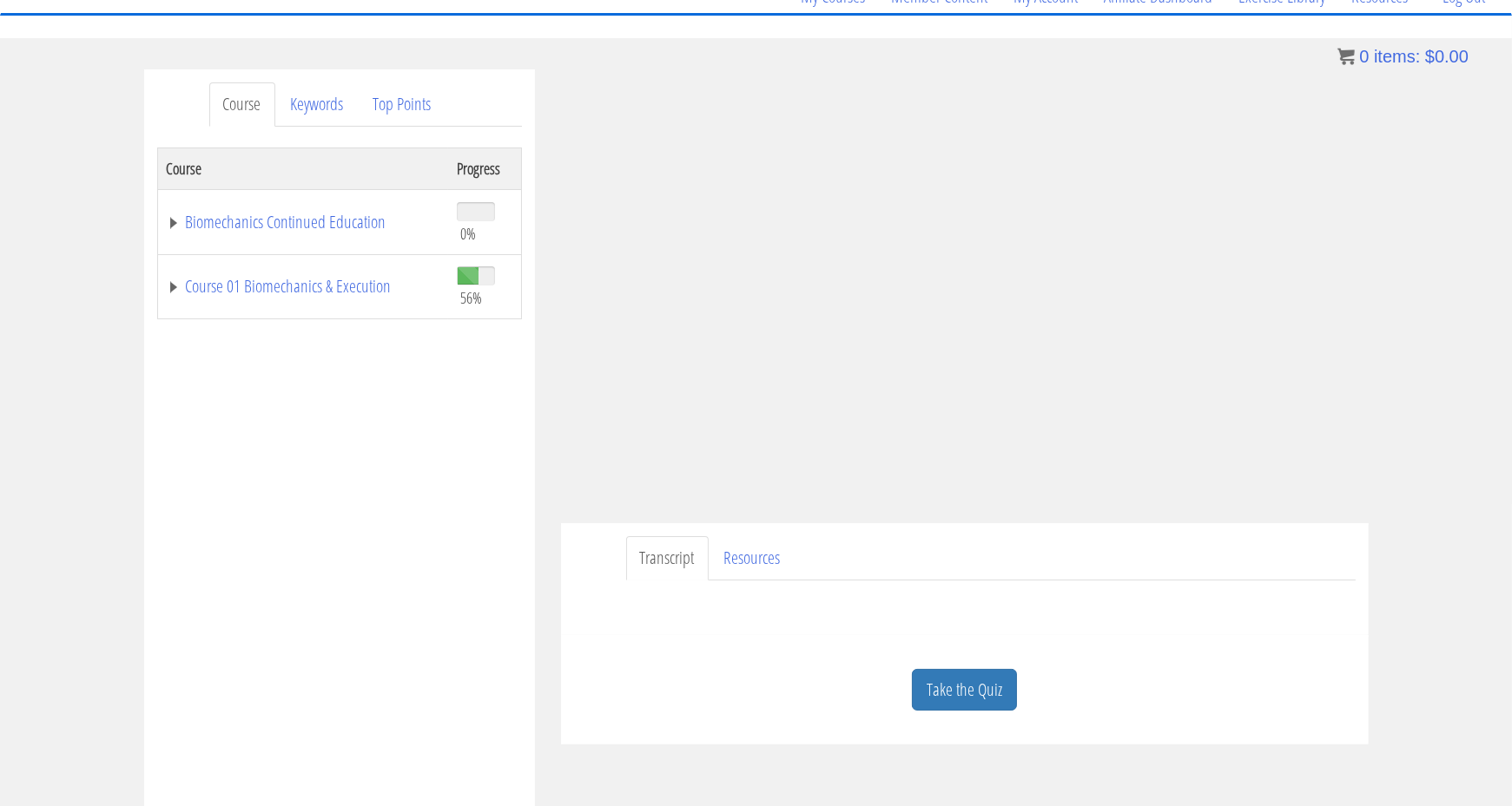
scroll to position [201, 0]
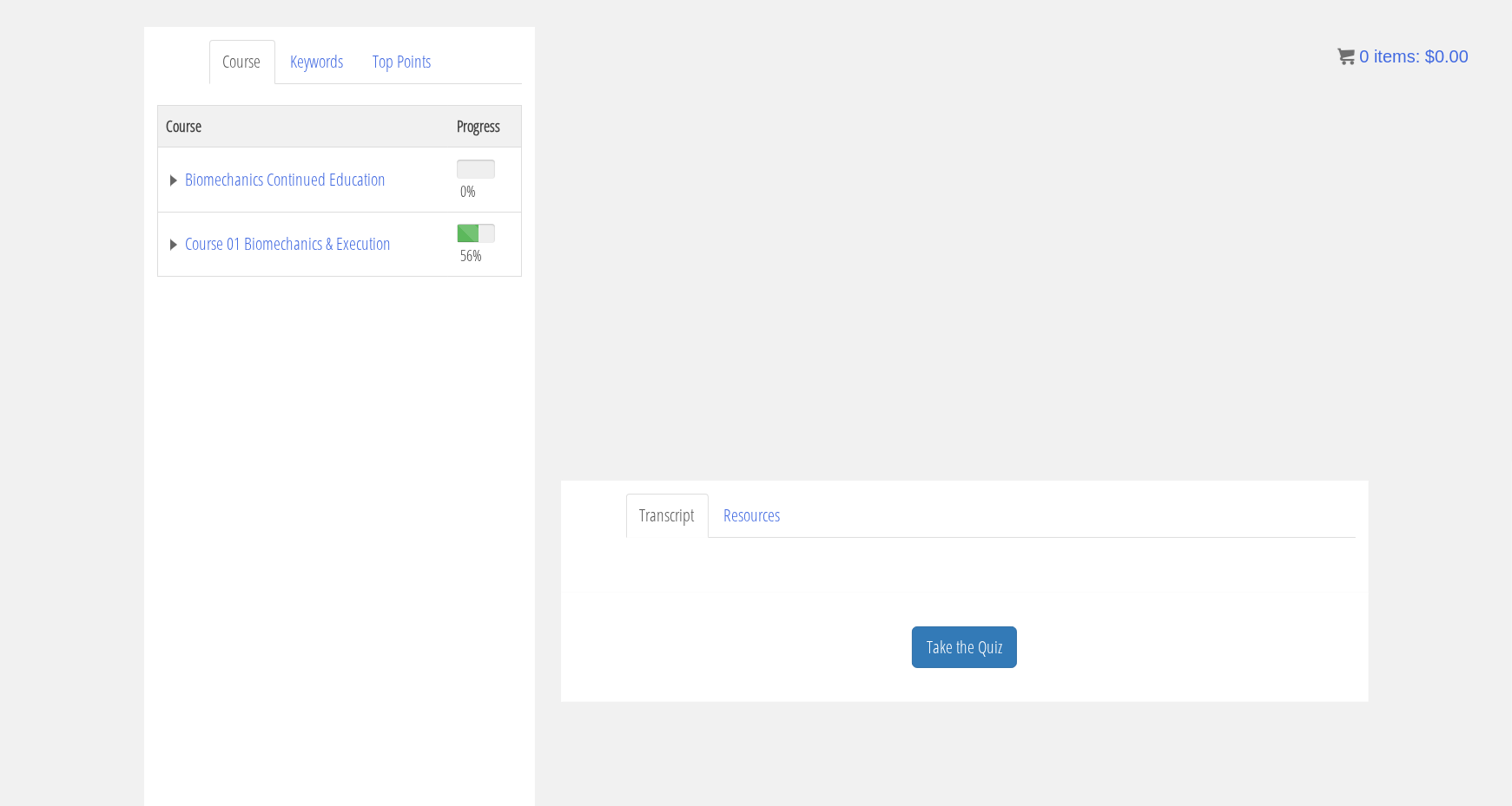
click at [999, 656] on link "Take the Quiz" at bounding box center [964, 647] width 105 height 42
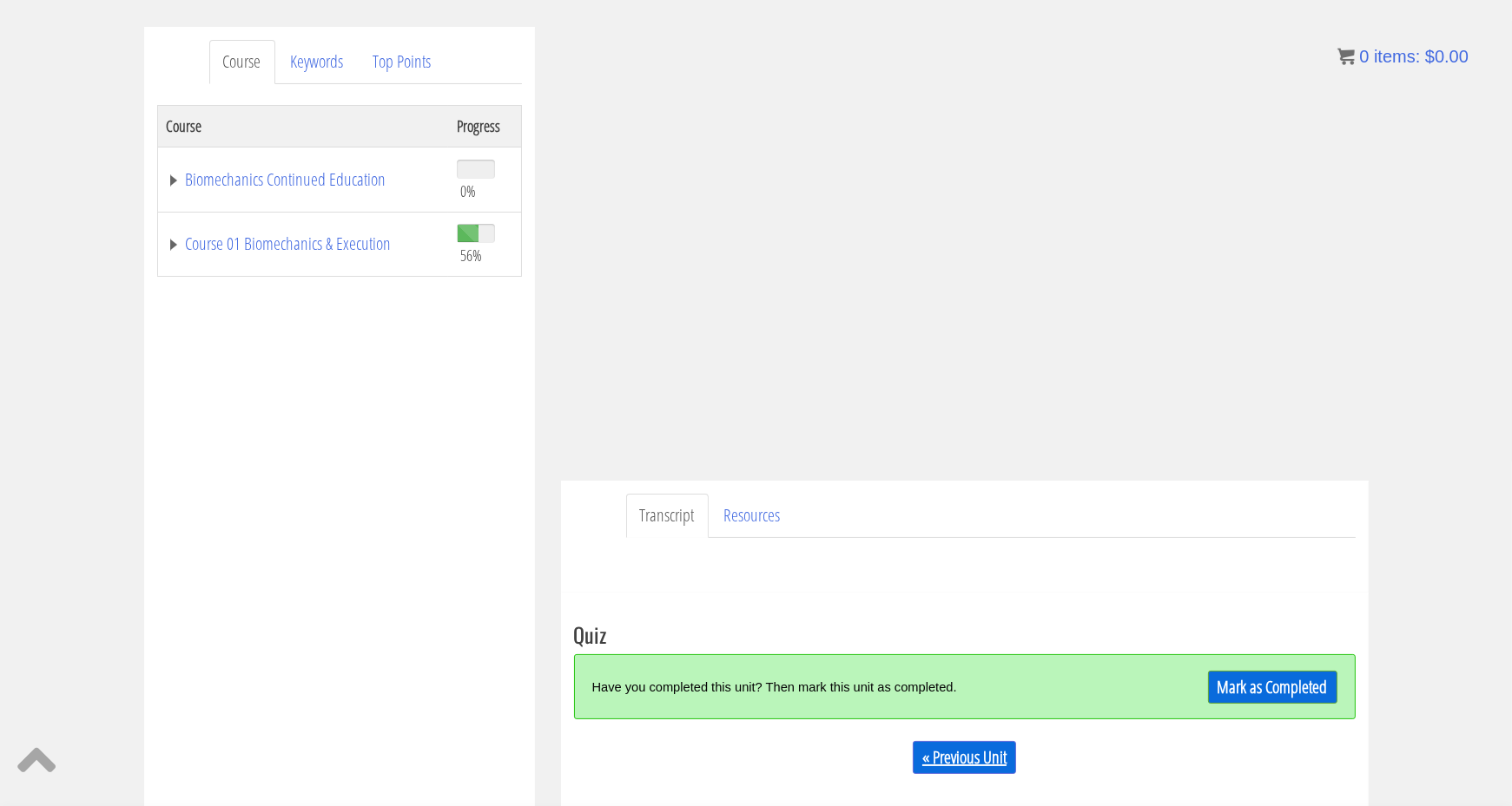
click at [972, 769] on link "« Previous Unit" at bounding box center [964, 757] width 103 height 33
click at [1295, 698] on link "Mark as Completed" at bounding box center [1273, 687] width 130 height 33
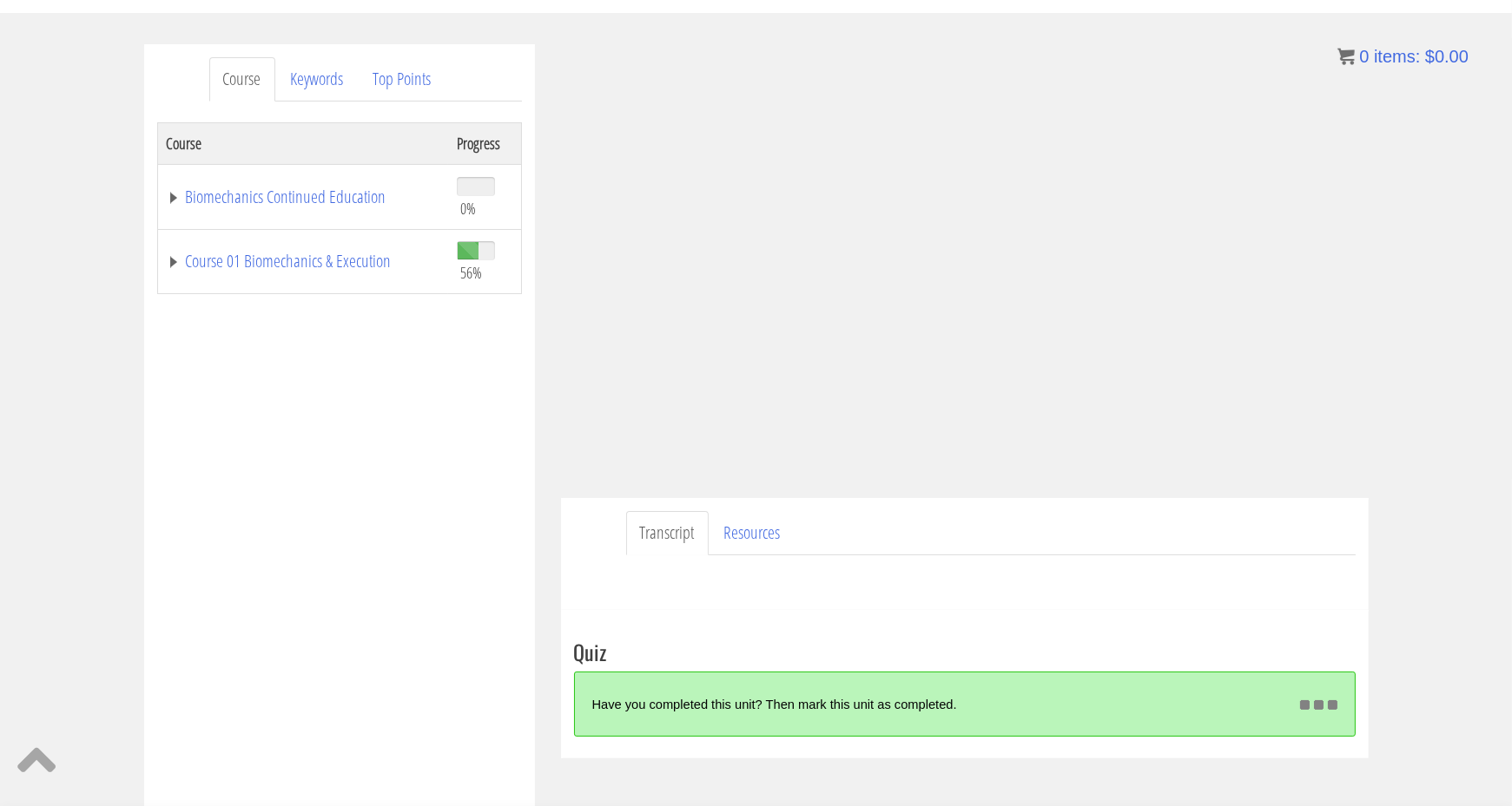
scroll to position [180, 0]
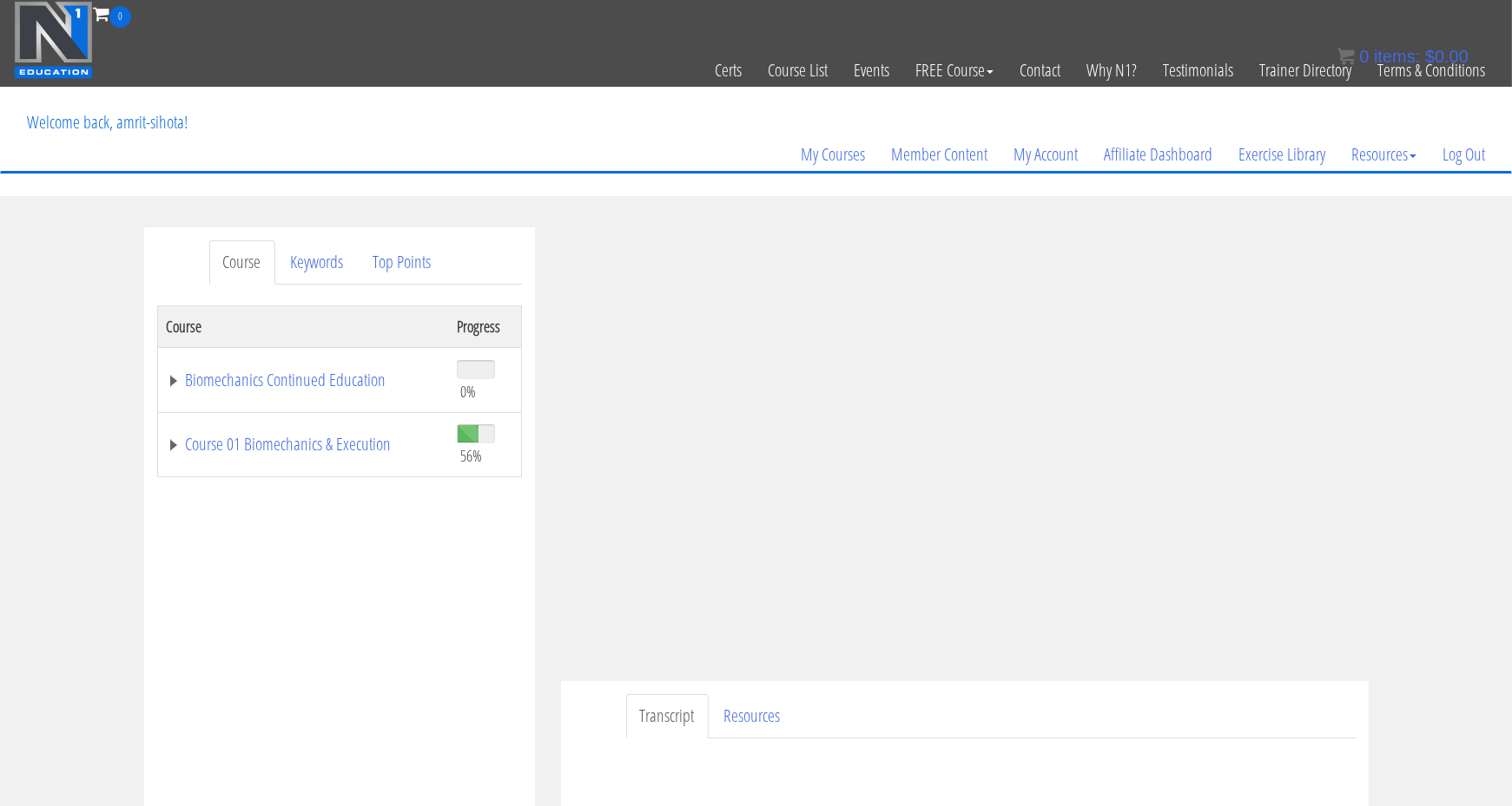
click at [219, 456] on td "Course 01 Biomechanics & Execution" at bounding box center [302, 444] width 291 height 65
click at [230, 440] on link "Course 01 Biomechanics & Execution" at bounding box center [303, 444] width 272 height 18
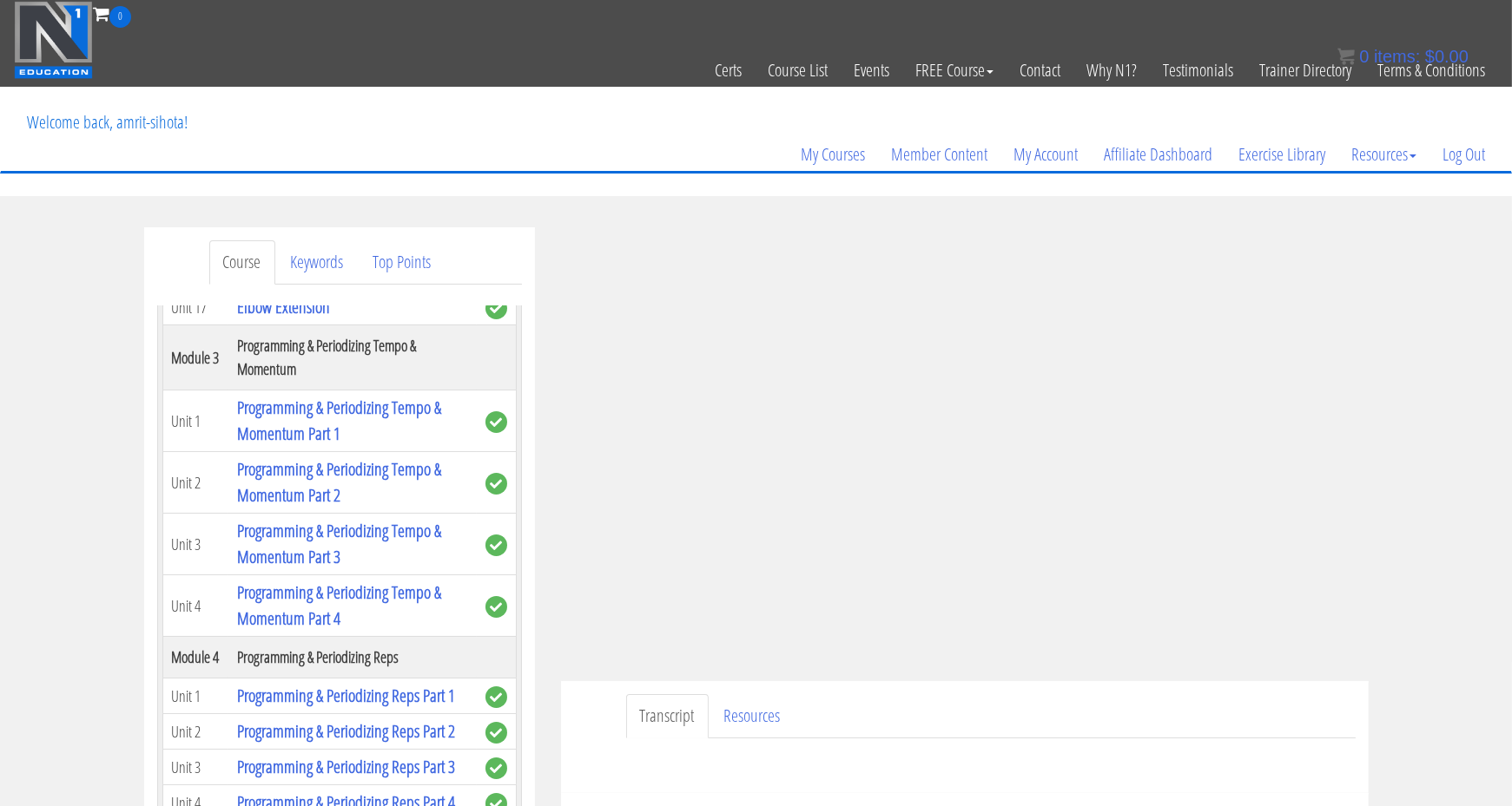
scroll to position [1172, 0]
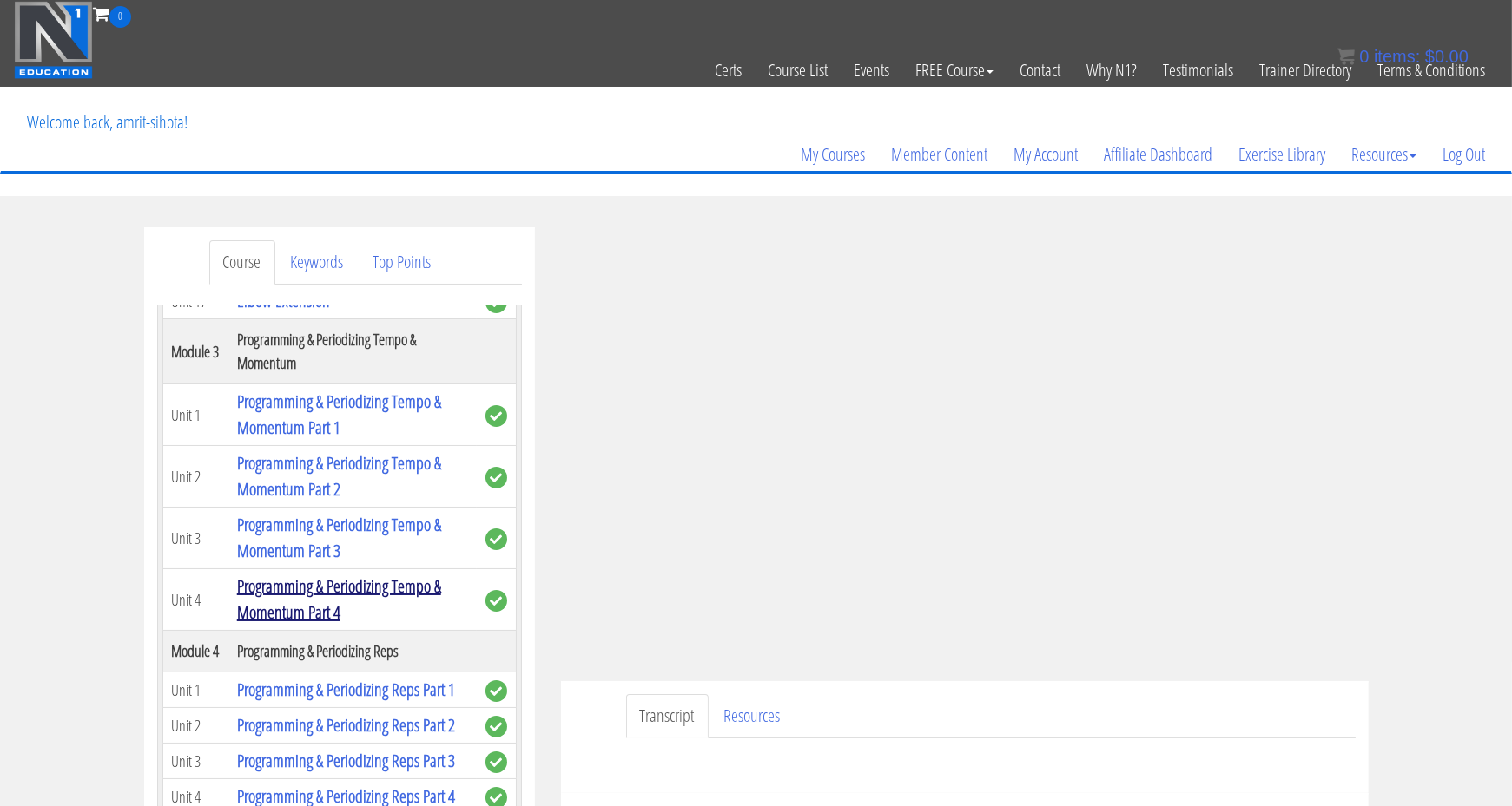
click at [243, 578] on link "Programming & Periodizing Tempo & Momentum Part 4" at bounding box center [339, 599] width 204 height 50
click at [230, 447] on td "Programming & Periodizing Tempo & Momentum Part 2" at bounding box center [352, 478] width 249 height 62
click at [253, 574] on link "Programming & Periodizing Tempo & Momentum Part 4" at bounding box center [339, 599] width 204 height 50
